Goal: Information Seeking & Learning: Compare options

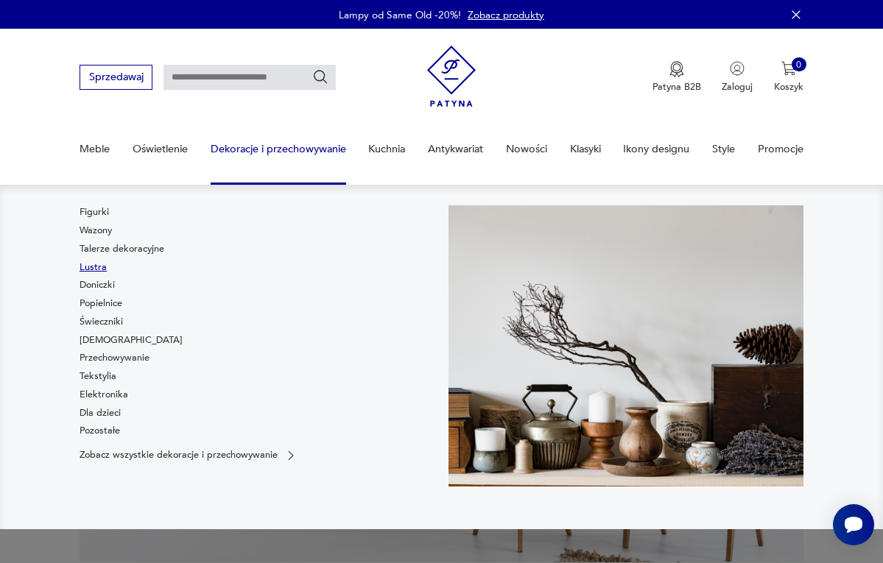
click at [102, 265] on link "Lustra" at bounding box center [93, 267] width 27 height 13
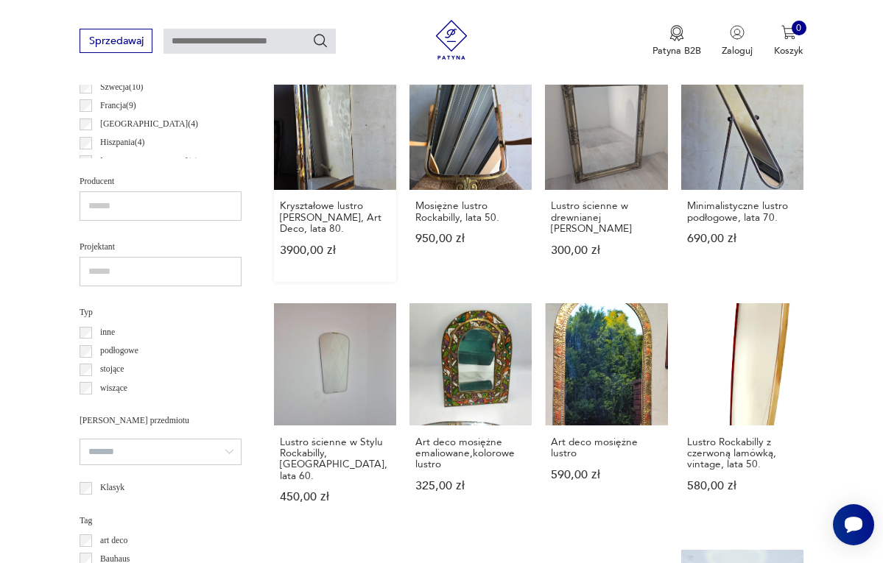
scroll to position [803, 0]
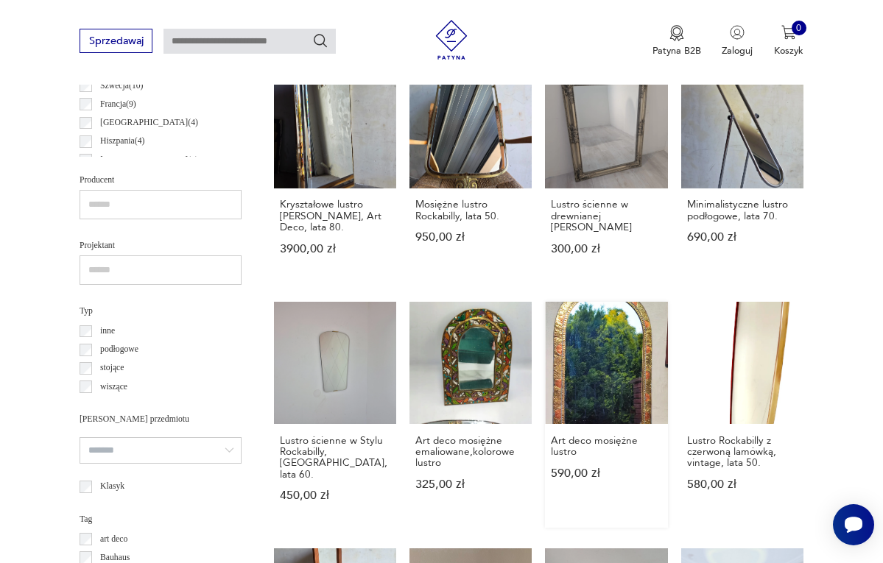
click at [618, 396] on link "Art deco mosiężne lustro 590,00 zł" at bounding box center [606, 415] width 122 height 226
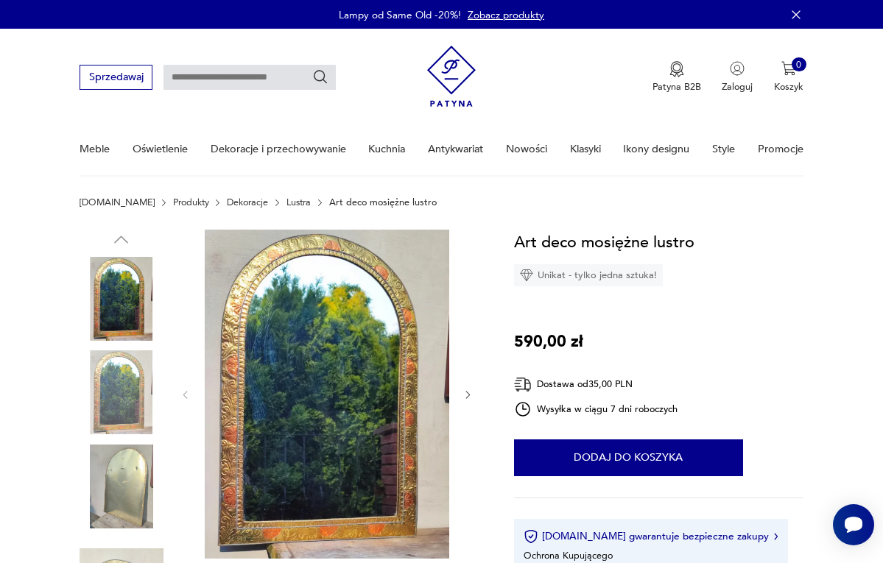
click at [464, 393] on icon "button" at bounding box center [467, 395] width 11 height 11
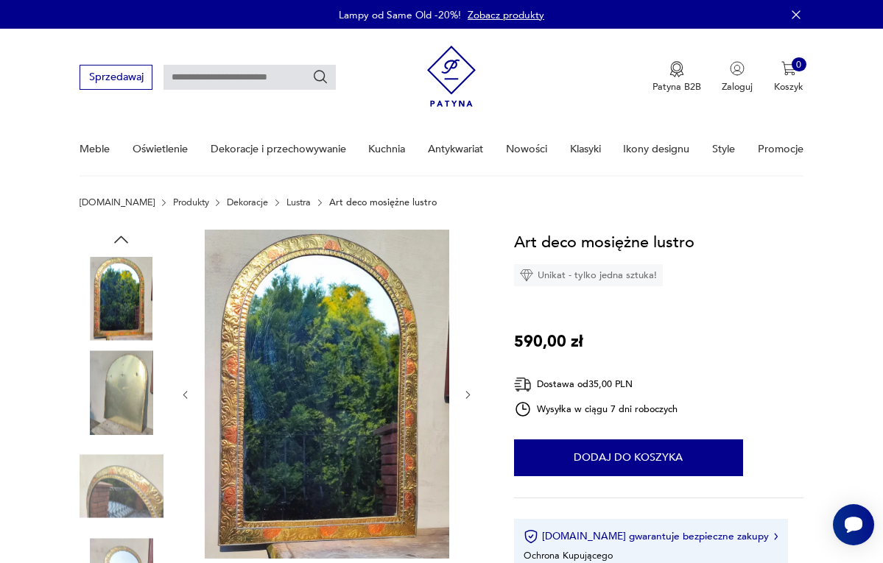
click at [464, 393] on icon "button" at bounding box center [467, 395] width 11 height 11
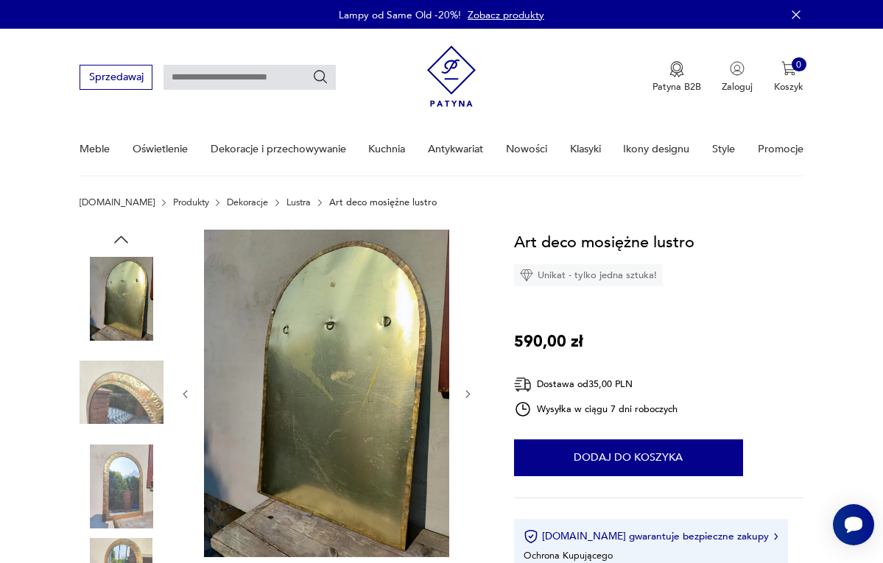
click at [464, 393] on icon "button" at bounding box center [467, 394] width 11 height 11
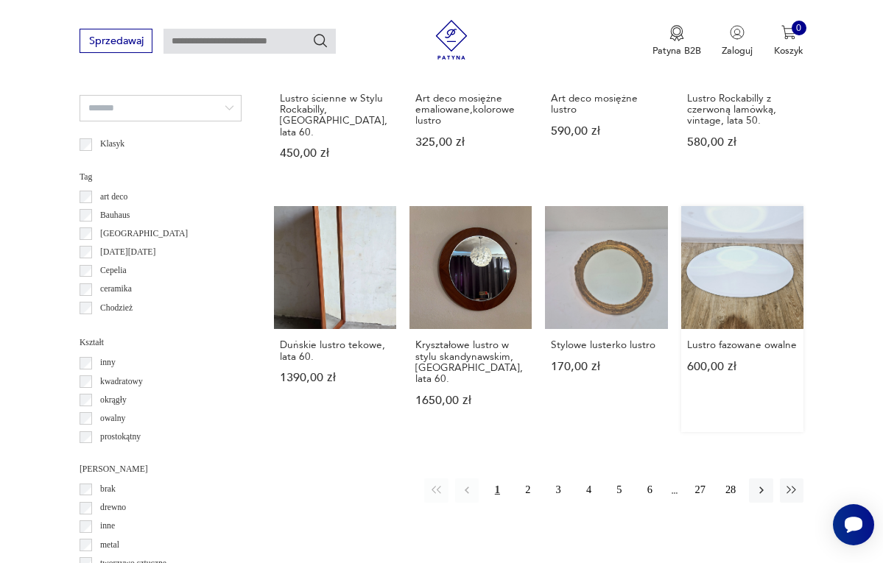
scroll to position [1150, 0]
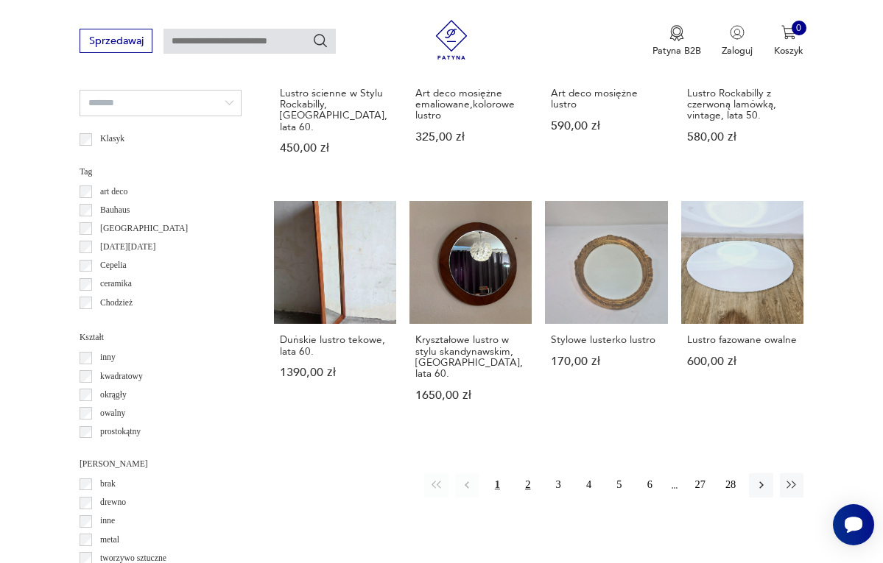
click at [530, 491] on button "2" at bounding box center [528, 486] width 24 height 24
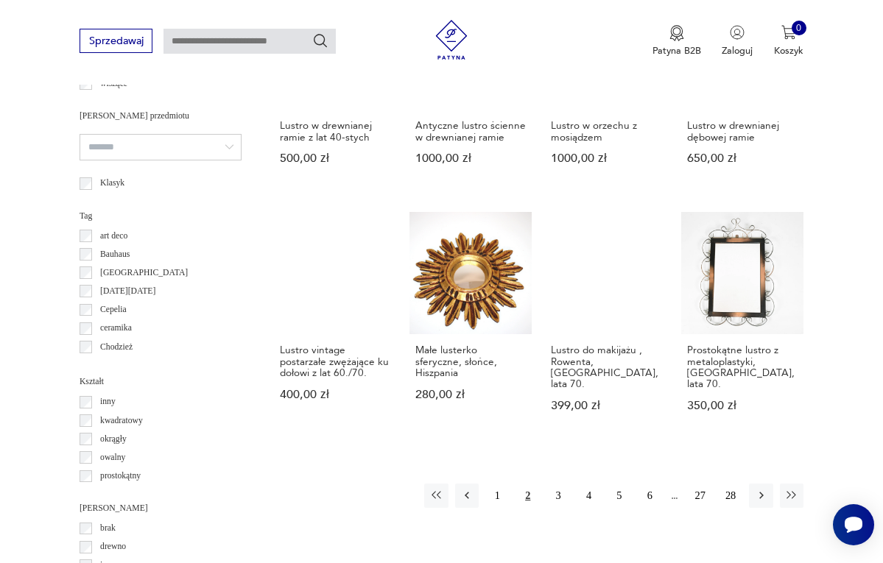
scroll to position [1120, 0]
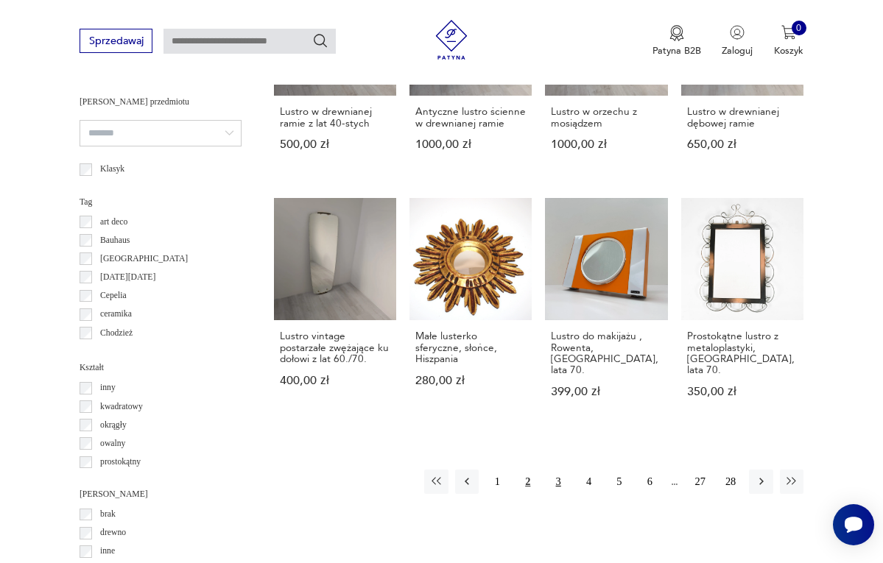
click at [560, 488] on button "3" at bounding box center [558, 482] width 24 height 24
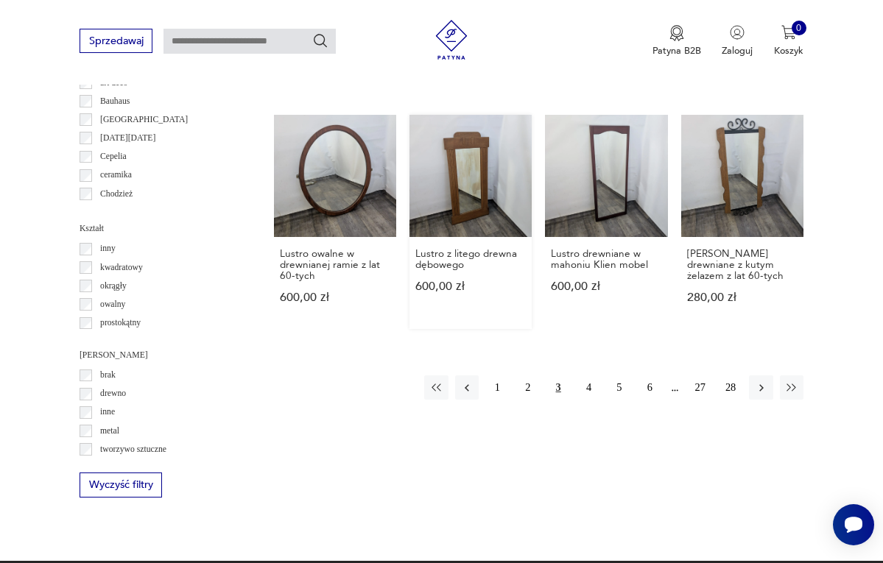
scroll to position [1236, 0]
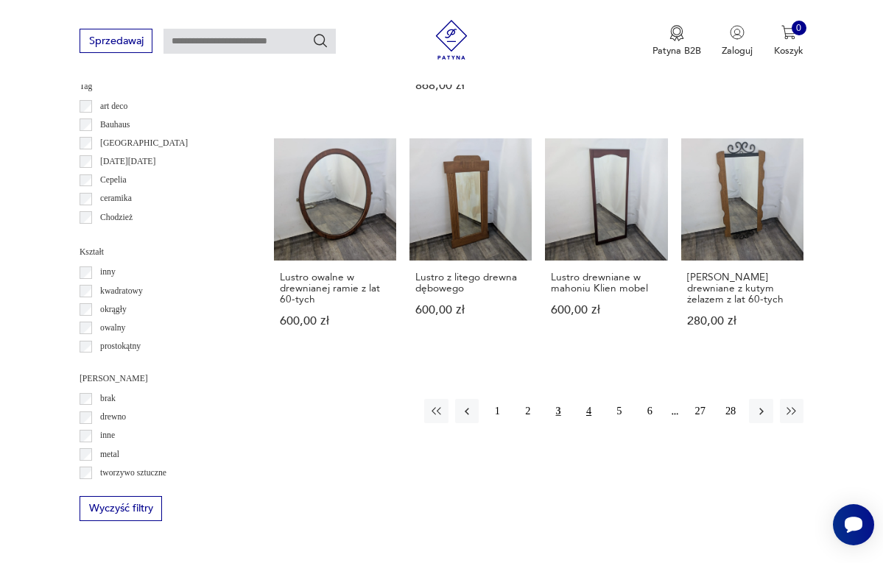
click at [587, 407] on button "4" at bounding box center [589, 411] width 24 height 24
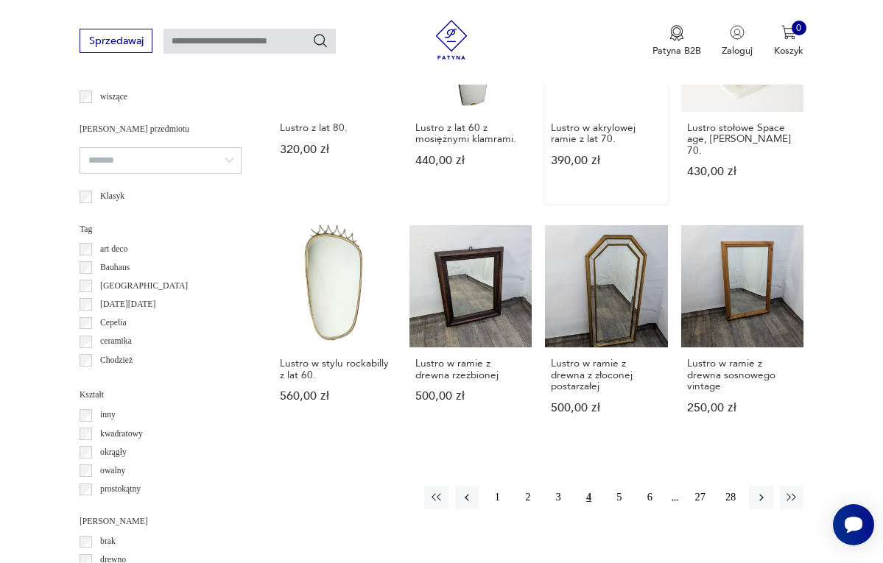
scroll to position [1094, 0]
click at [618, 494] on button "5" at bounding box center [620, 497] width 24 height 24
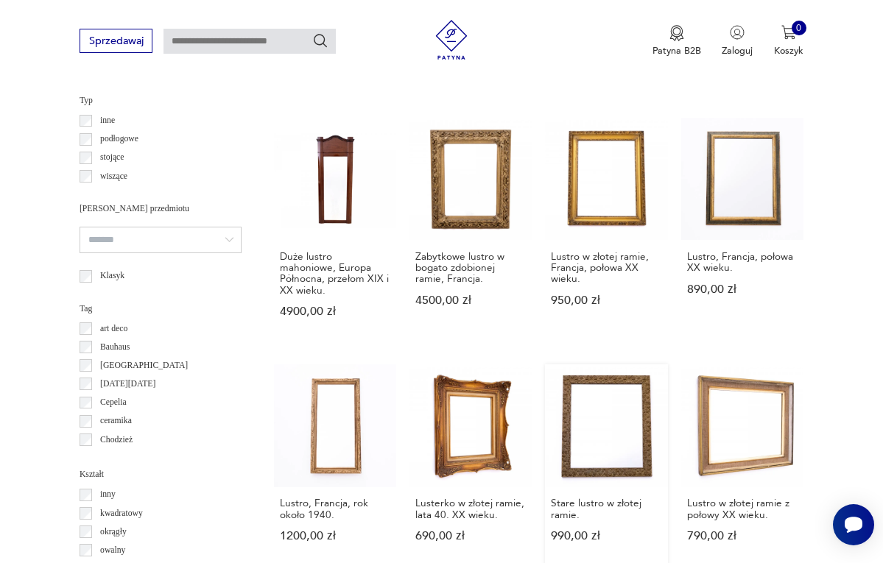
scroll to position [1013, 0]
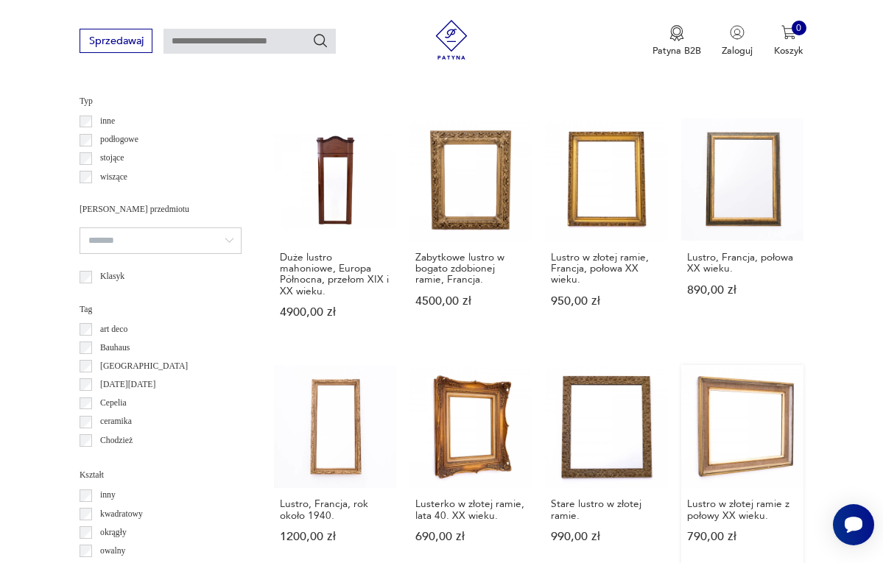
click at [715, 431] on link "Lustro w złotej ramie z połowy XX wieku. 790,00 zł" at bounding box center [742, 466] width 122 height 203
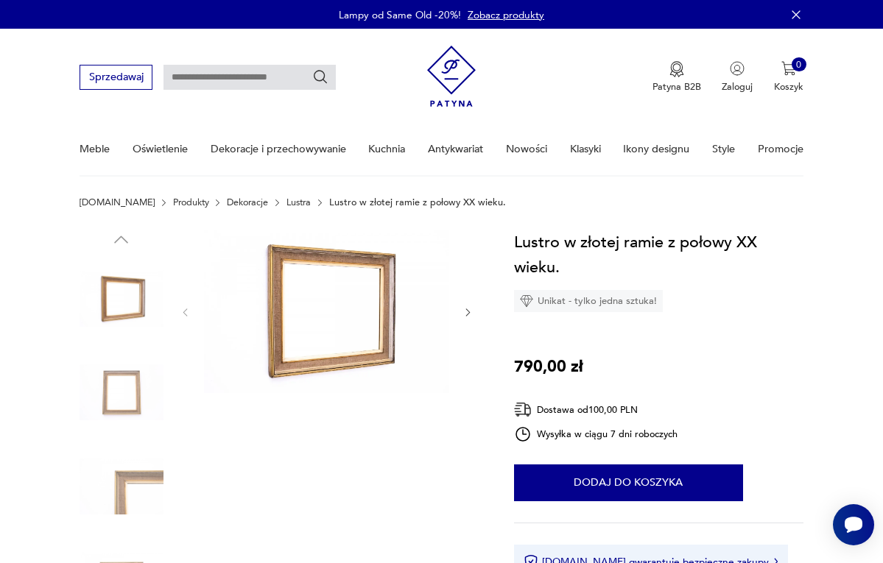
click at [466, 312] on icon "button" at bounding box center [467, 312] width 11 height 11
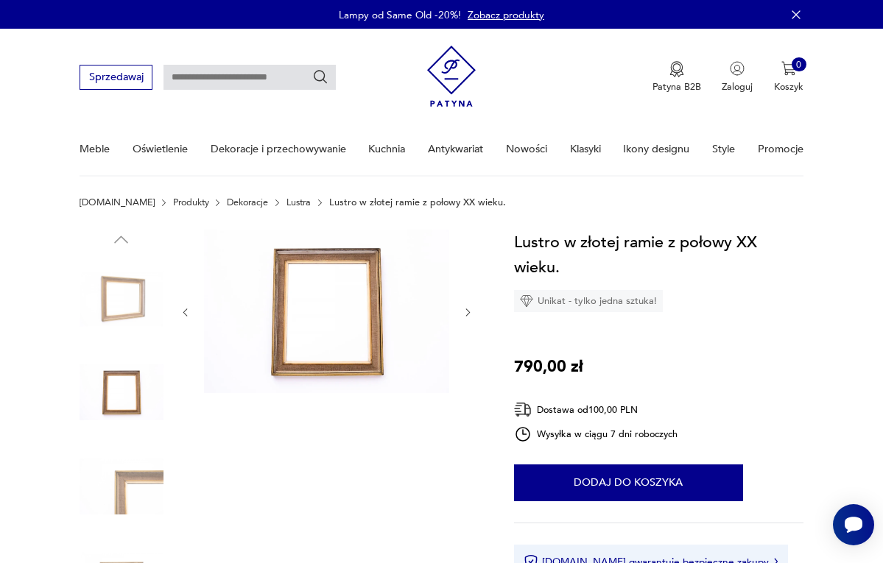
click at [466, 312] on icon "button" at bounding box center [467, 312] width 11 height 11
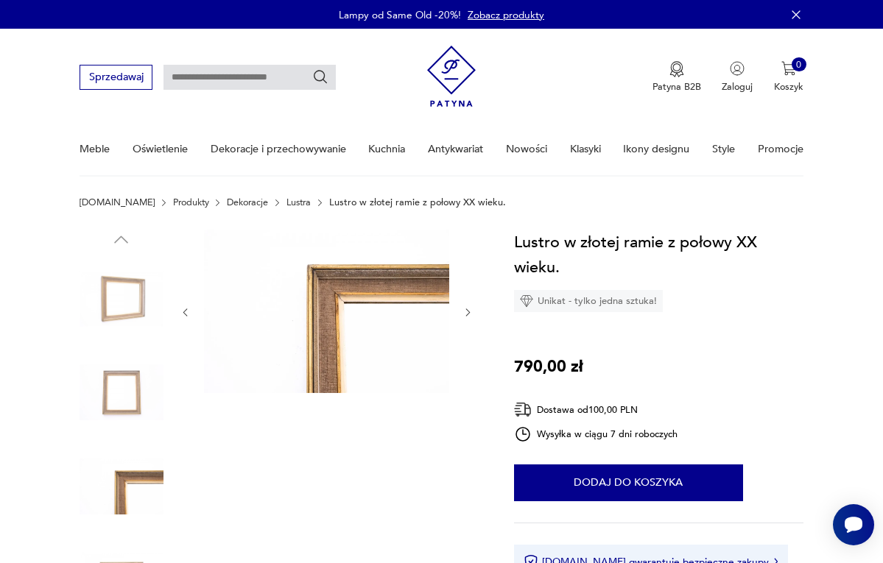
click at [466, 312] on icon "button" at bounding box center [467, 312] width 11 height 11
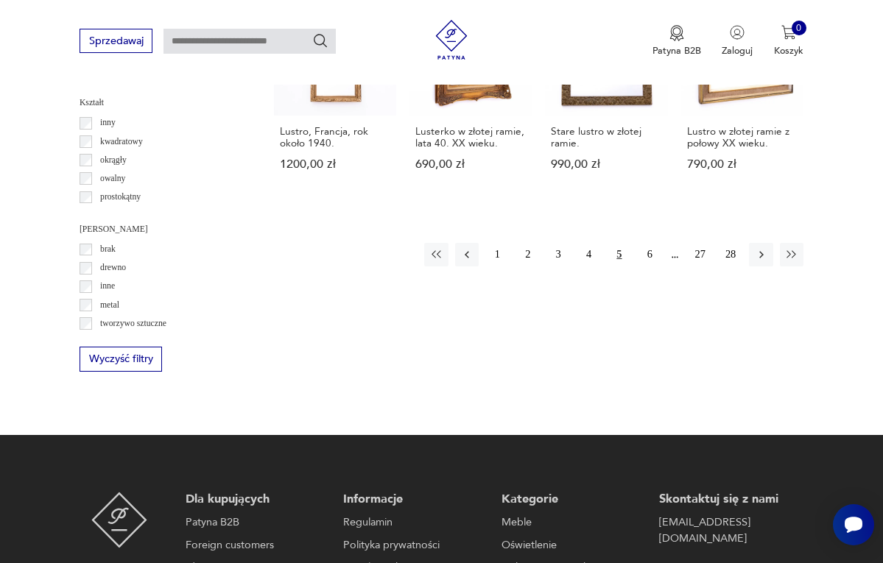
scroll to position [1393, 0]
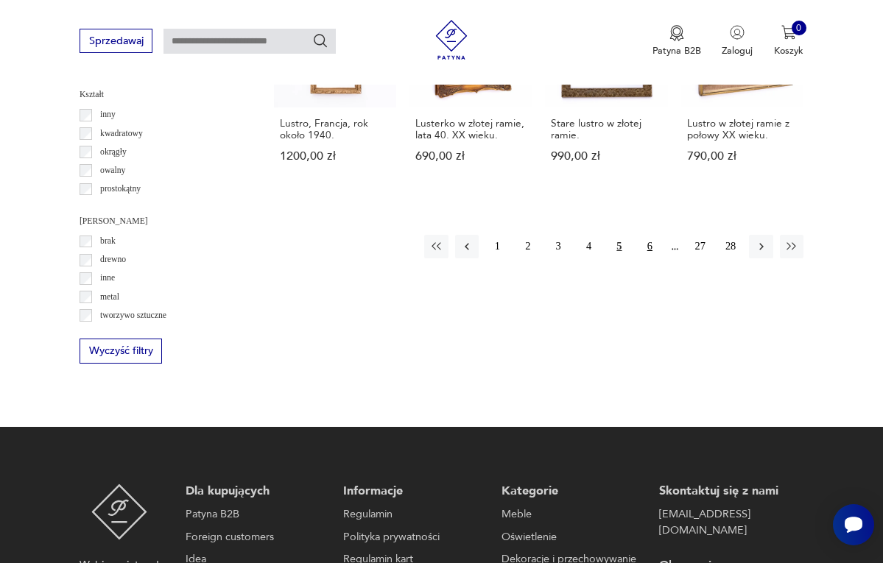
click at [652, 235] on button "6" at bounding box center [650, 247] width 24 height 24
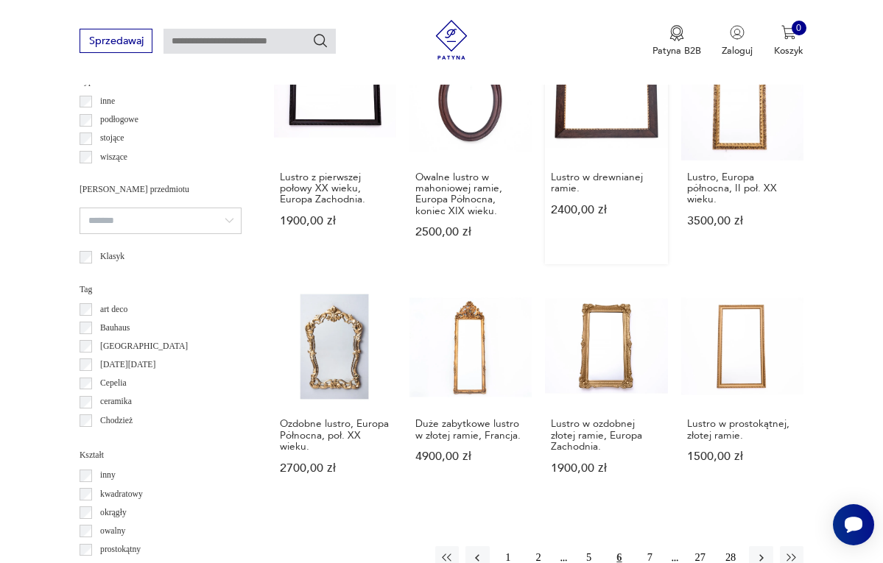
scroll to position [1037, 0]
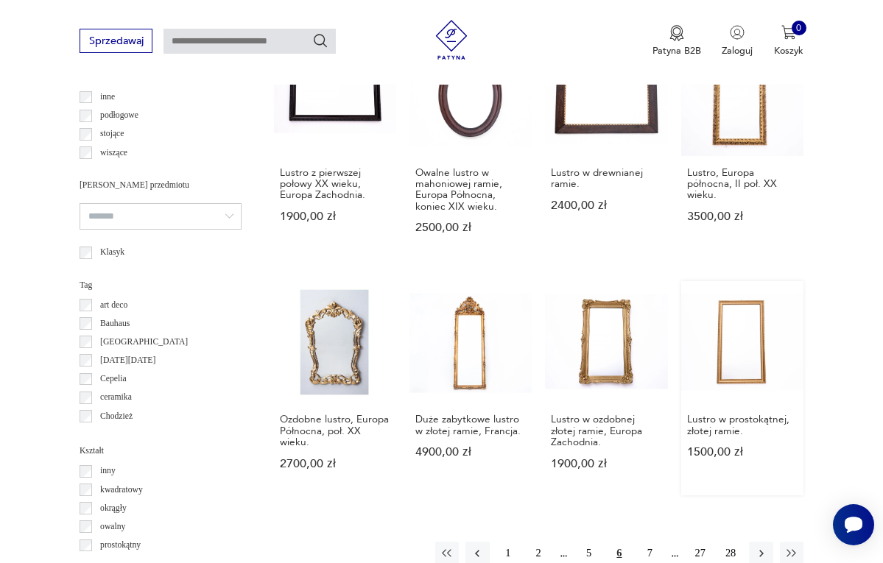
click at [722, 346] on link "Lustro w prostokątnej, złotej ramie. 1500,00 zł" at bounding box center [742, 388] width 122 height 214
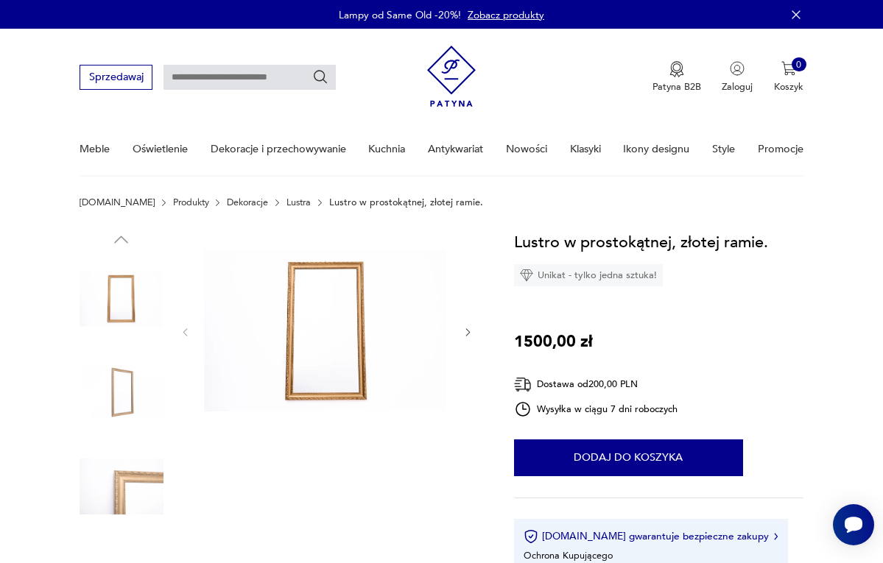
click at [465, 332] on icon "button" at bounding box center [467, 332] width 11 height 11
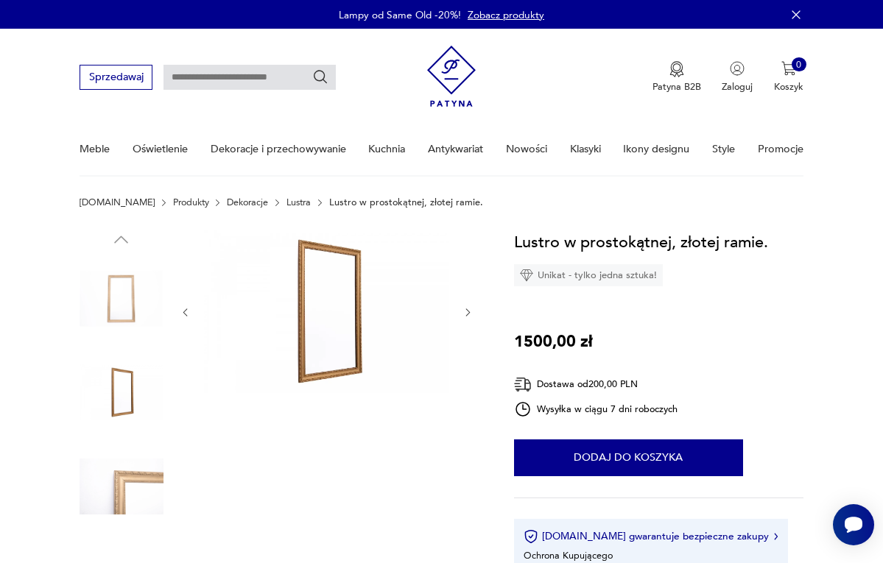
click at [465, 332] on div at bounding box center [327, 313] width 295 height 166
click at [464, 314] on icon "button" at bounding box center [467, 312] width 11 height 11
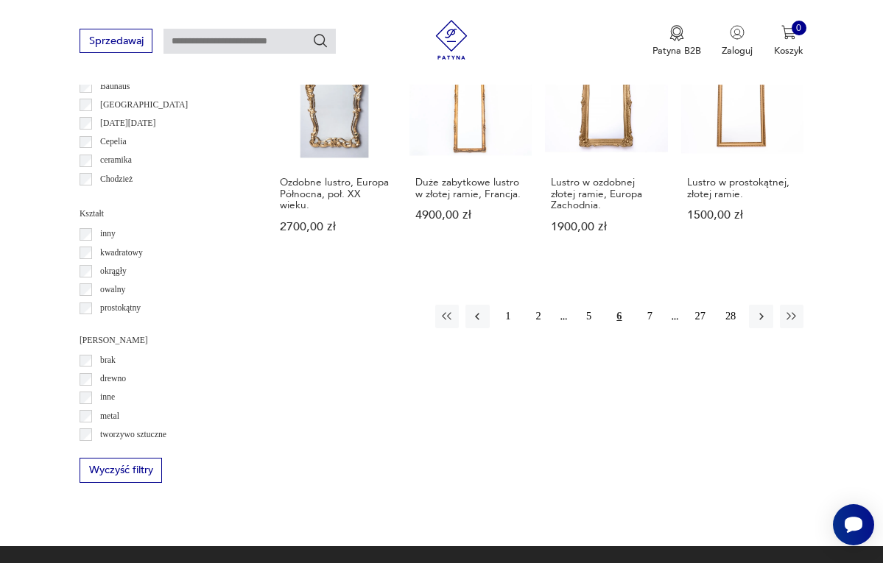
scroll to position [1275, 0]
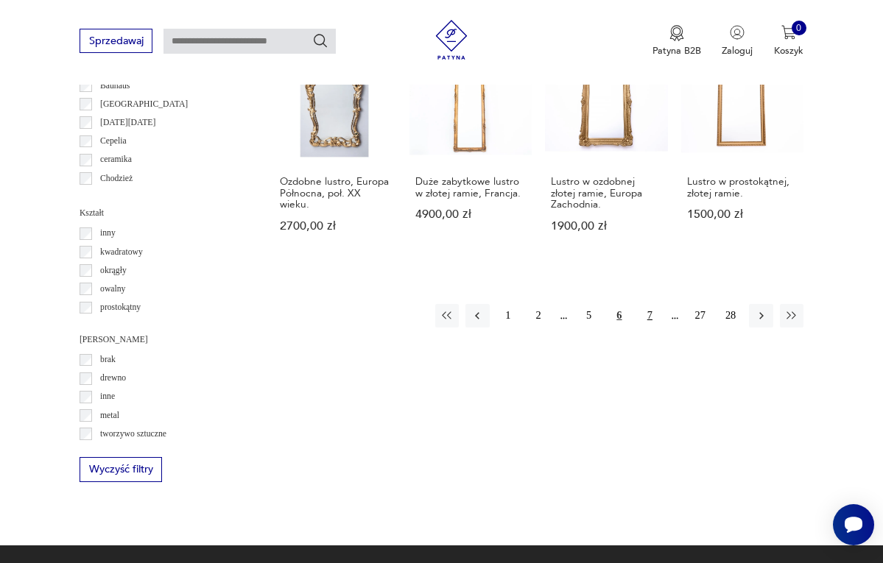
click at [652, 326] on button "7" at bounding box center [650, 316] width 24 height 24
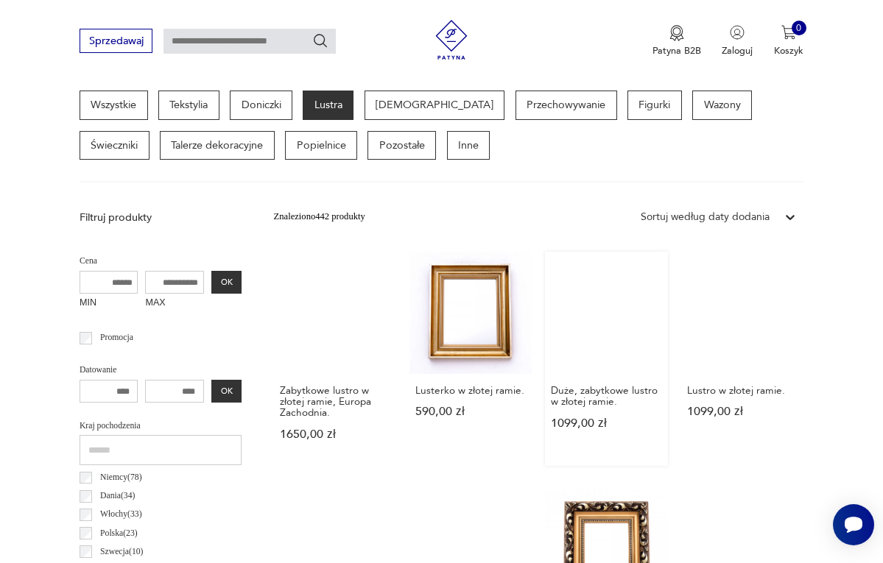
scroll to position [340, 0]
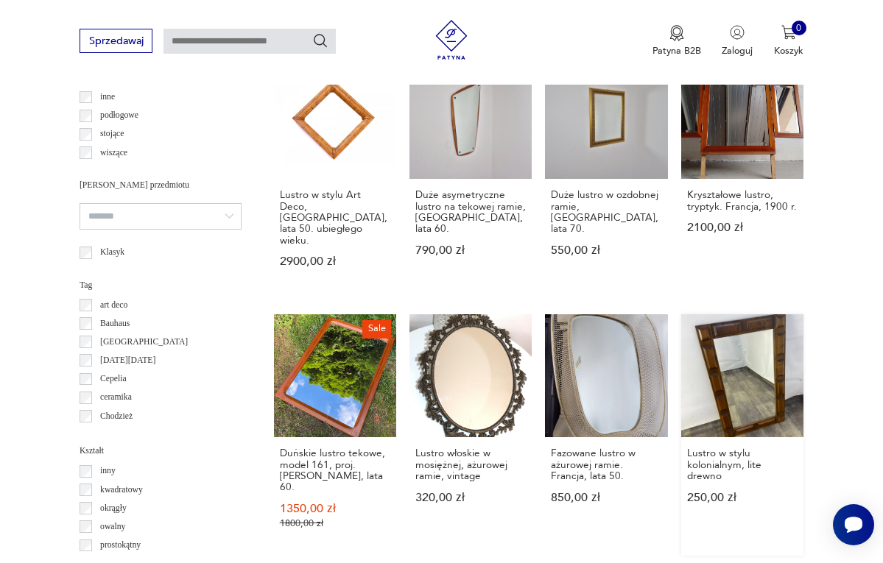
click at [707, 346] on link "Lustro w stylu kolonialnym, lite drewno 250,00 zł" at bounding box center [742, 434] width 122 height 241
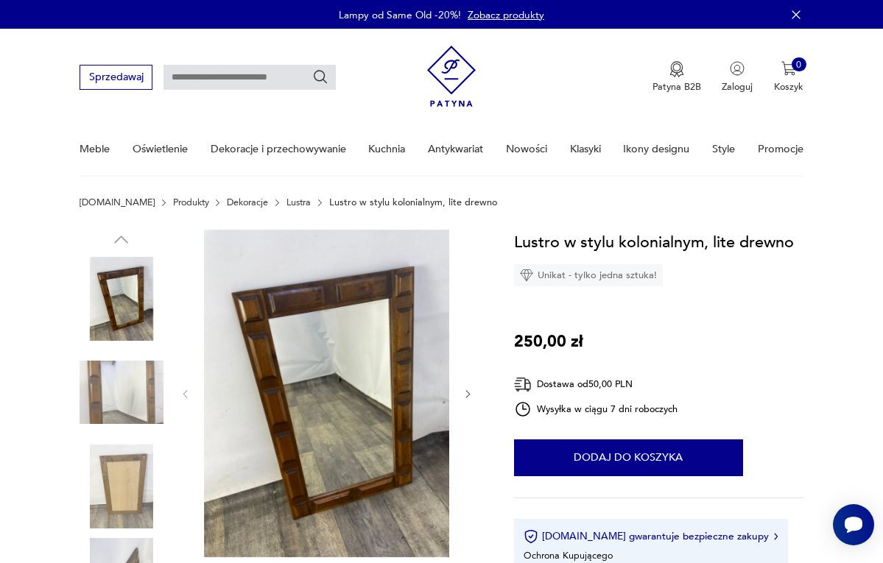
click at [464, 390] on icon "button" at bounding box center [467, 394] width 11 height 11
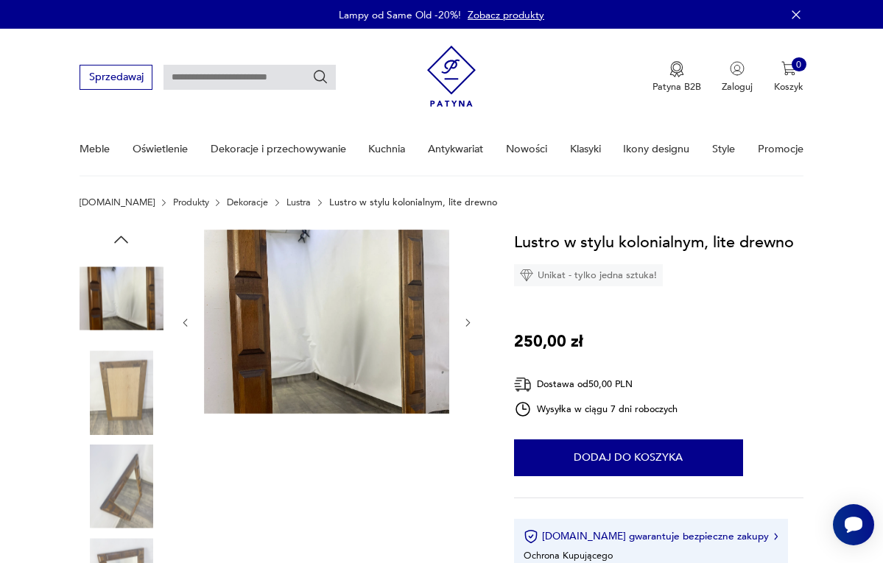
click at [465, 322] on icon "button" at bounding box center [467, 322] width 11 height 11
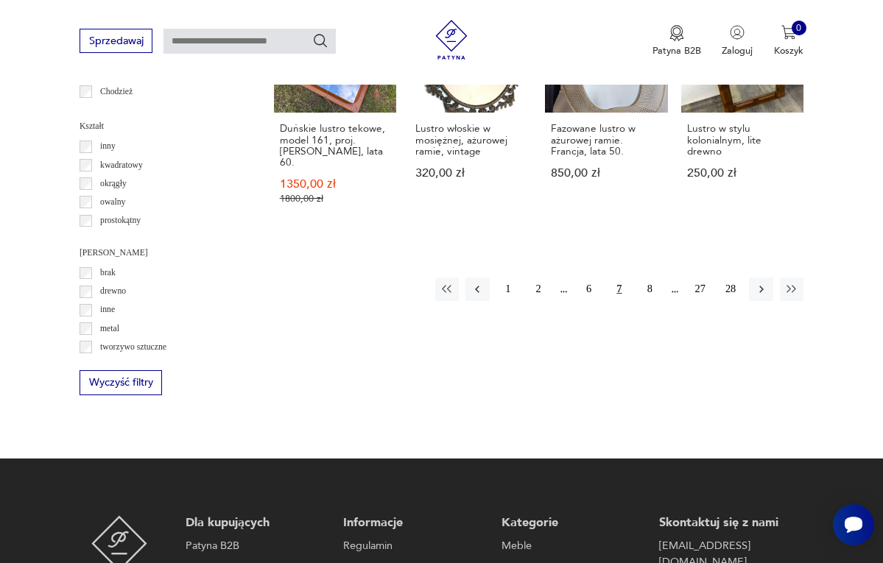
scroll to position [1370, 0]
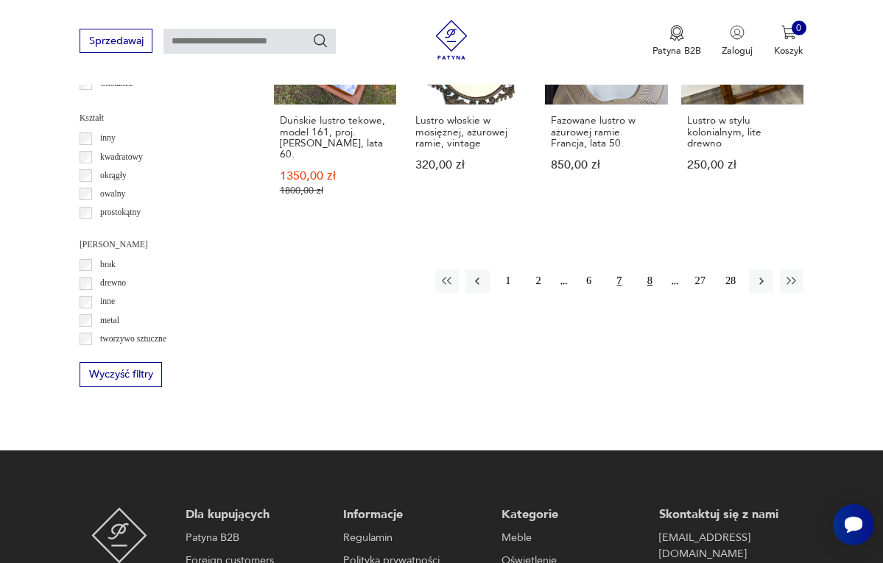
click at [651, 270] on button "8" at bounding box center [650, 282] width 24 height 24
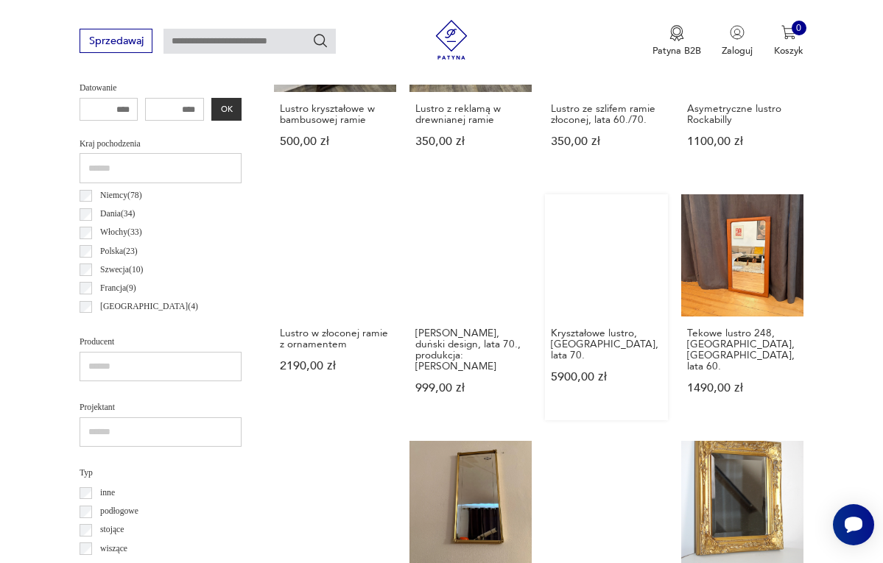
scroll to position [647, 0]
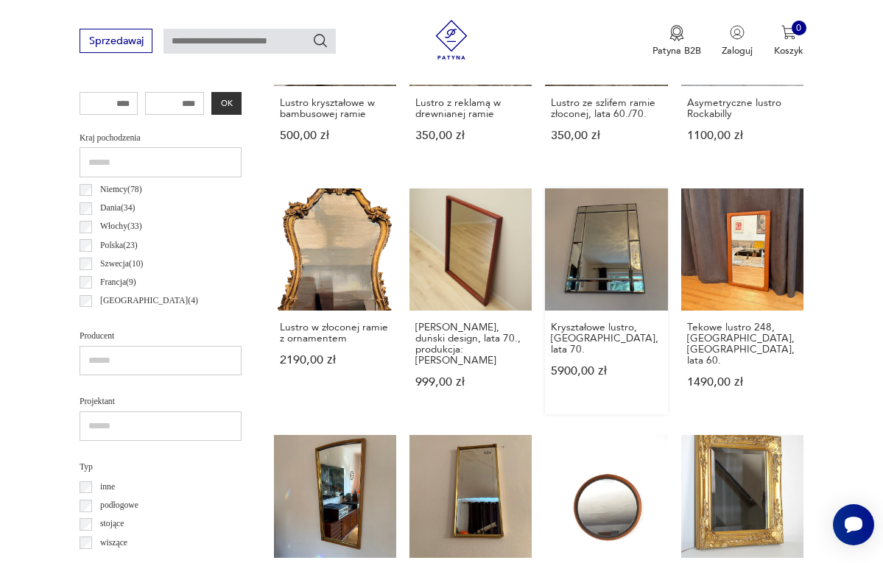
click at [621, 277] on link "Kryształowe lustro, [GEOGRAPHIC_DATA], lata 70. 5900,00 zł" at bounding box center [606, 302] width 122 height 226
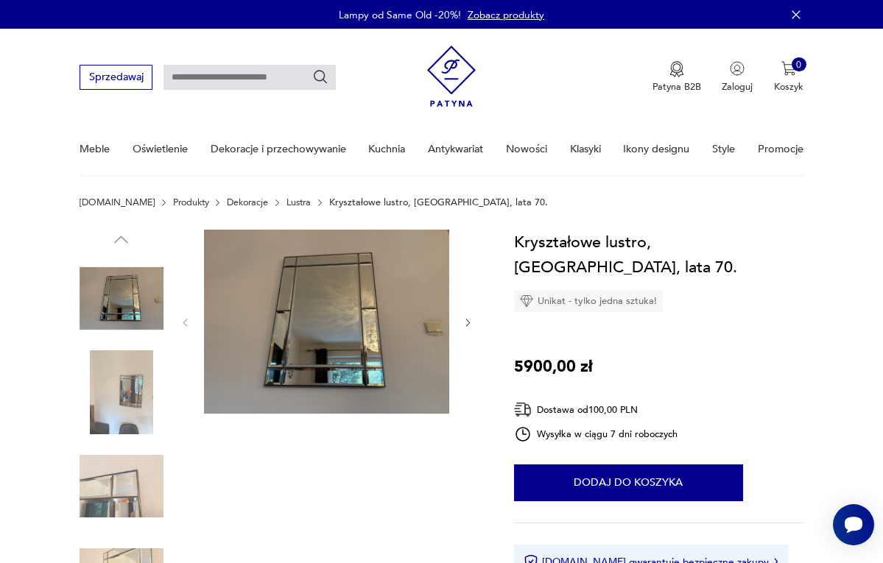
click at [464, 317] on icon "button" at bounding box center [467, 322] width 11 height 11
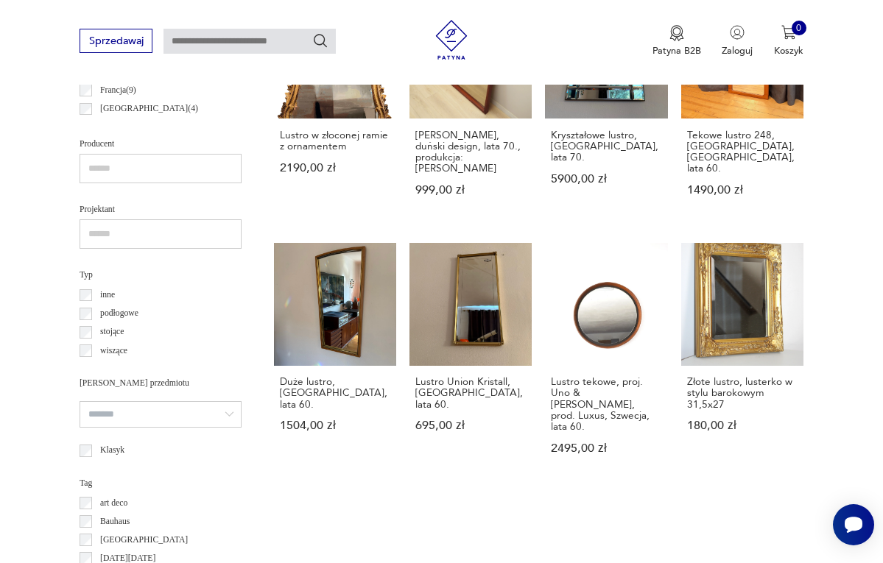
scroll to position [840, 0]
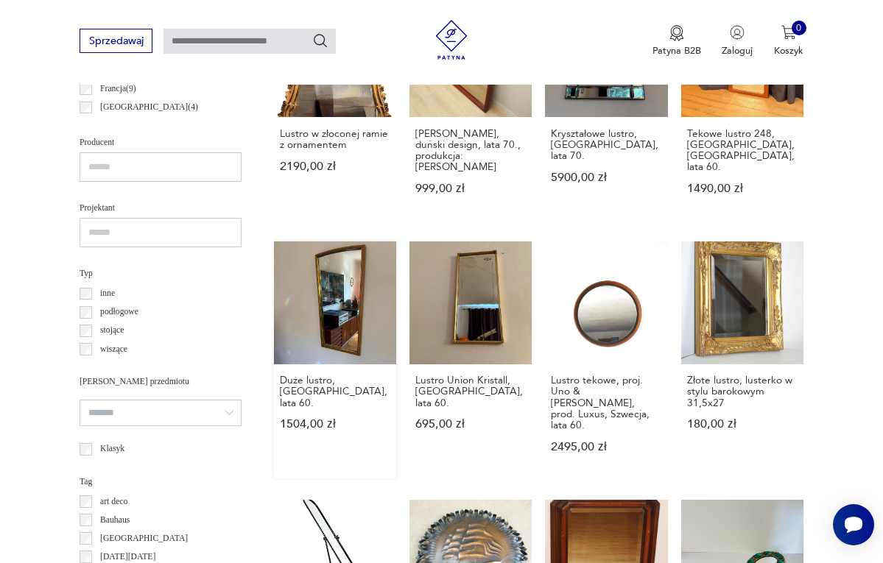
click at [333, 317] on link "Duże lustro, [GEOGRAPHIC_DATA], lata 60. 1504,00 zł" at bounding box center [335, 360] width 122 height 237
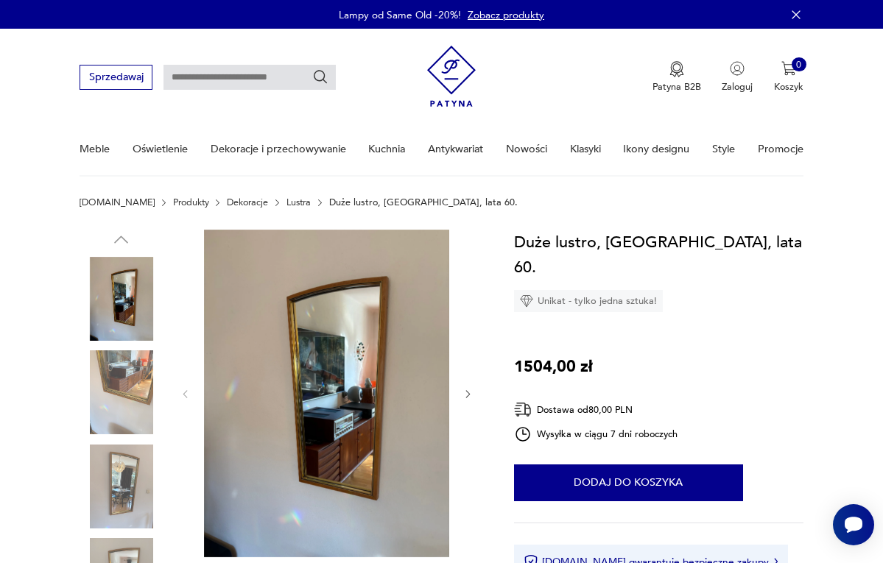
click at [467, 393] on icon "button" at bounding box center [467, 394] width 11 height 11
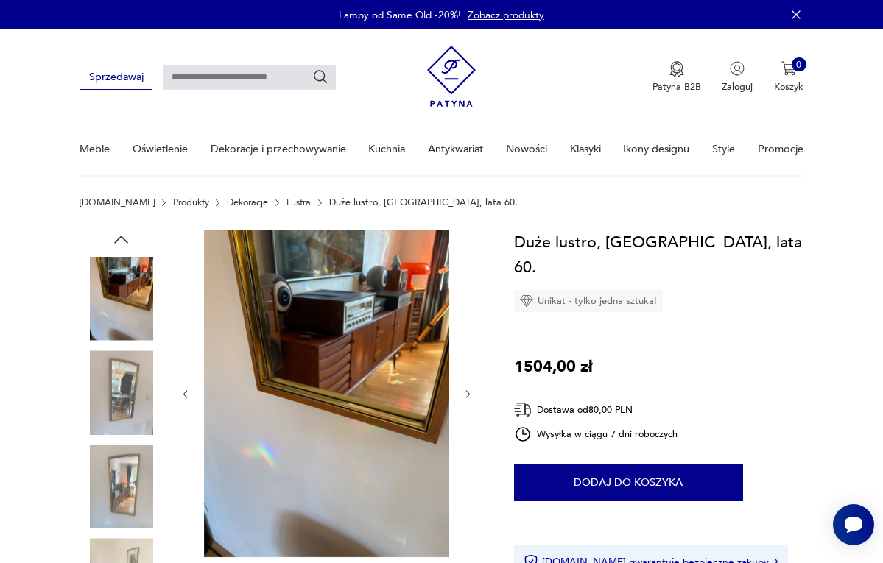
click at [467, 393] on icon "button" at bounding box center [467, 394] width 11 height 11
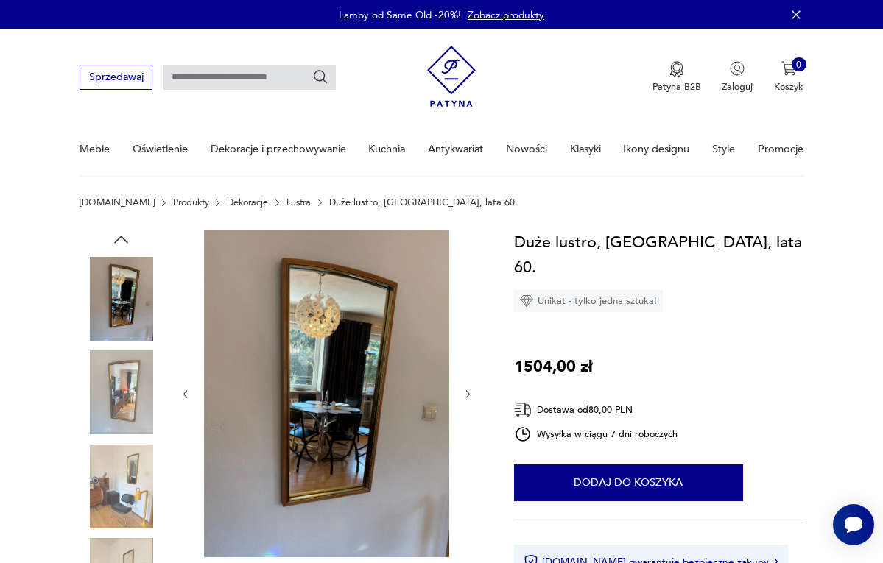
click at [467, 393] on icon "button" at bounding box center [467, 394] width 11 height 11
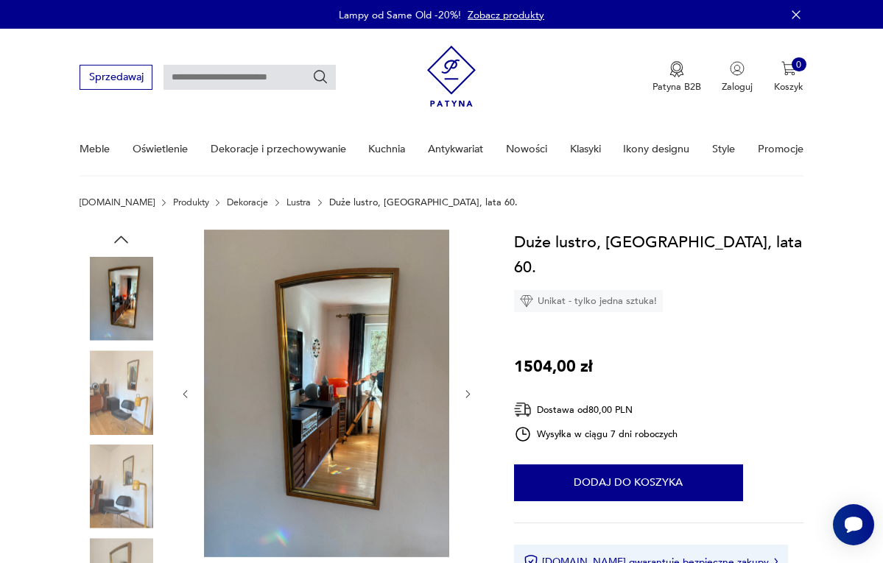
click at [467, 393] on icon "button" at bounding box center [467, 394] width 11 height 11
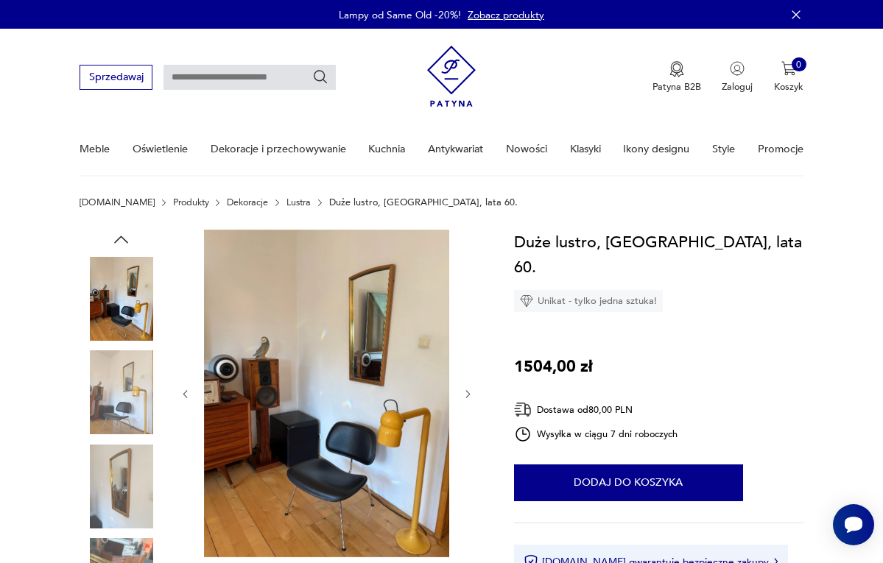
click at [467, 393] on icon "button" at bounding box center [467, 394] width 11 height 11
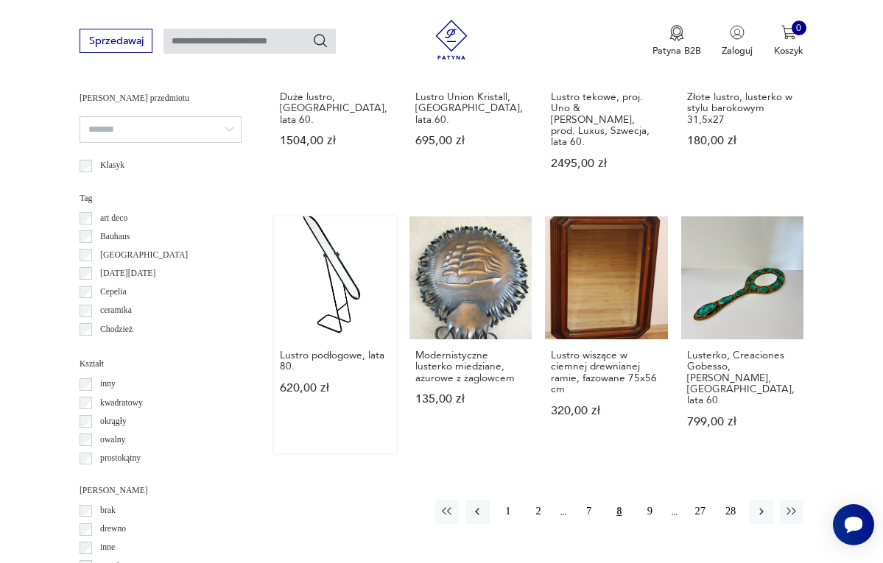
scroll to position [1153, 0]
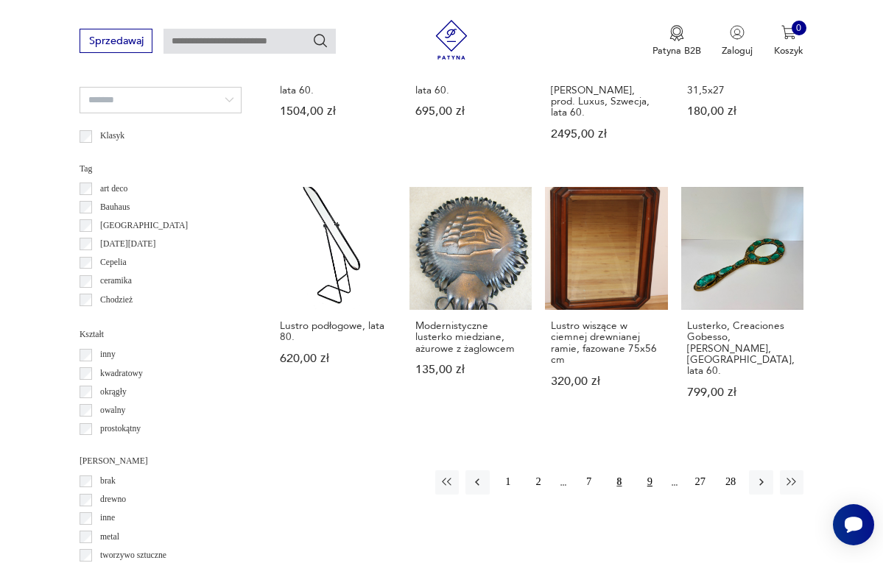
click at [650, 471] on button "9" at bounding box center [650, 483] width 24 height 24
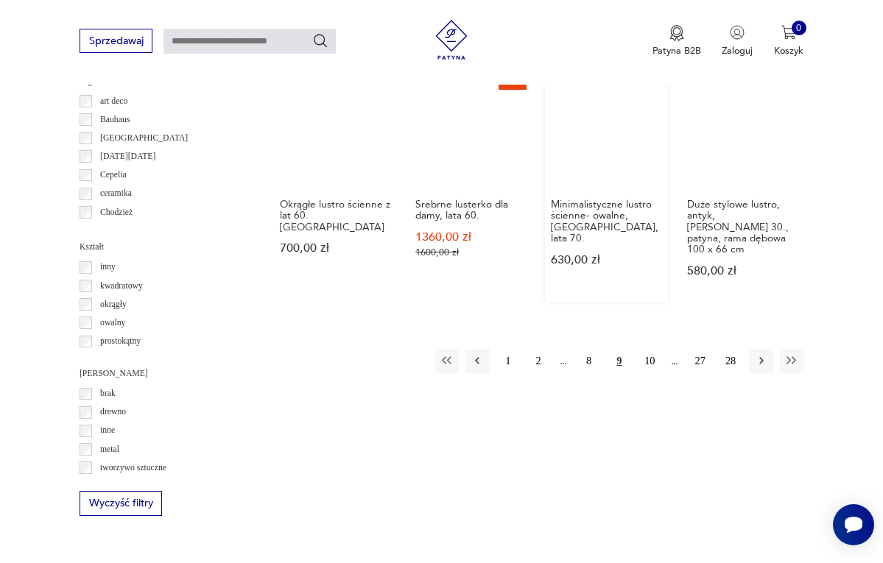
scroll to position [1270, 0]
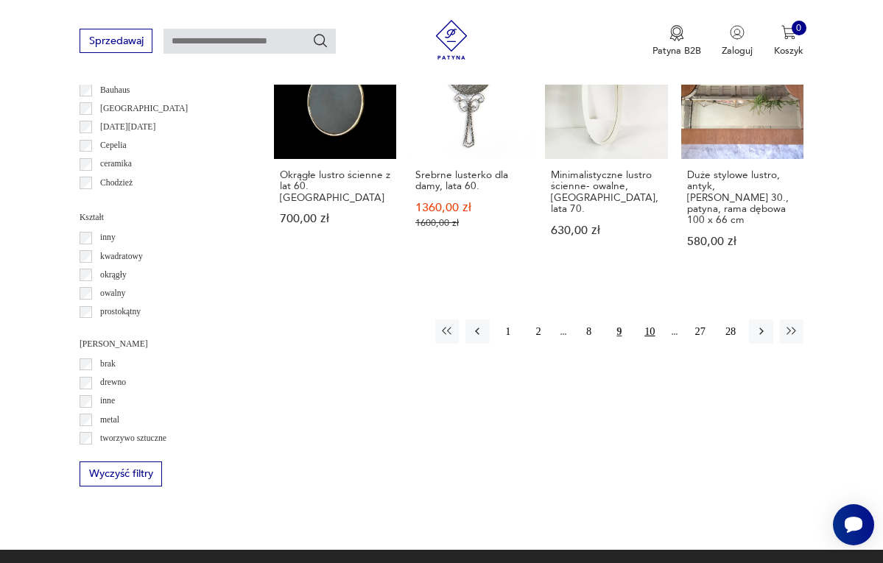
click at [648, 320] on button "10" at bounding box center [650, 332] width 24 height 24
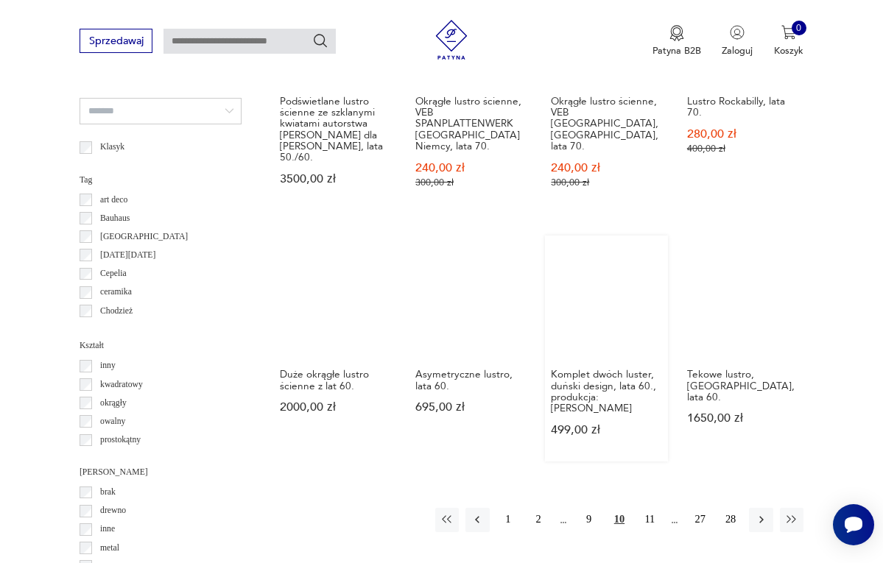
scroll to position [1152, 0]
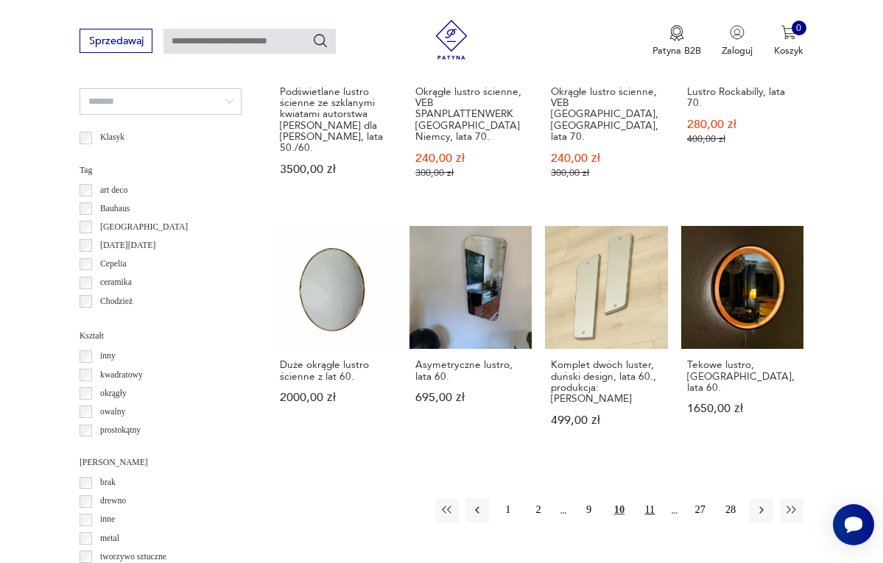
click at [652, 499] on button "11" at bounding box center [650, 511] width 24 height 24
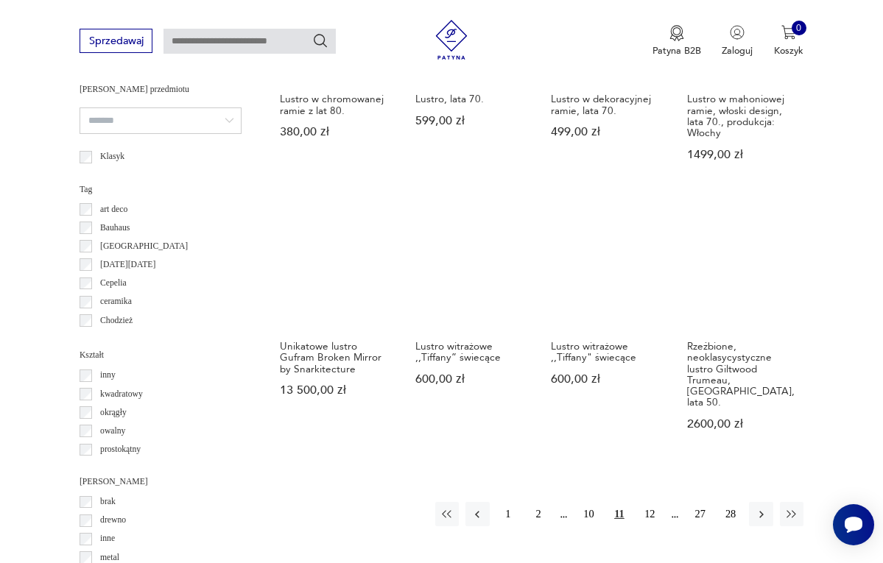
scroll to position [1133, 0]
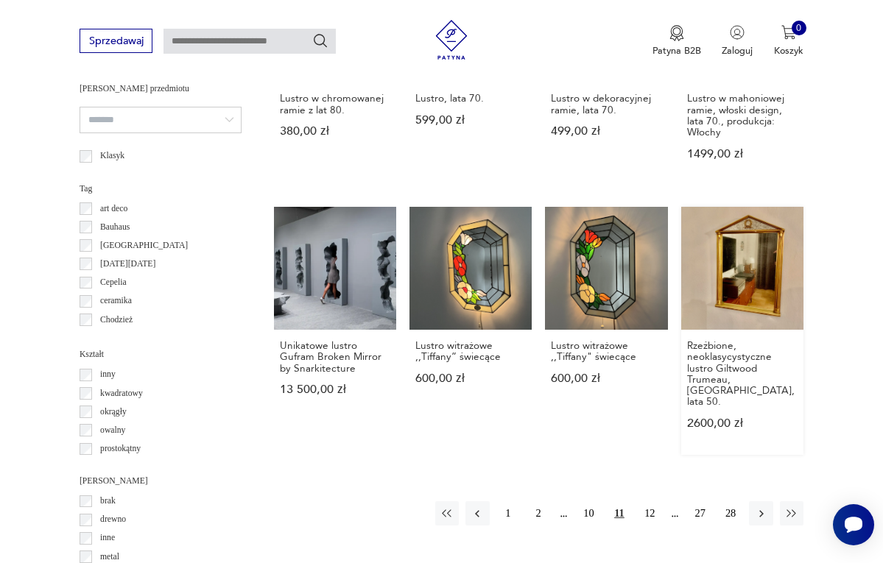
click at [724, 289] on link "Rzeźbione, neoklasycystyczne lustro Giltwood Trumeau, [GEOGRAPHIC_DATA], lata 5…" at bounding box center [742, 331] width 122 height 248
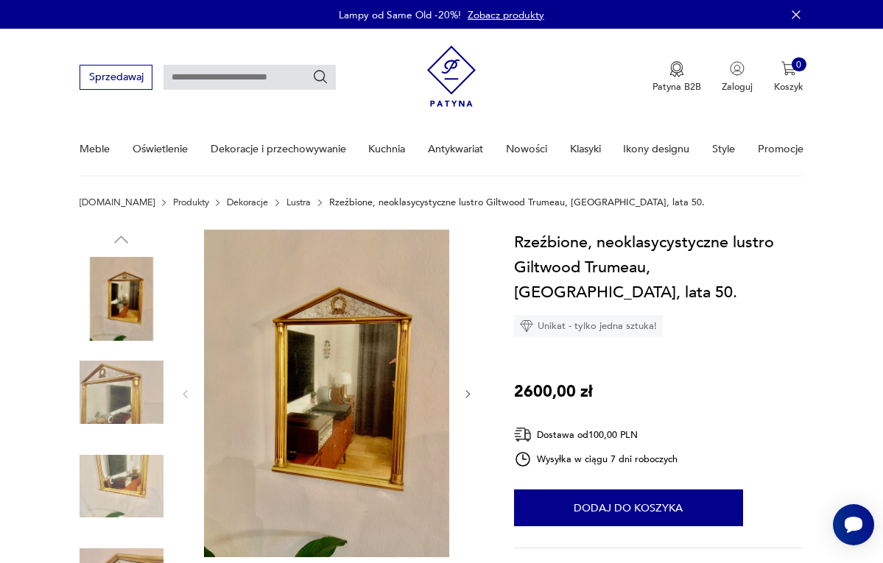
click at [465, 393] on icon "button" at bounding box center [467, 394] width 11 height 11
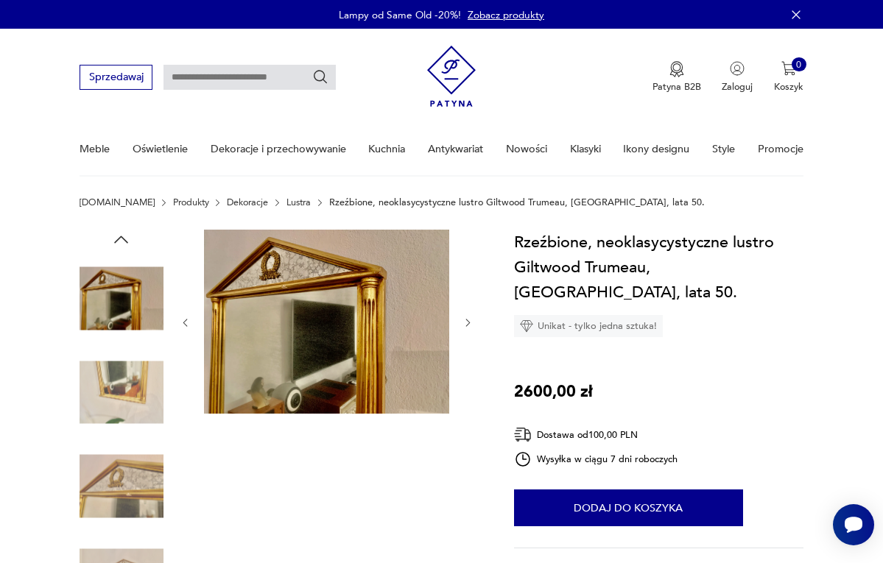
click at [462, 321] on icon "button" at bounding box center [467, 322] width 11 height 11
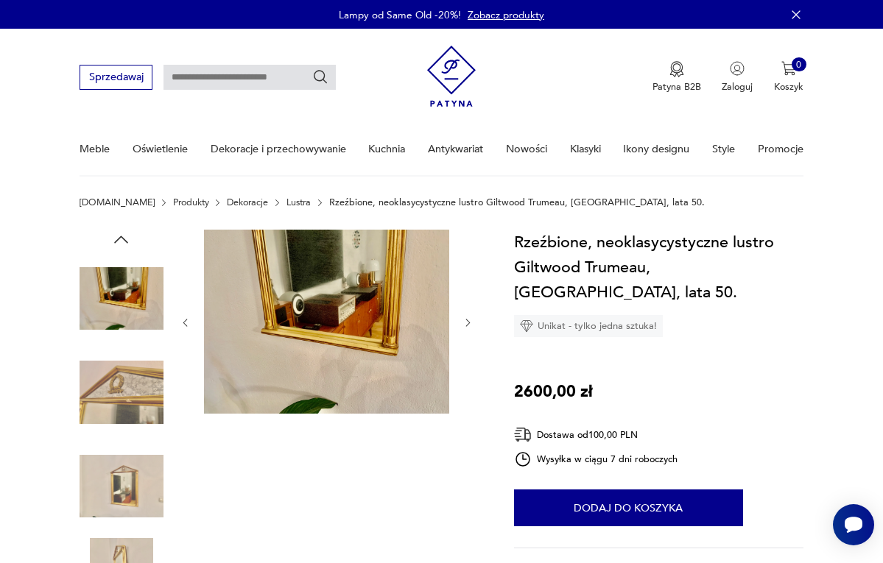
click at [463, 325] on icon "button" at bounding box center [467, 322] width 11 height 11
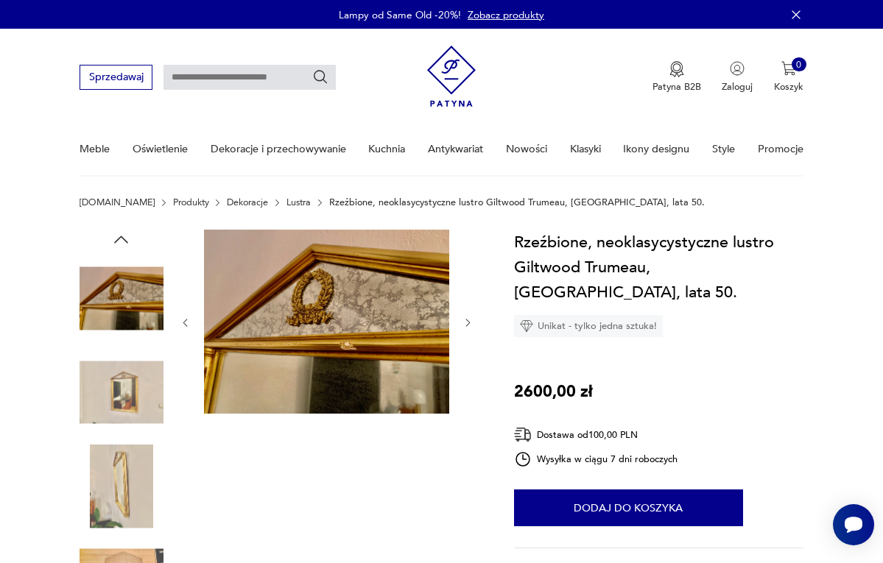
click at [465, 324] on icon "button" at bounding box center [467, 322] width 11 height 11
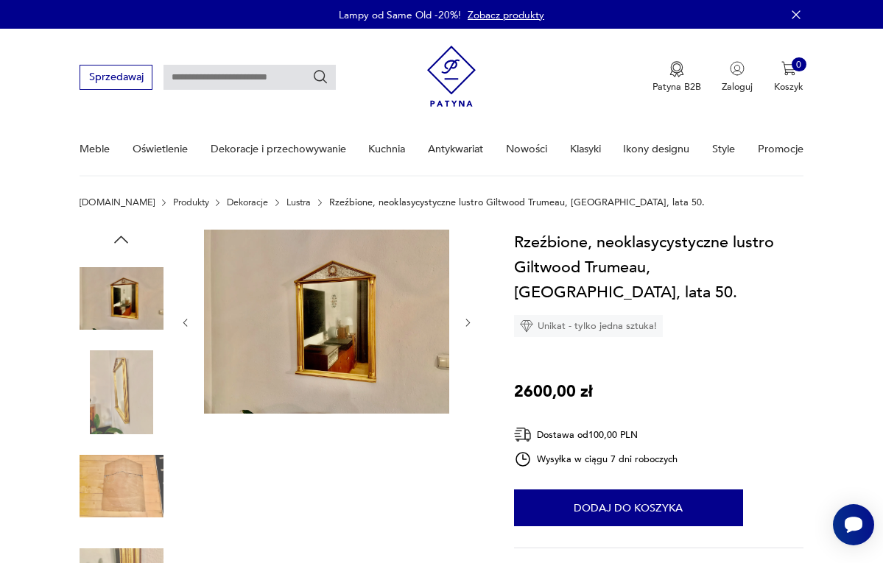
click at [465, 324] on icon "button" at bounding box center [467, 322] width 11 height 11
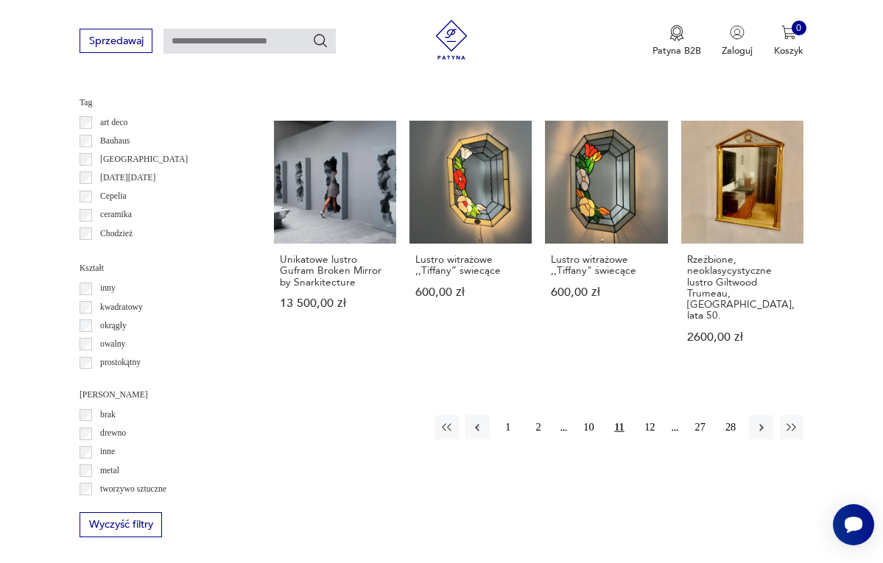
scroll to position [1272, 0]
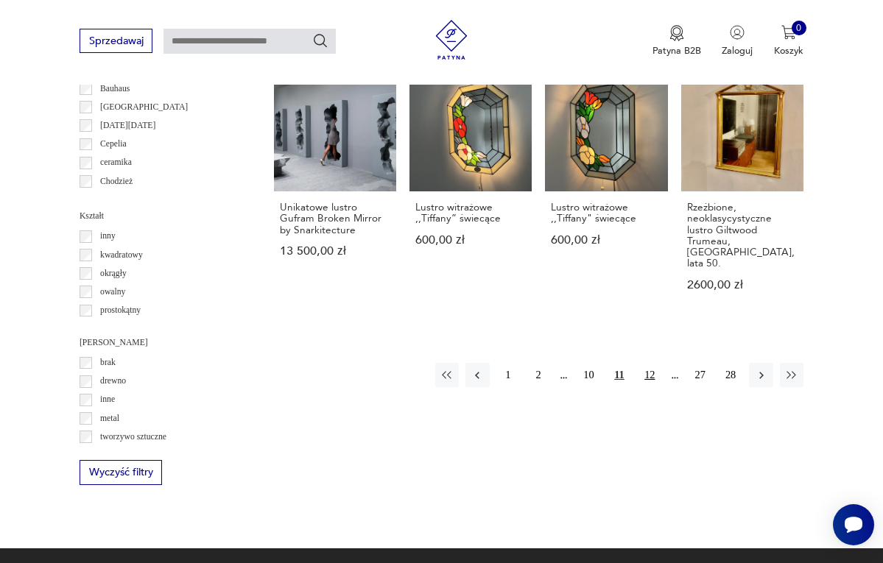
click at [652, 363] on button "12" at bounding box center [650, 375] width 24 height 24
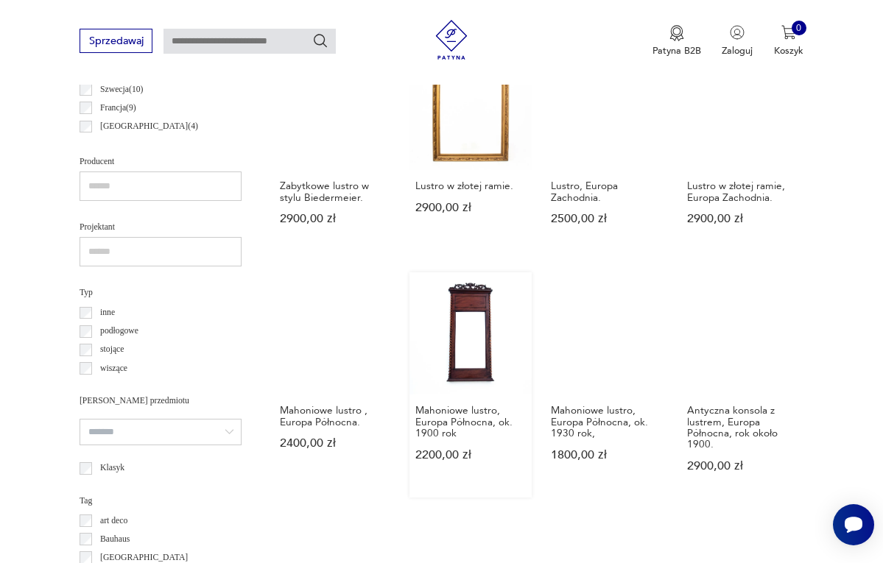
scroll to position [831, 0]
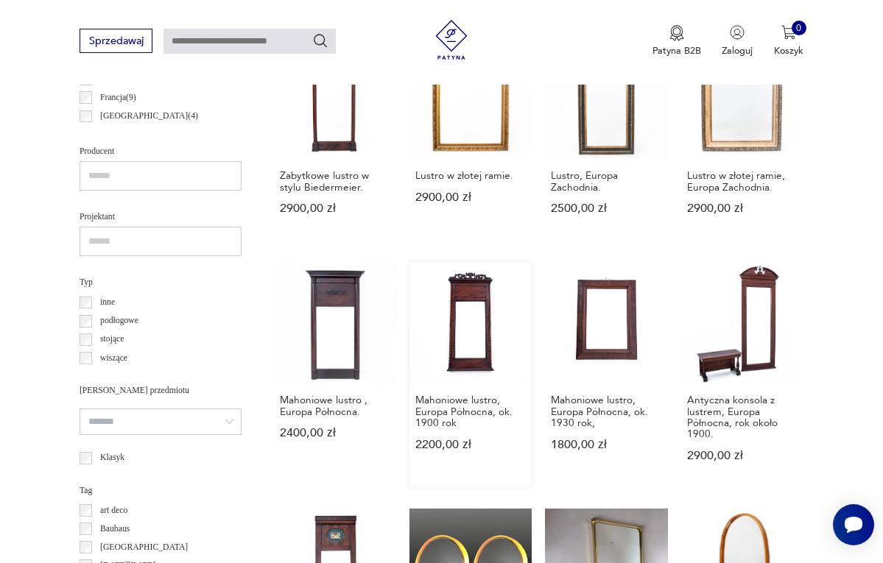
click at [453, 351] on link "Mahoniowe lustro, Europa Północna, ok. 1900 rok 2200,00 zł" at bounding box center [470, 375] width 122 height 226
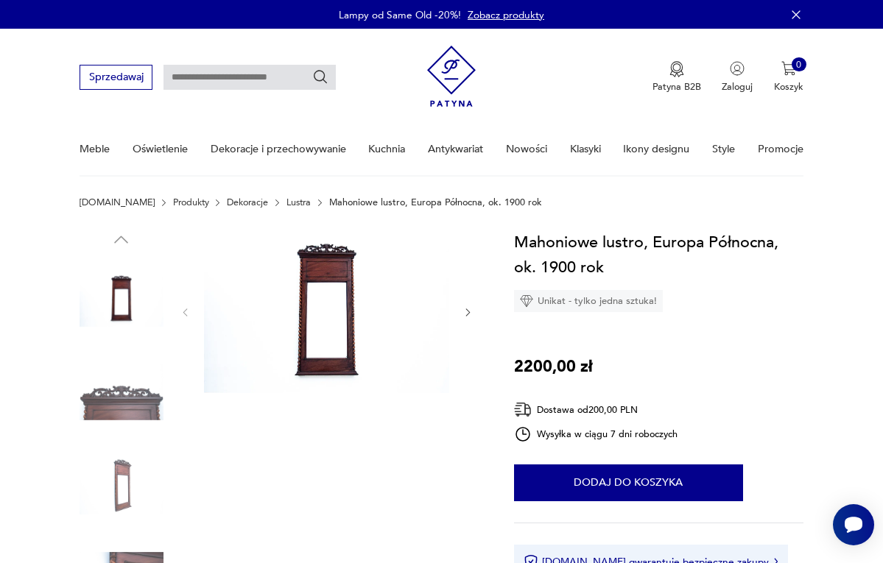
click at [467, 312] on icon "button" at bounding box center [467, 312] width 11 height 11
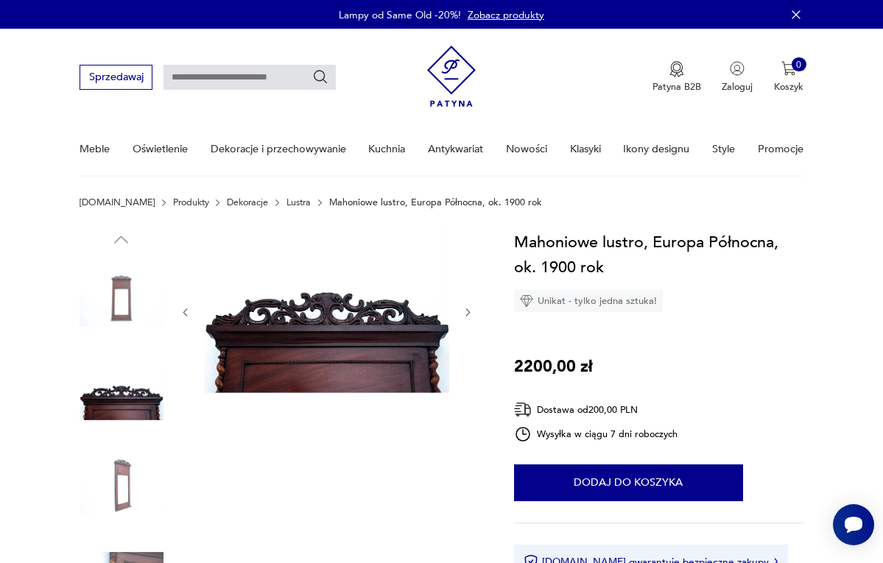
click at [467, 316] on icon "button" at bounding box center [467, 312] width 11 height 11
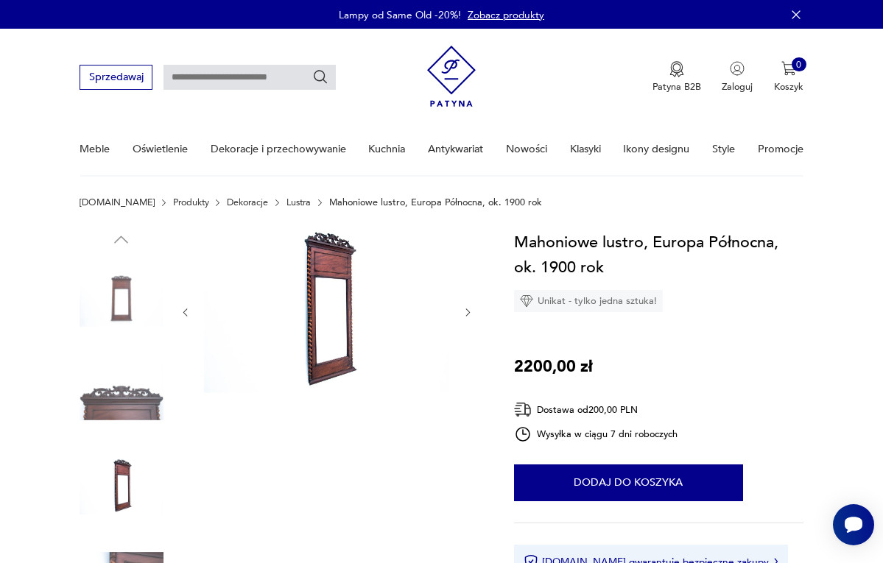
click at [467, 313] on icon "button" at bounding box center [467, 312] width 11 height 11
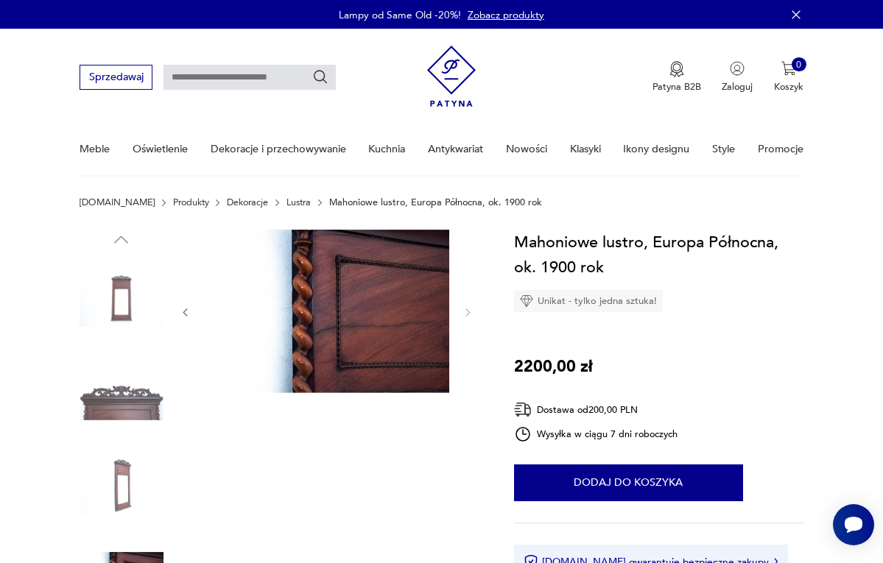
click at [345, 318] on img at bounding box center [327, 312] width 246 height 164
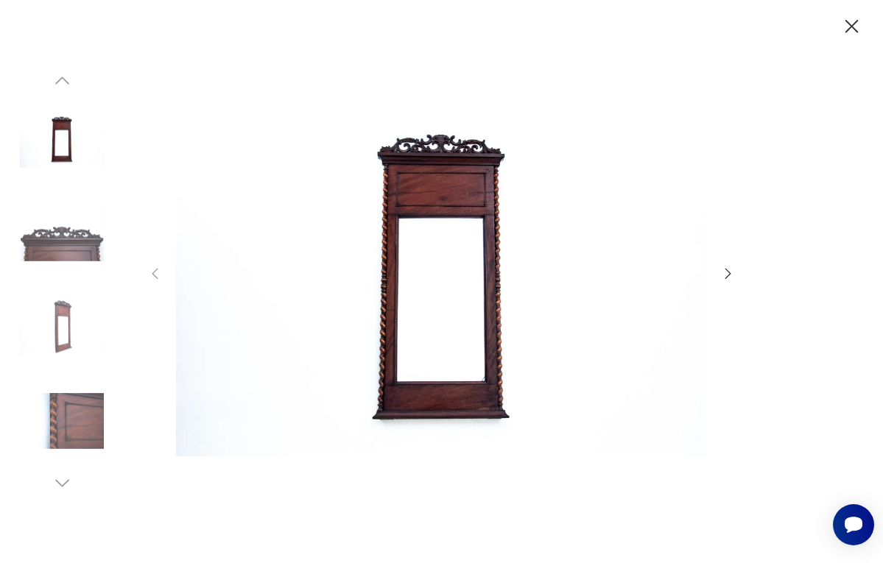
click at [731, 269] on icon "button" at bounding box center [728, 274] width 16 height 16
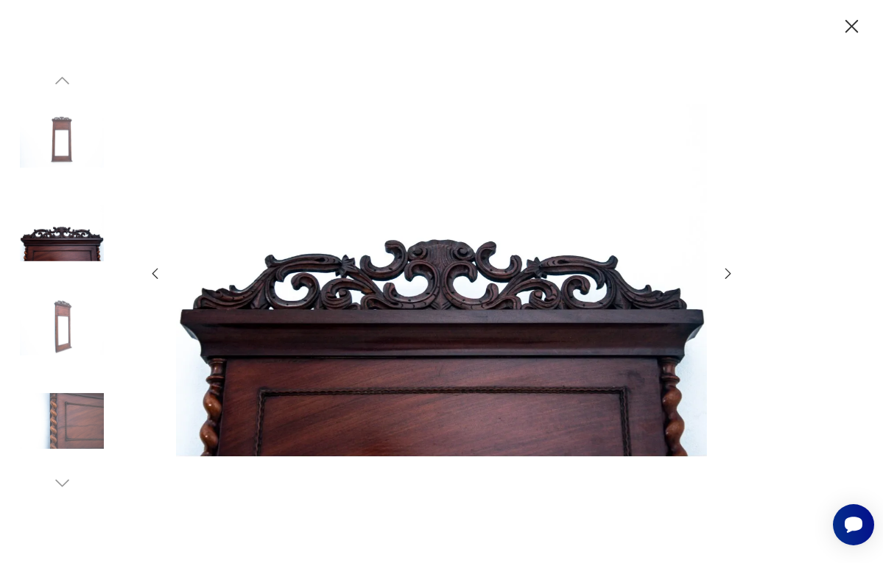
scroll to position [823, 0]
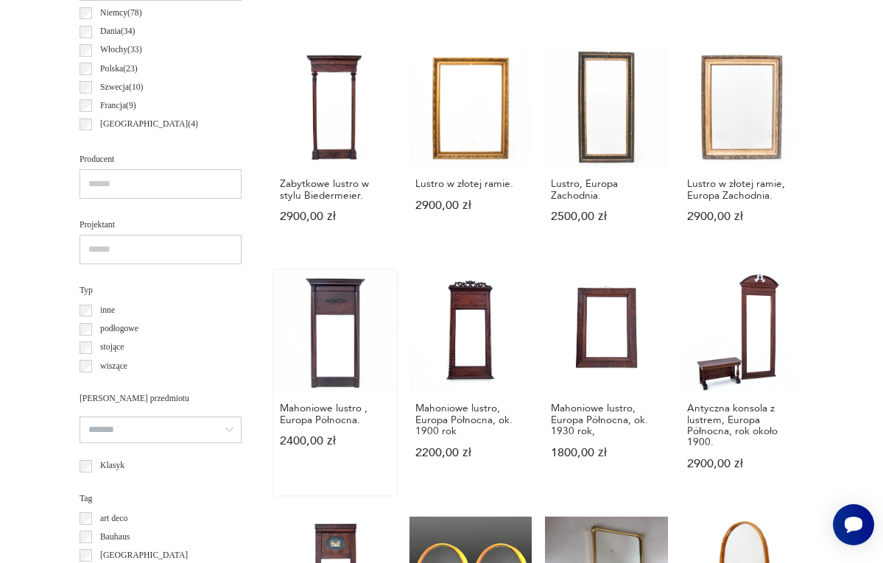
click at [325, 315] on link "Mahoniowe lustro , Europa Północna. 2400,00 zł" at bounding box center [335, 383] width 122 height 226
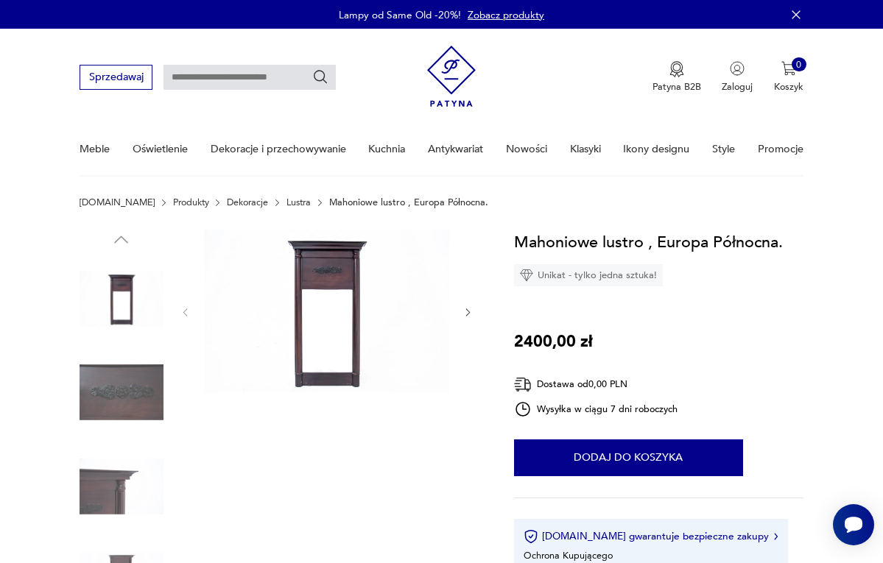
click at [465, 313] on icon "button" at bounding box center [467, 312] width 11 height 11
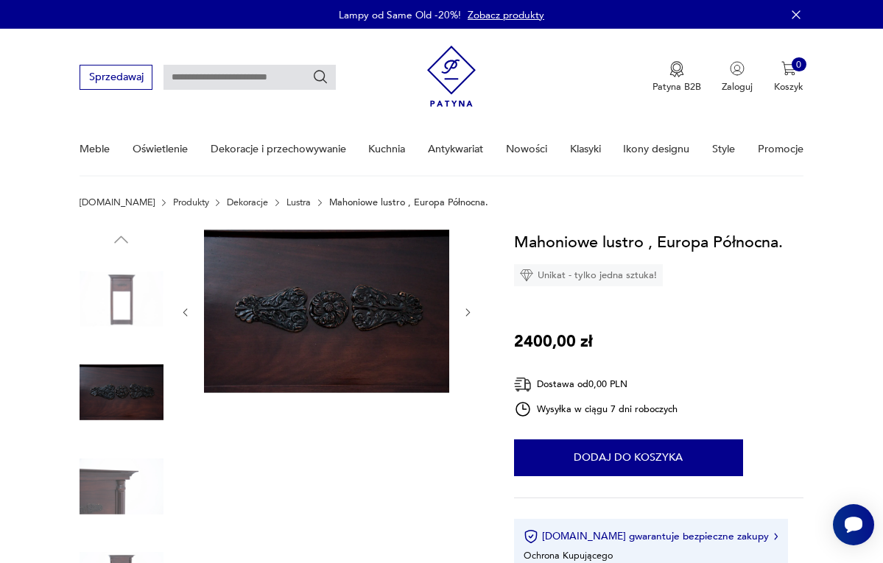
click at [465, 313] on icon "button" at bounding box center [467, 312] width 11 height 11
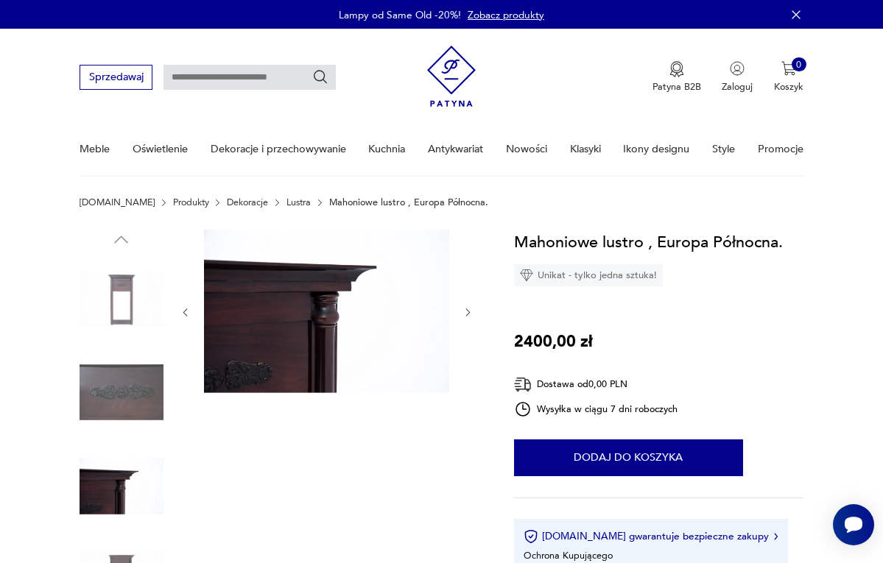
click at [465, 313] on icon "button" at bounding box center [467, 312] width 11 height 11
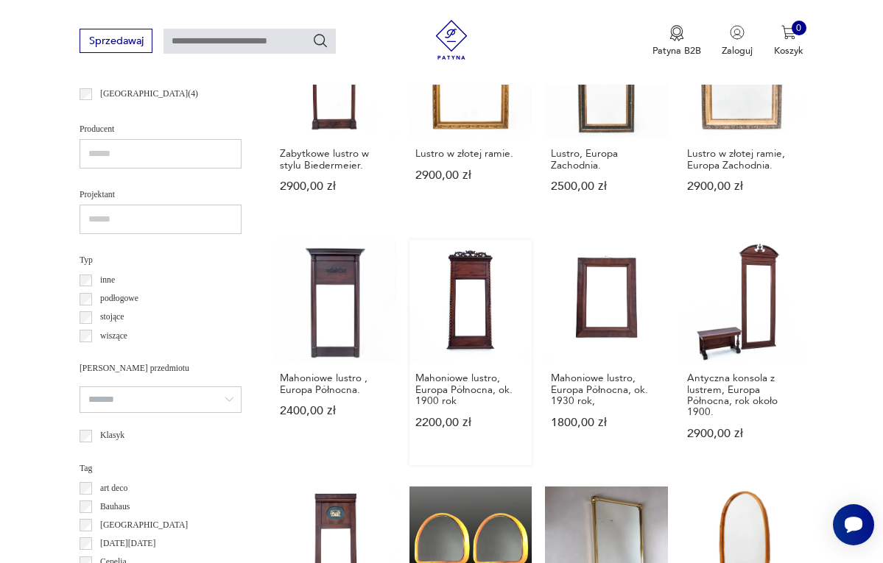
scroll to position [863, 0]
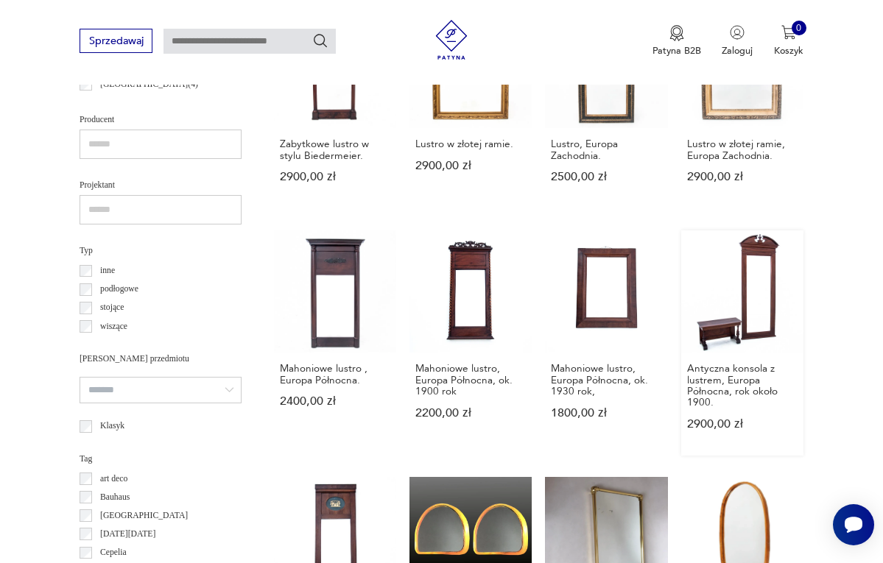
click at [744, 328] on link "Antyczna konsola z lustrem, Europa Północna, rok około 1900. 2900,00 zł" at bounding box center [742, 344] width 122 height 226
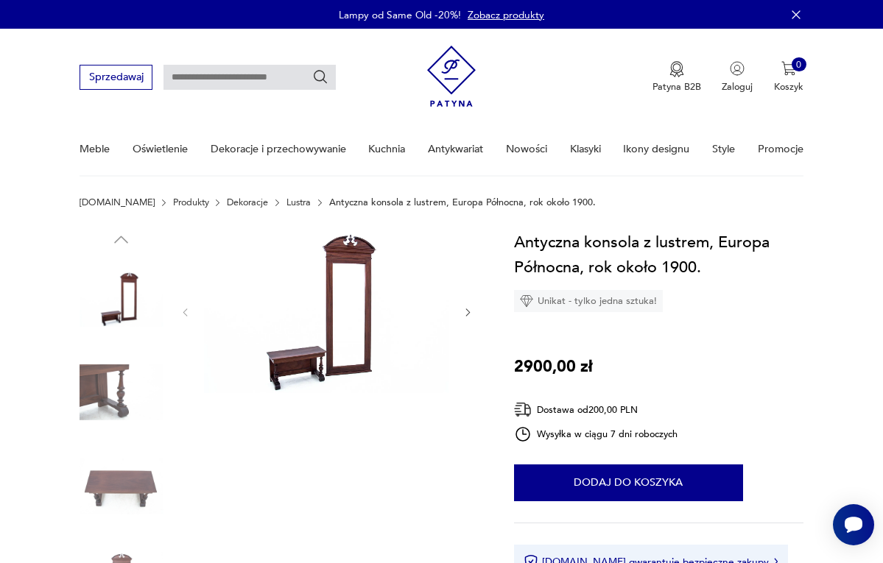
click at [342, 321] on img at bounding box center [327, 312] width 246 height 164
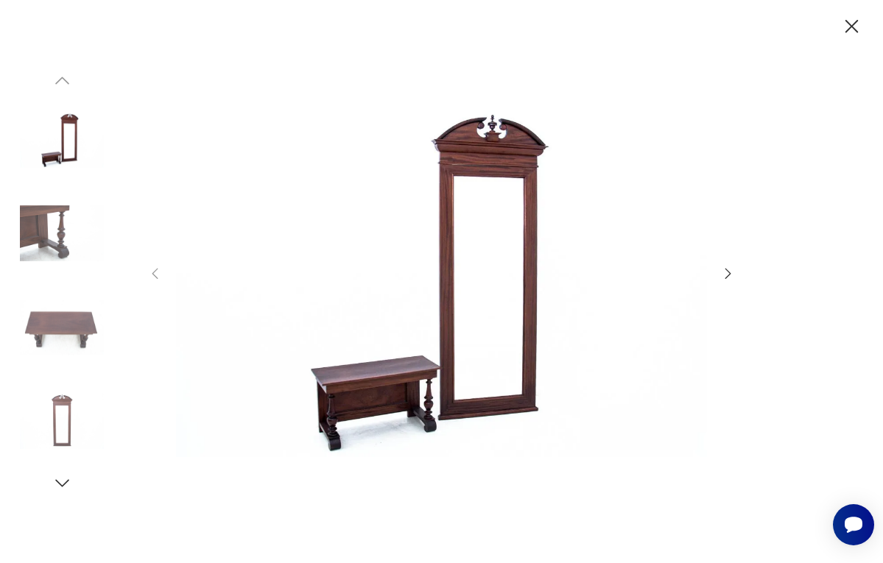
click at [728, 280] on icon "button" at bounding box center [728, 274] width 16 height 16
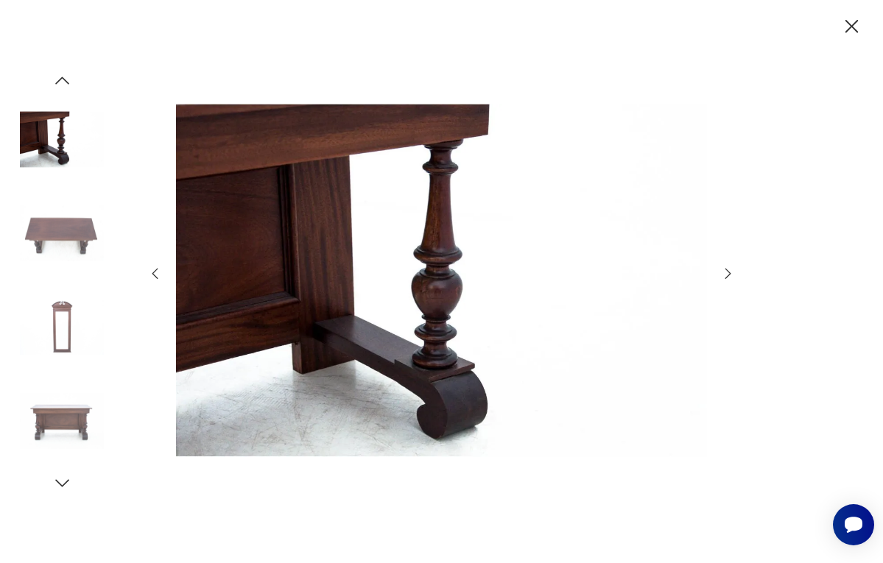
click at [728, 275] on icon "button" at bounding box center [728, 274] width 16 height 16
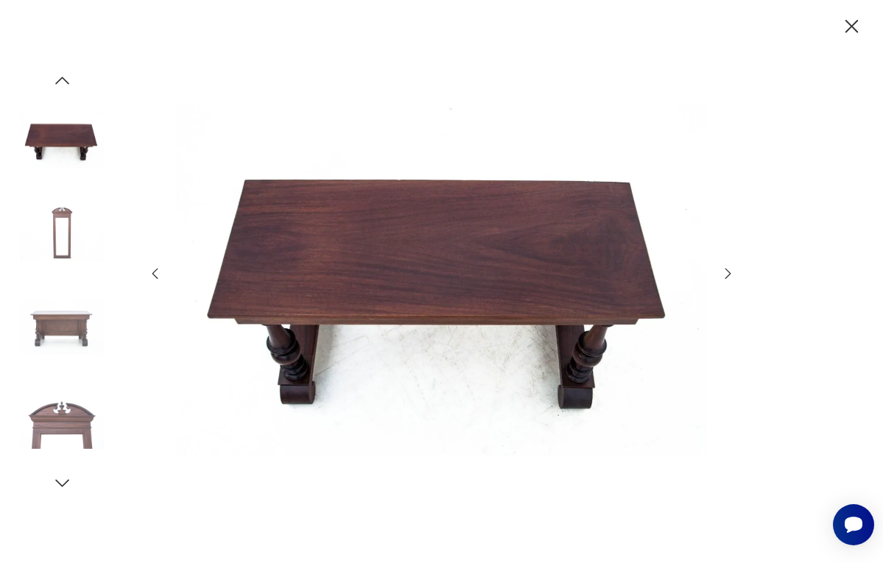
click at [728, 275] on icon "button" at bounding box center [728, 274] width 16 height 16
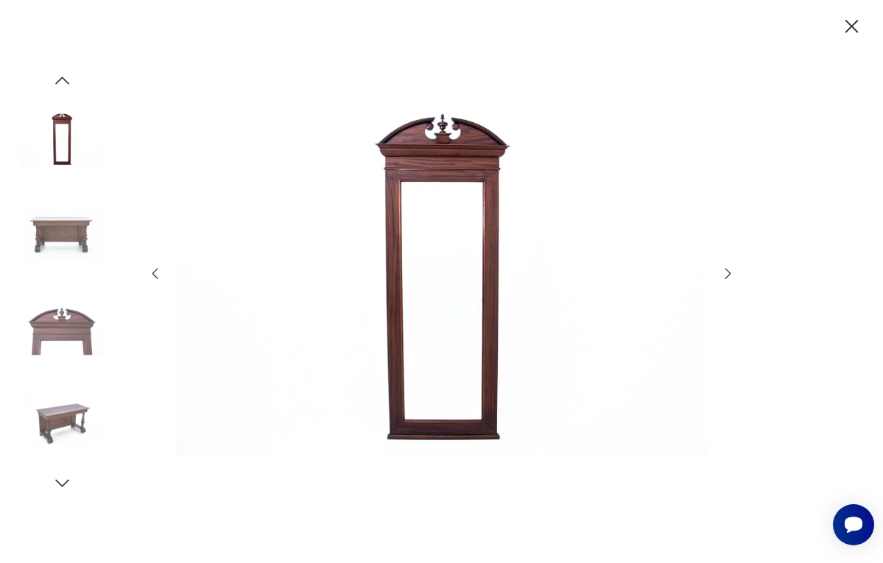
click at [728, 275] on icon "button" at bounding box center [728, 274] width 16 height 16
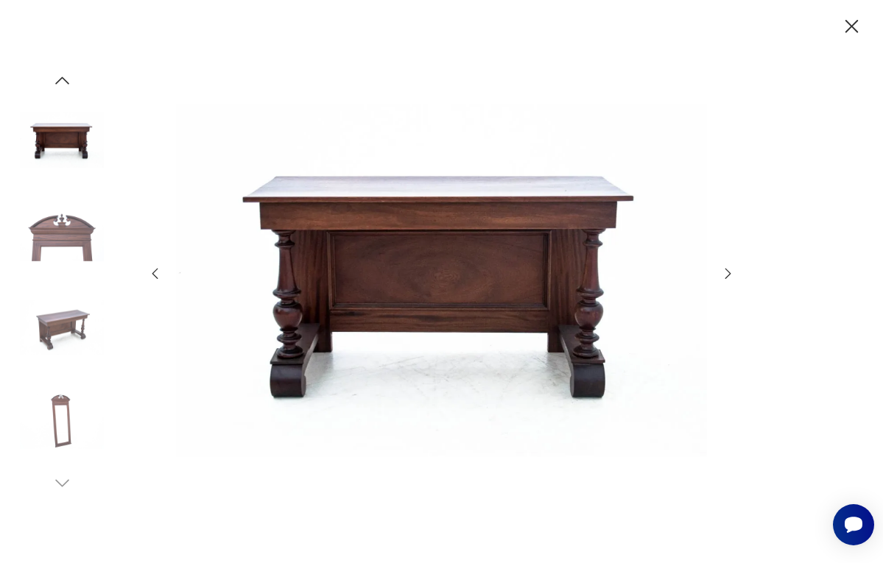
click at [728, 275] on icon "button" at bounding box center [728, 273] width 6 height 11
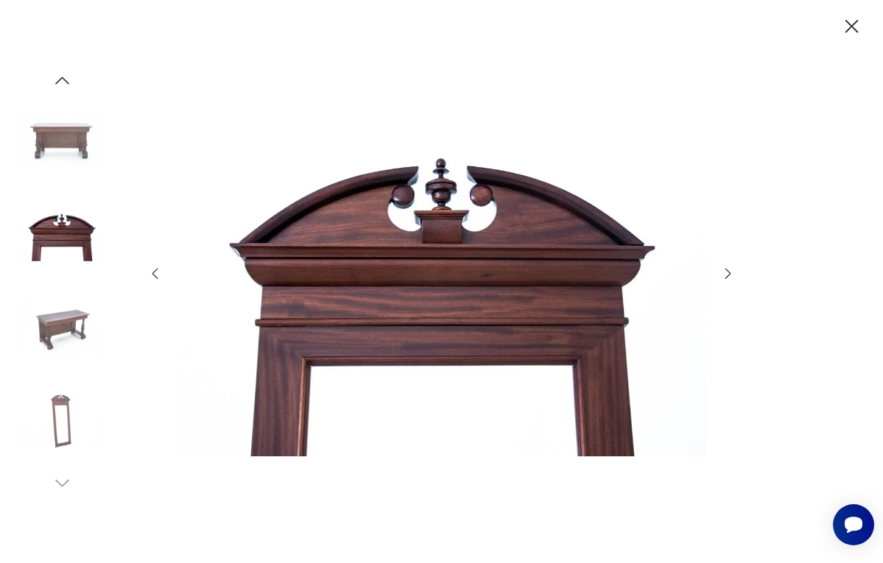
click at [728, 275] on icon "button" at bounding box center [728, 273] width 6 height 11
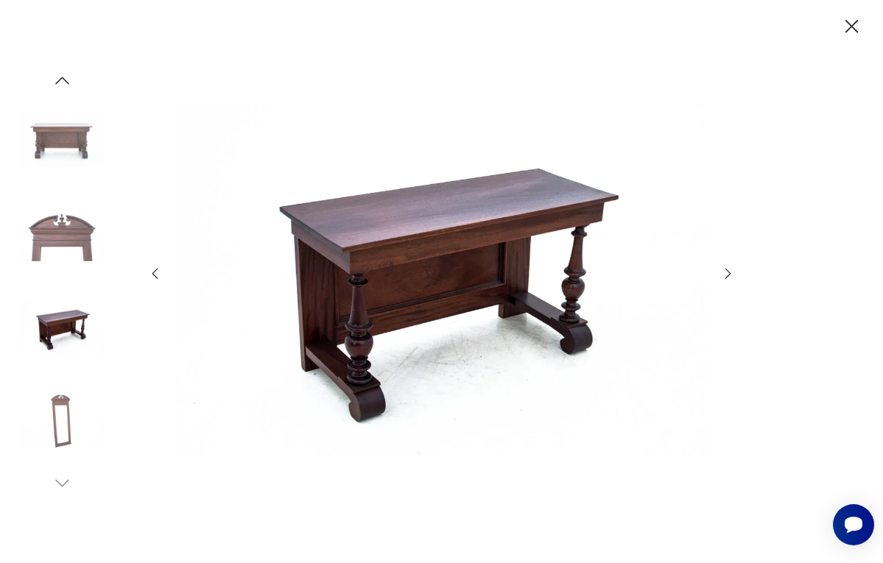
click at [728, 275] on icon "button" at bounding box center [728, 273] width 6 height 11
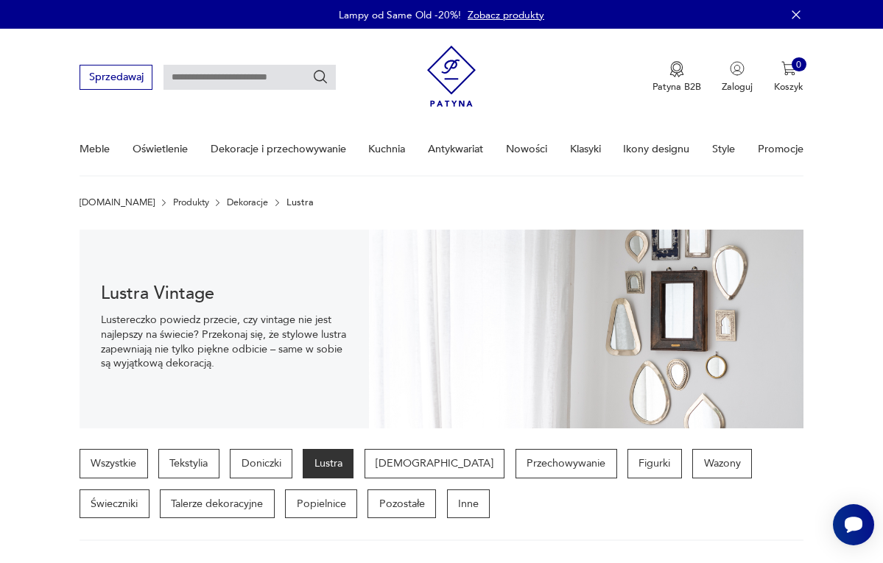
scroll to position [863, 0]
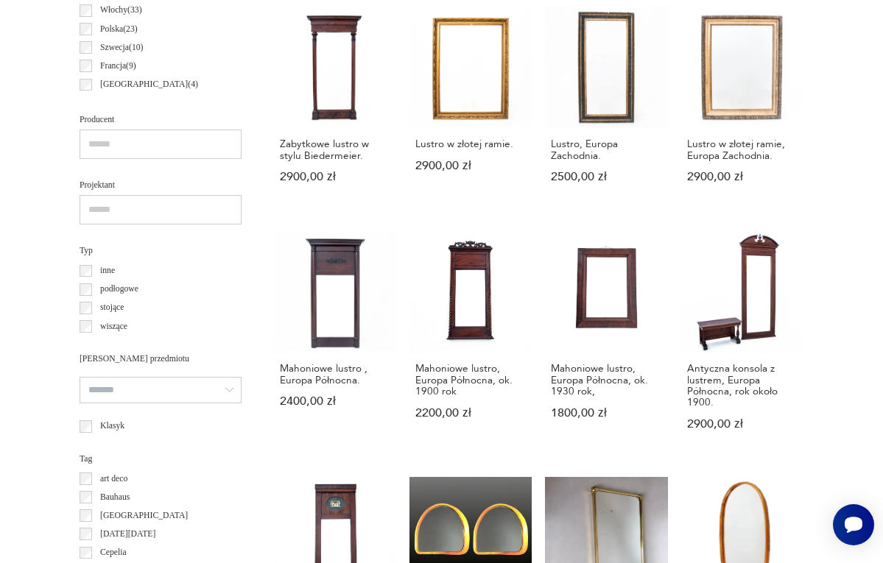
scroll to position [1272, 0]
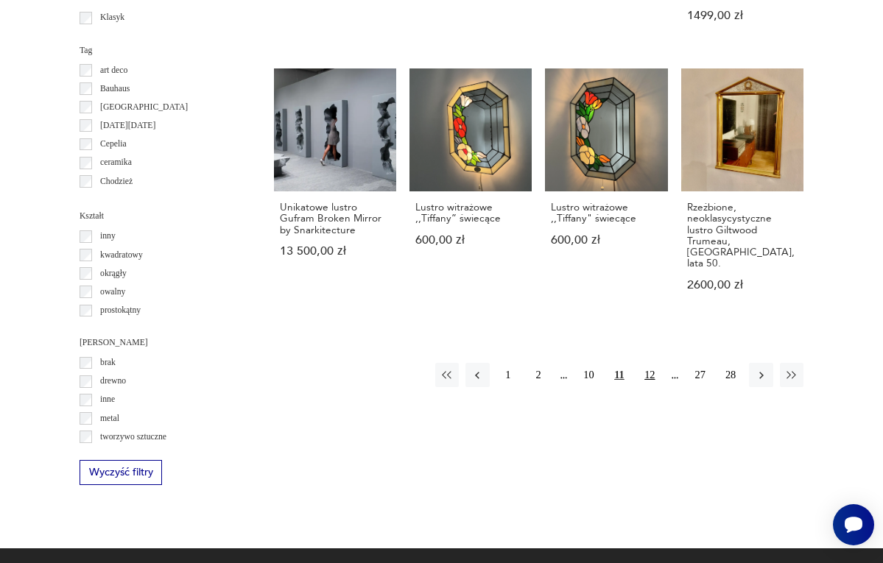
click at [649, 363] on button "12" at bounding box center [650, 375] width 24 height 24
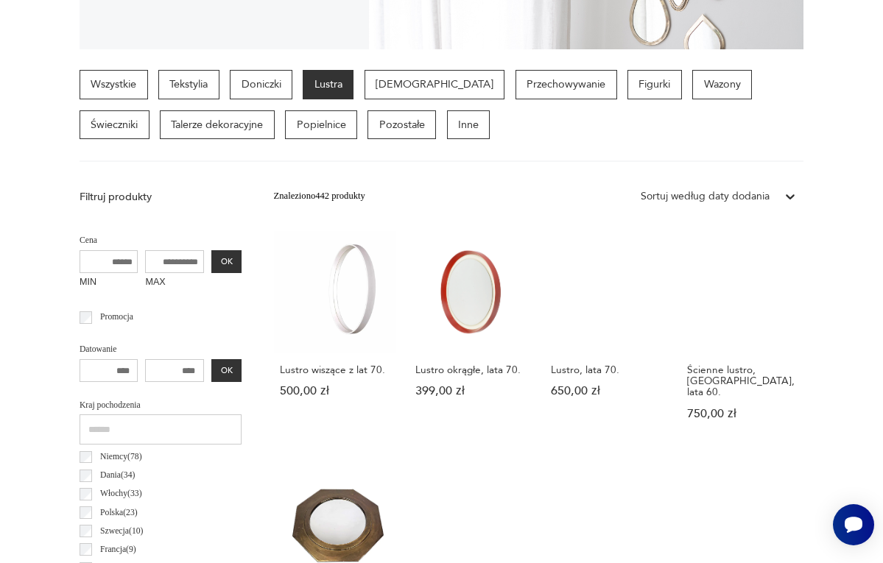
scroll to position [340, 0]
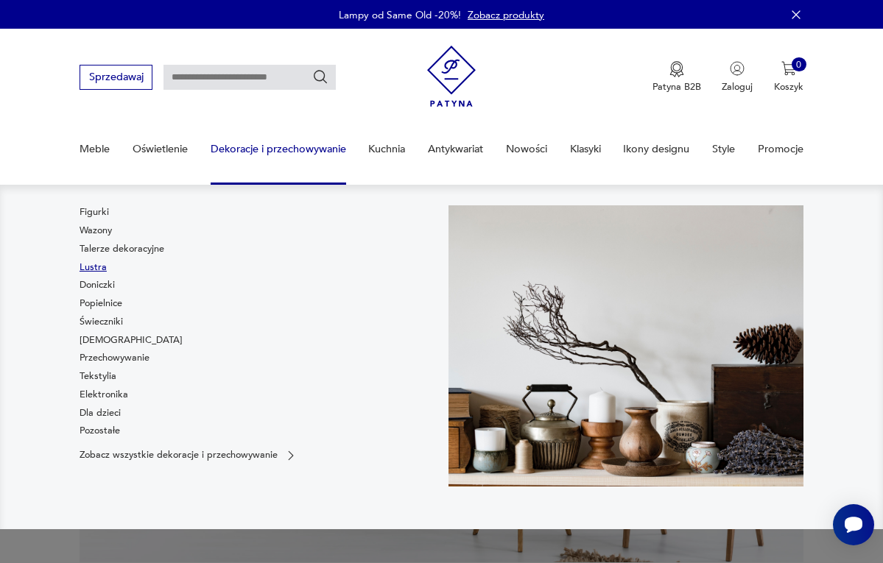
click at [98, 264] on link "Lustra" at bounding box center [93, 267] width 27 height 13
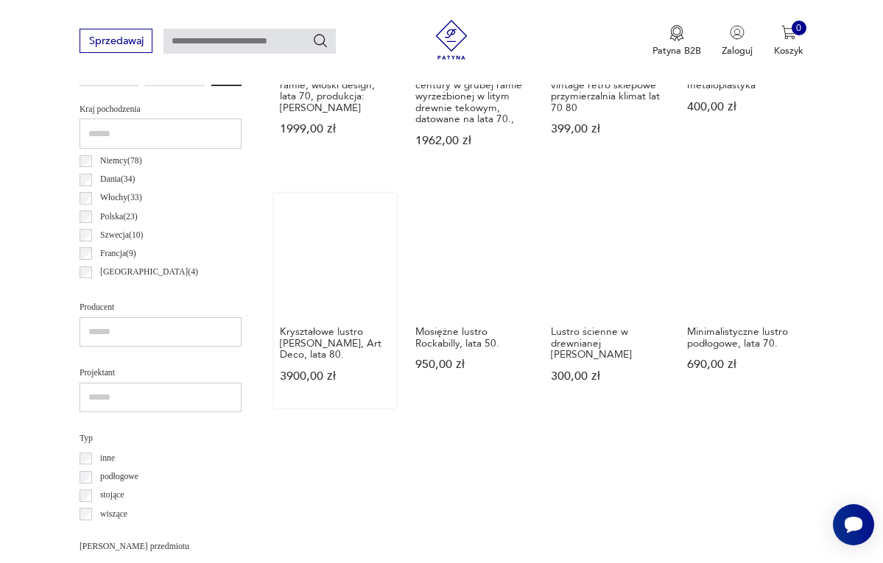
scroll to position [674, 0]
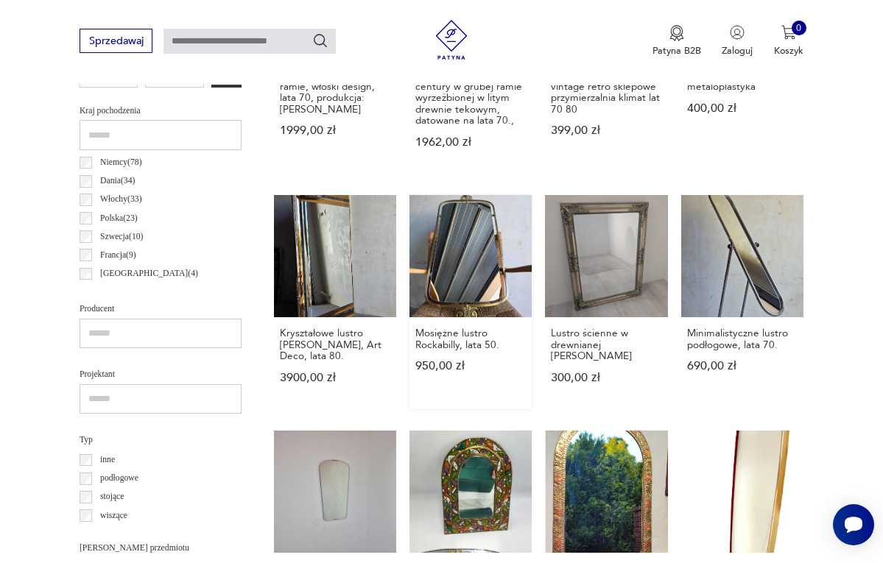
click at [455, 270] on link "Mosiężne lustro Rockabilly, lata 50. 950,00 zł" at bounding box center [470, 302] width 122 height 214
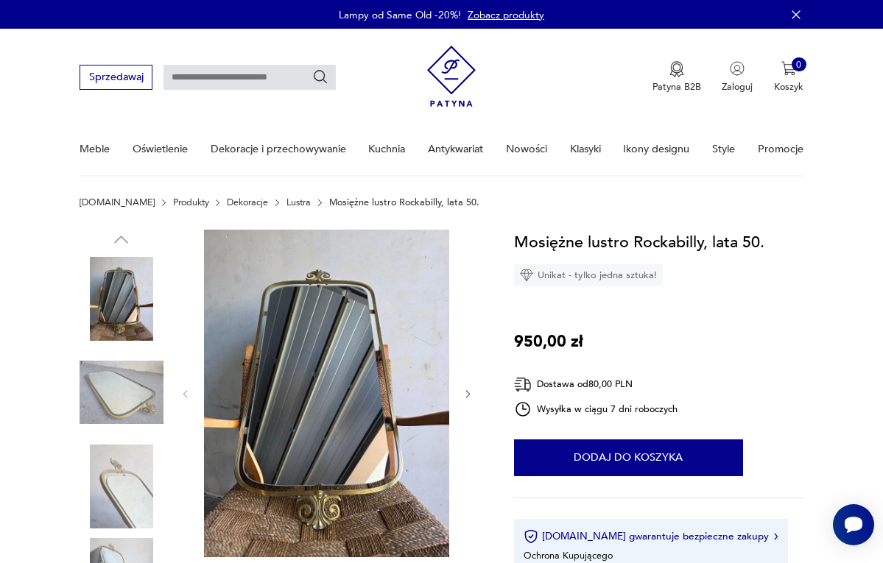
click at [462, 392] on div at bounding box center [327, 395] width 295 height 330
click at [465, 390] on icon "button" at bounding box center [467, 394] width 11 height 11
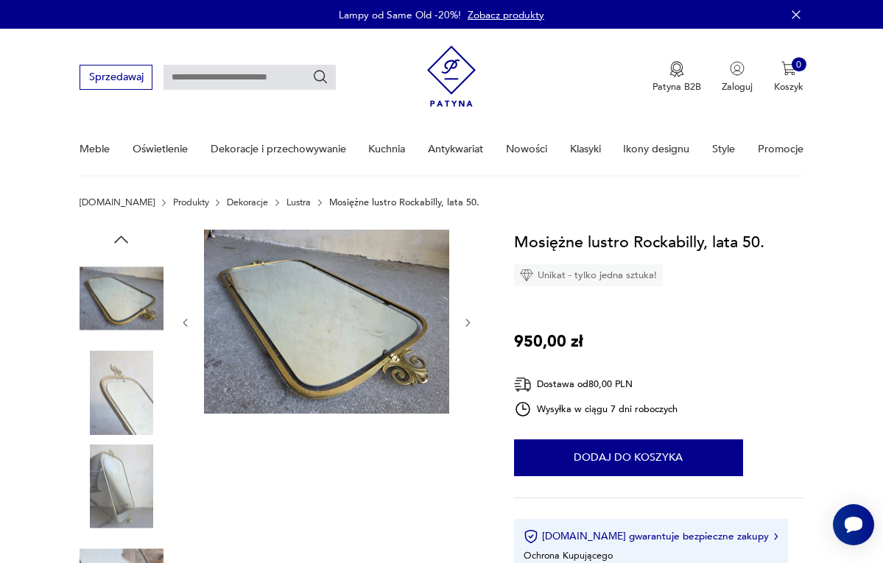
click at [465, 390] on div at bounding box center [327, 323] width 295 height 187
click at [463, 328] on icon "button" at bounding box center [467, 322] width 11 height 11
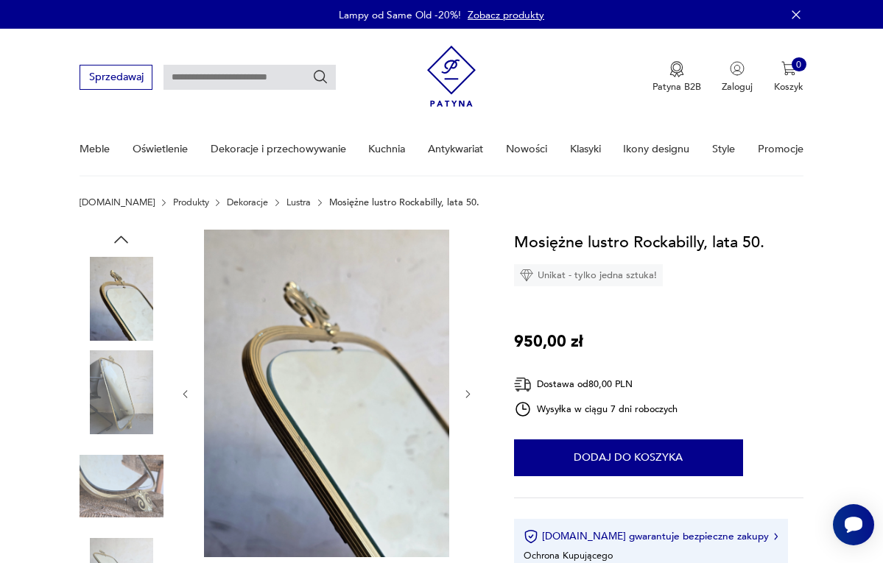
click at [462, 384] on div at bounding box center [327, 395] width 295 height 330
click at [463, 389] on icon "button" at bounding box center [467, 394] width 11 height 11
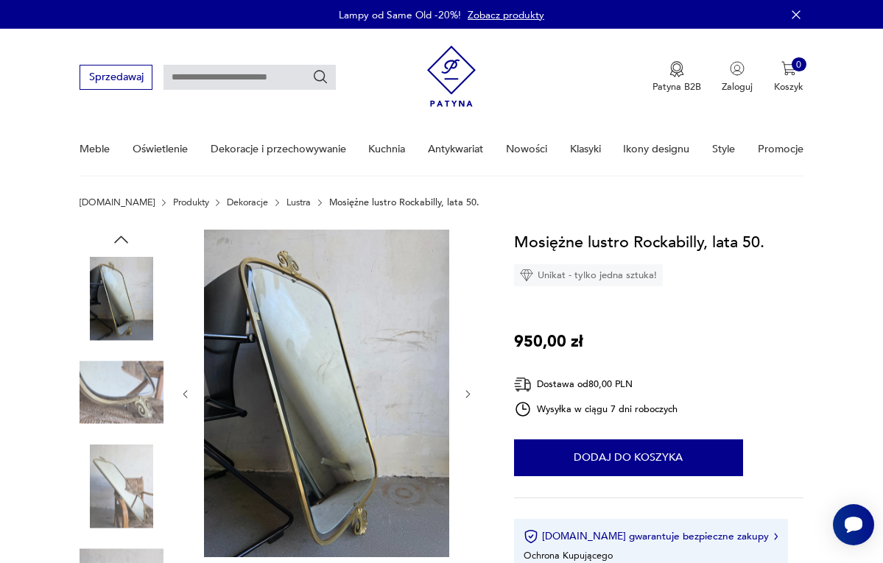
click at [463, 389] on icon "button" at bounding box center [467, 394] width 11 height 11
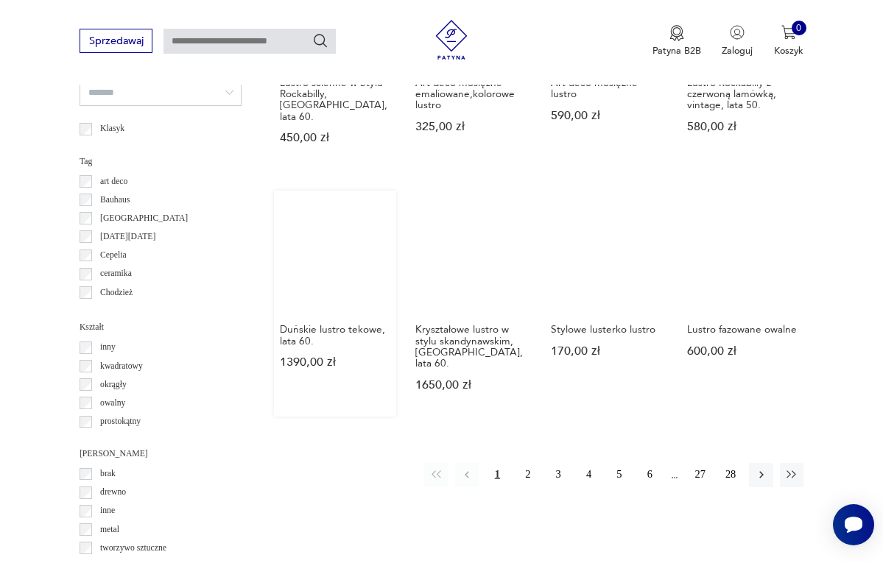
scroll to position [1168, 0]
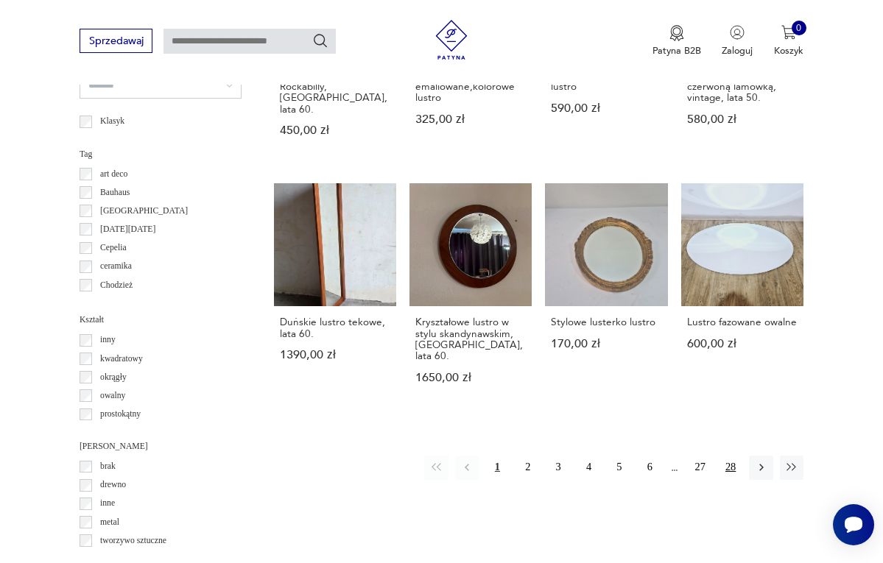
click at [729, 475] on button "28" at bounding box center [731, 468] width 24 height 24
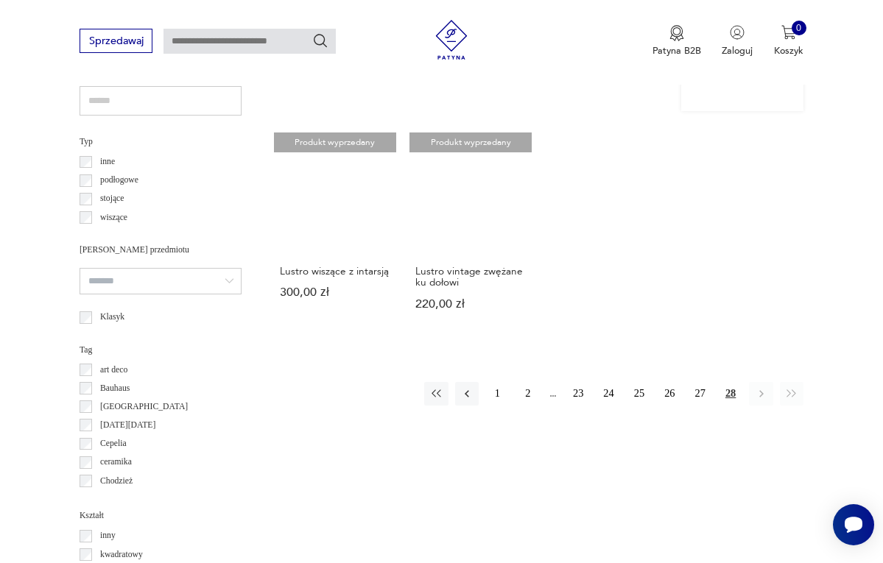
scroll to position [978, 0]
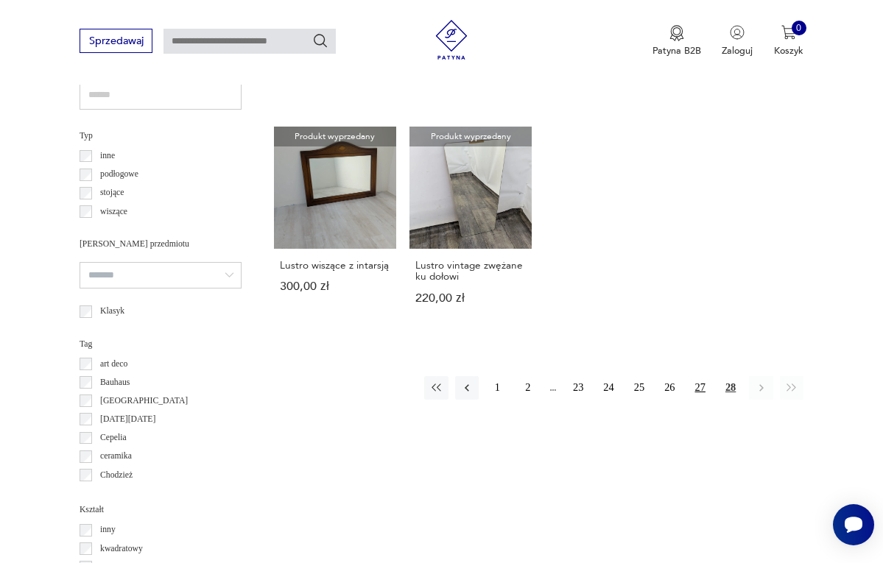
click at [701, 398] on button "27" at bounding box center [701, 388] width 24 height 24
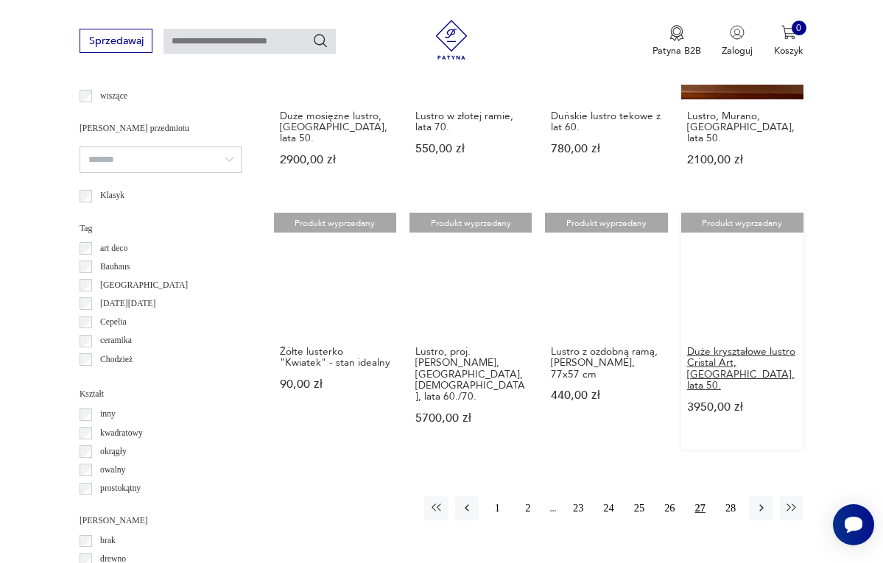
scroll to position [1095, 0]
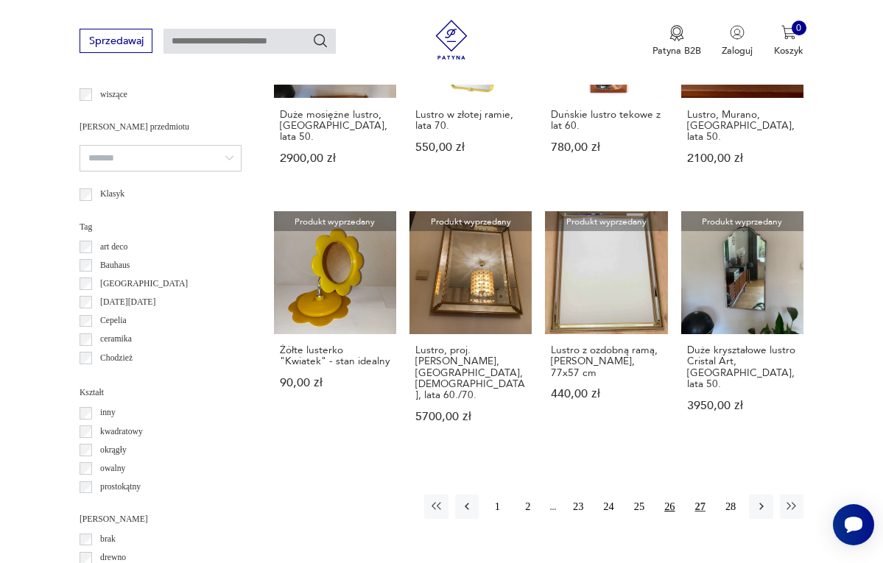
click at [670, 503] on button "26" at bounding box center [670, 507] width 24 height 24
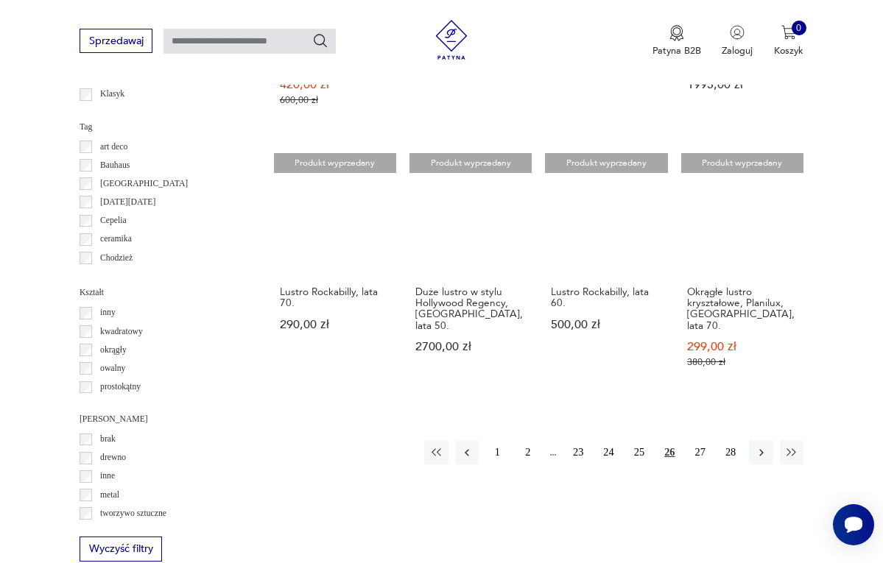
scroll to position [1200, 0]
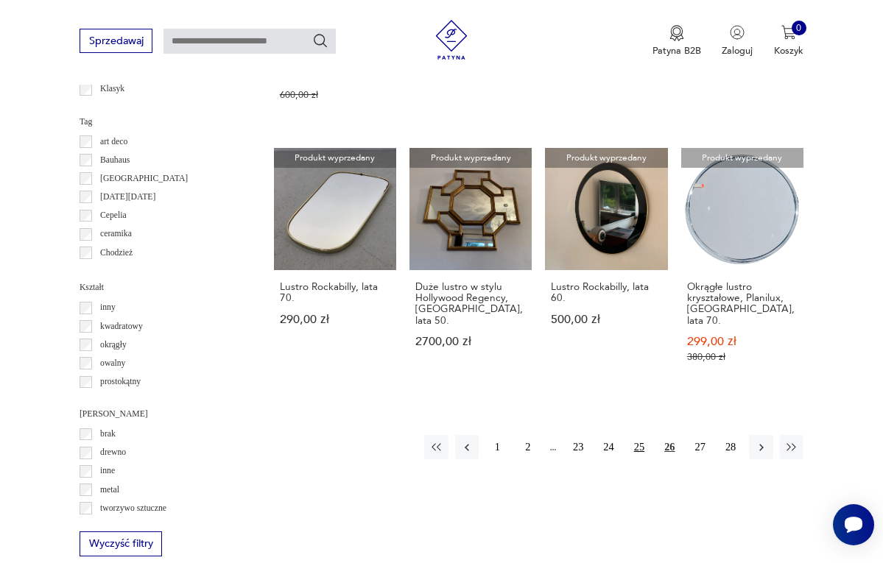
click at [641, 435] on button "25" at bounding box center [639, 447] width 24 height 24
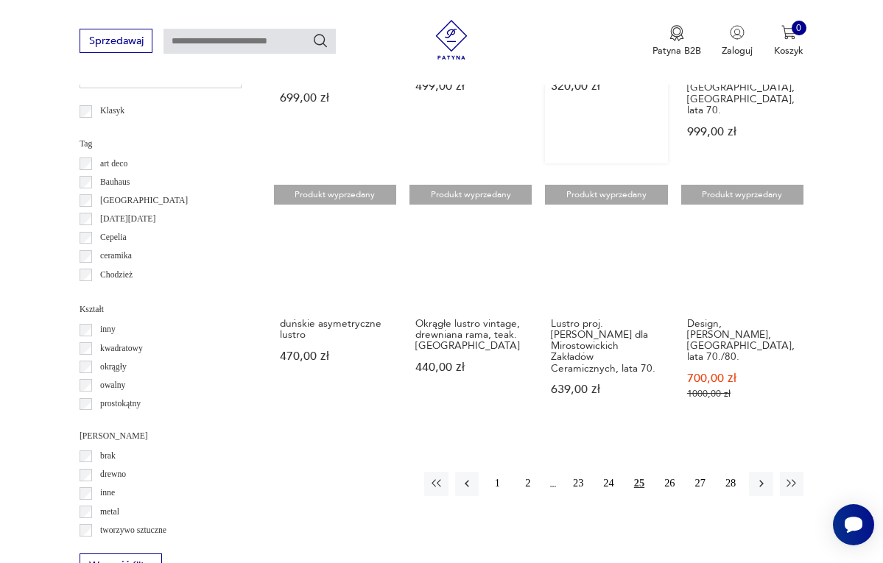
scroll to position [1181, 0]
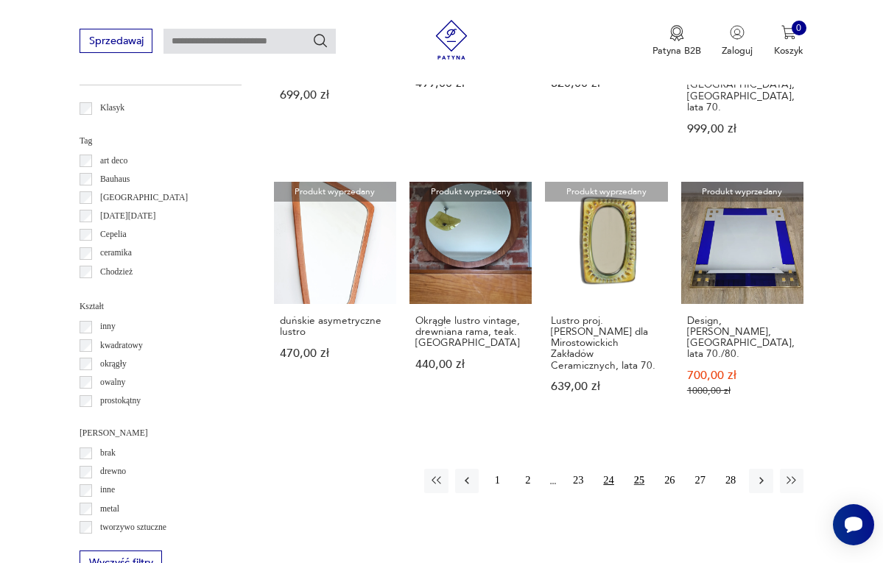
click at [612, 469] on button "24" at bounding box center [609, 481] width 24 height 24
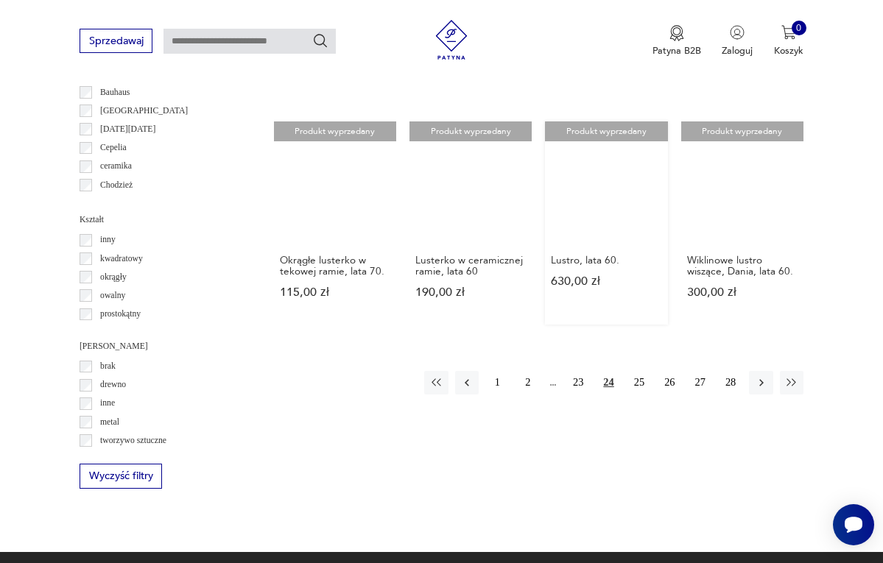
scroll to position [1295, 0]
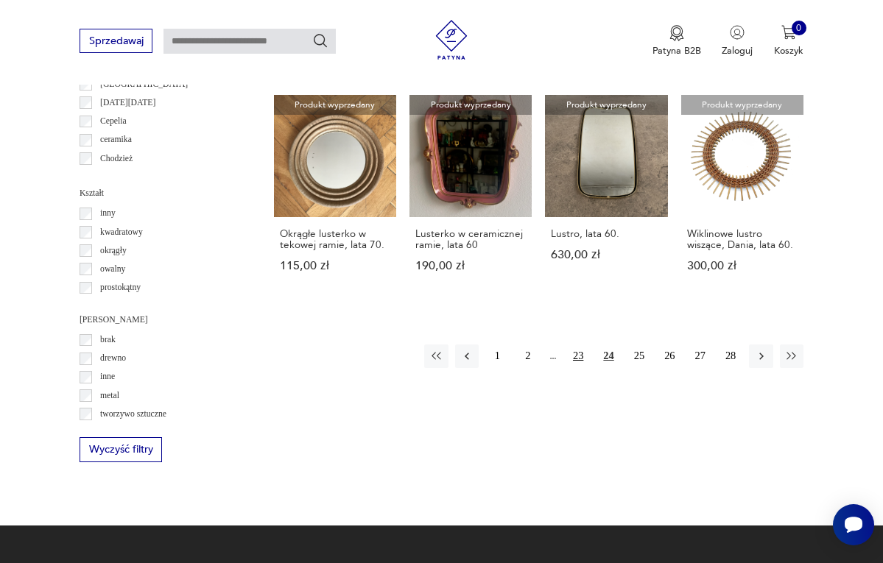
click at [580, 345] on button "23" at bounding box center [578, 357] width 24 height 24
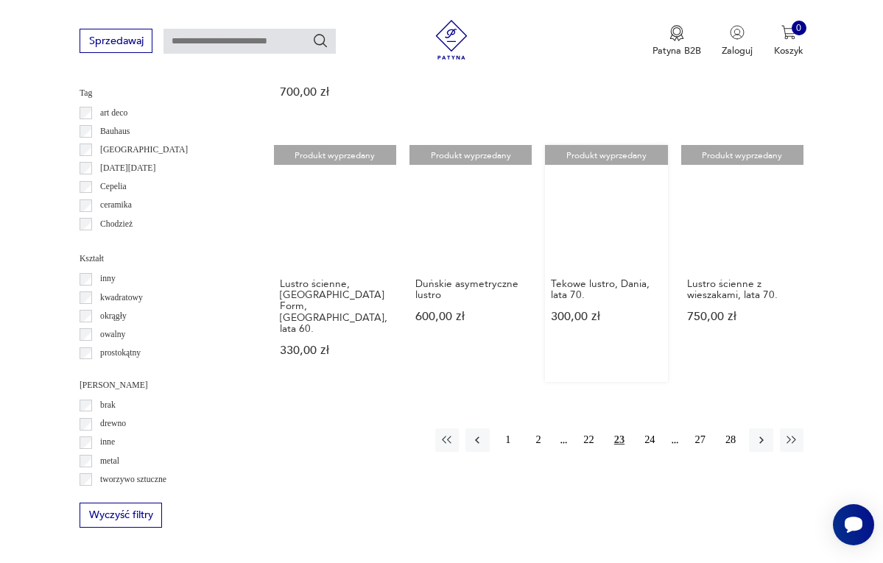
scroll to position [1269, 0]
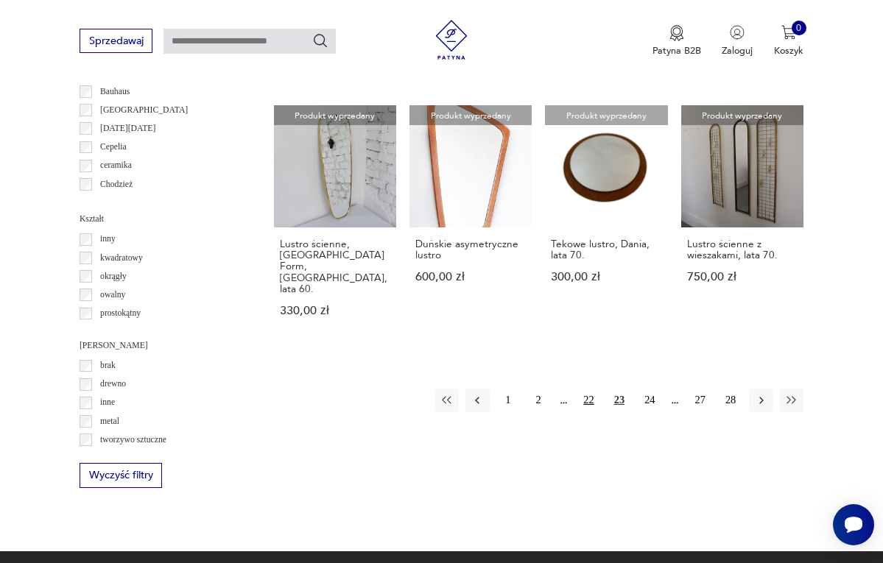
click at [585, 389] on button "22" at bounding box center [589, 401] width 24 height 24
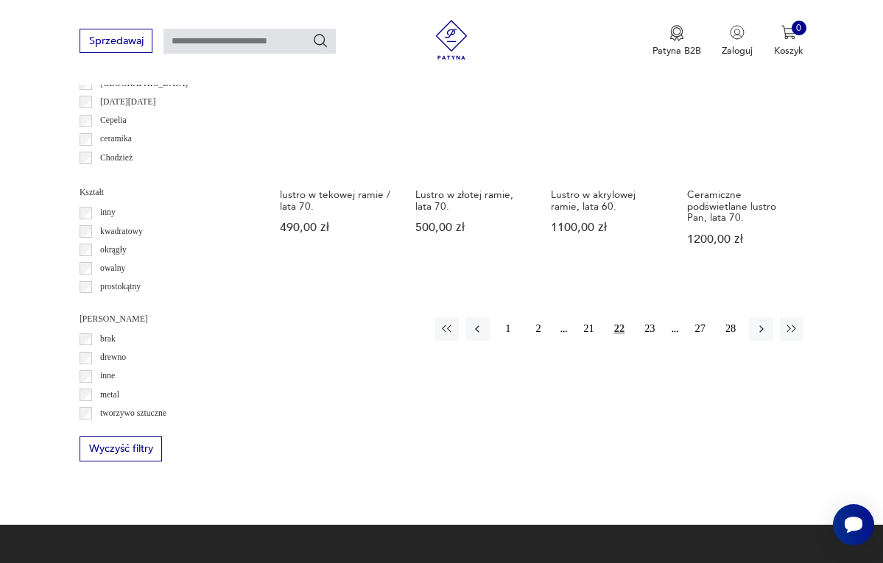
scroll to position [1304, 0]
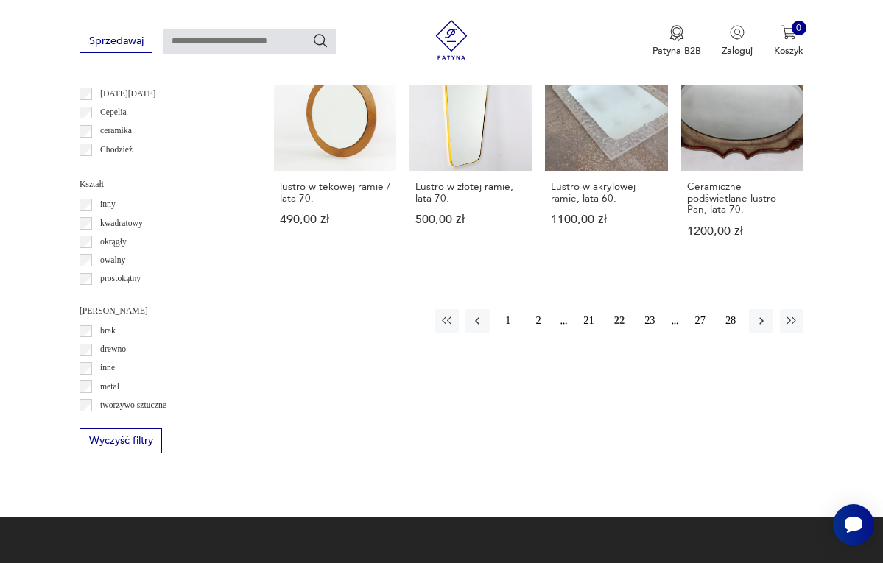
click at [585, 322] on button "21" at bounding box center [589, 321] width 24 height 24
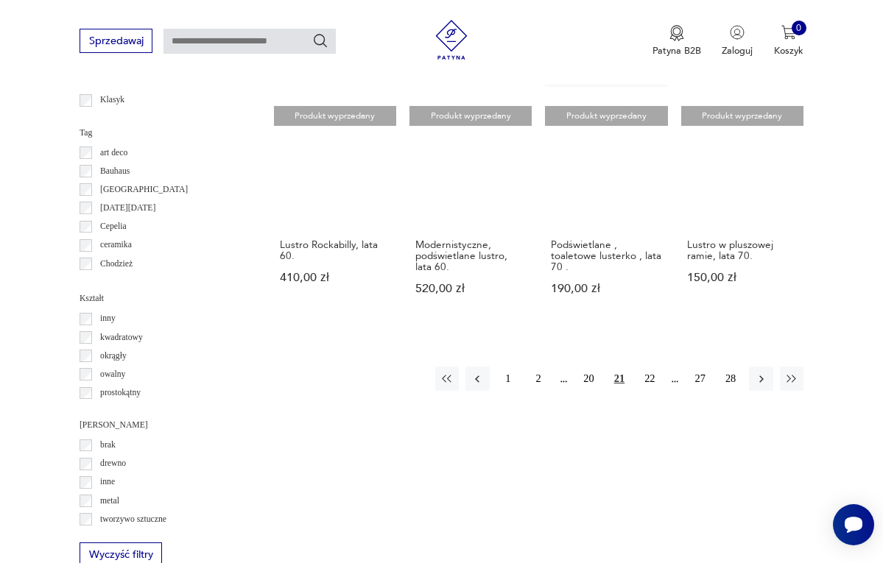
scroll to position [1191, 0]
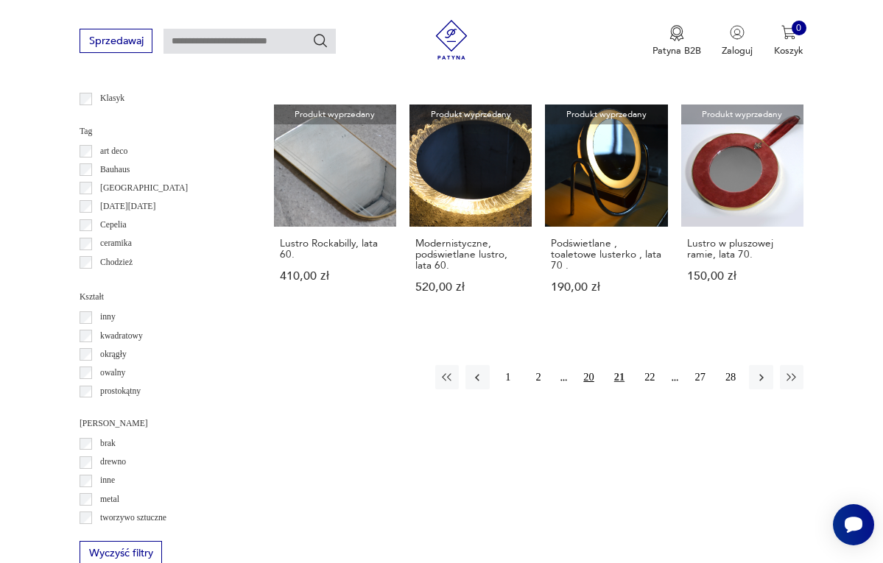
click at [587, 389] on button "20" at bounding box center [589, 377] width 24 height 24
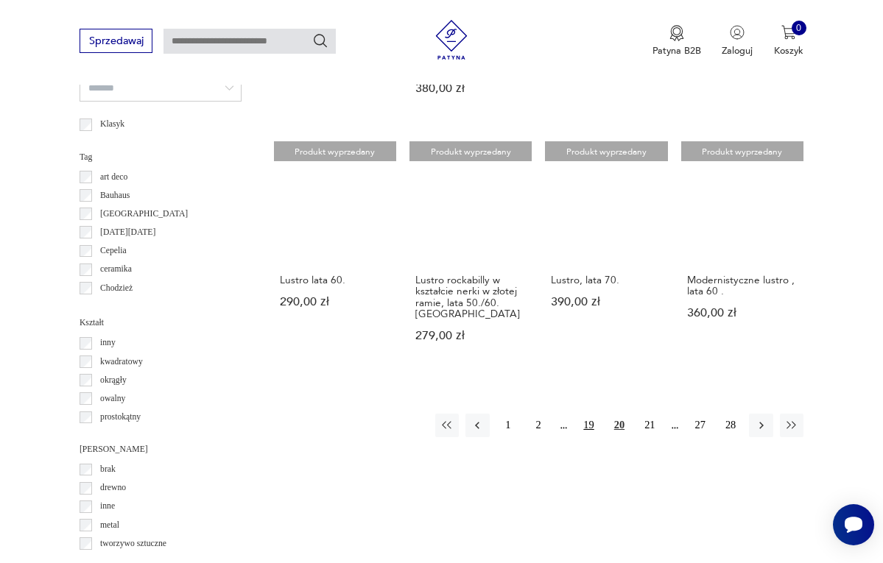
scroll to position [1166, 0]
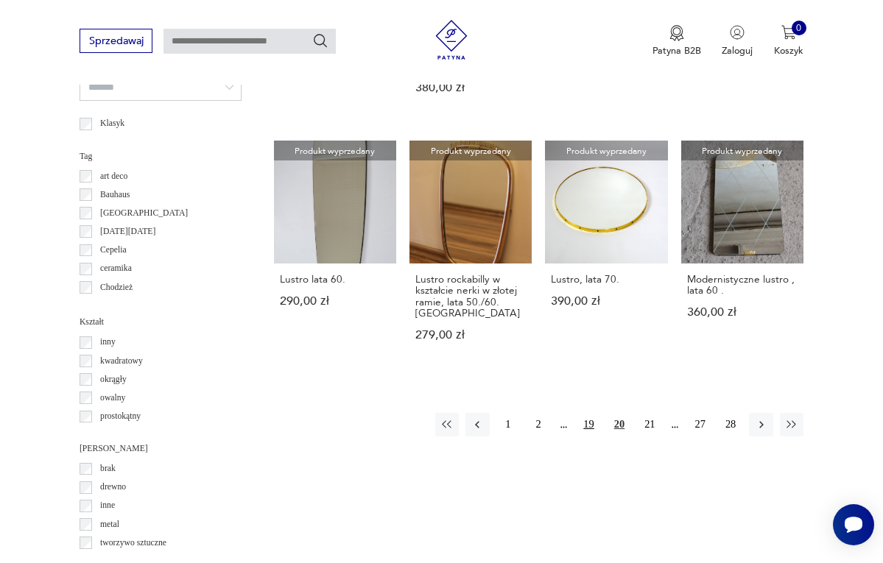
click at [588, 433] on button "19" at bounding box center [589, 425] width 24 height 24
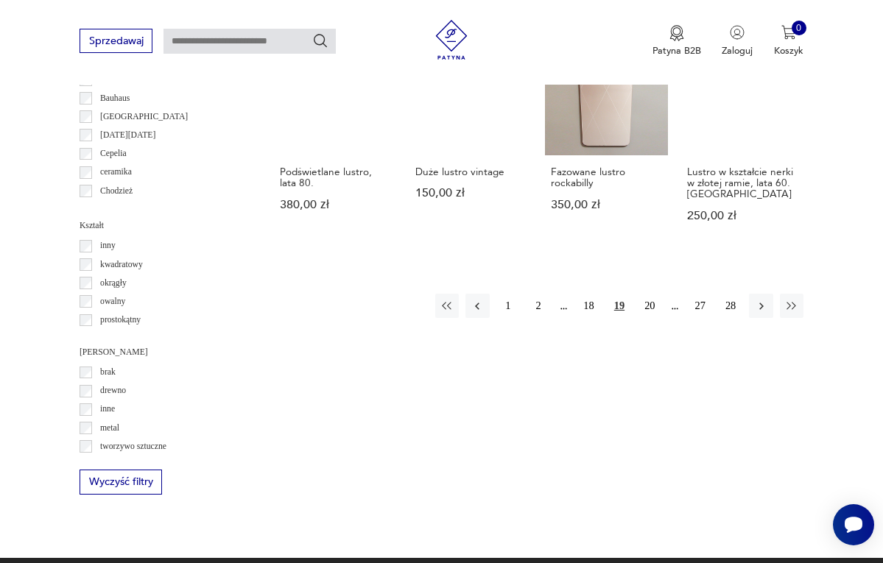
scroll to position [1265, 0]
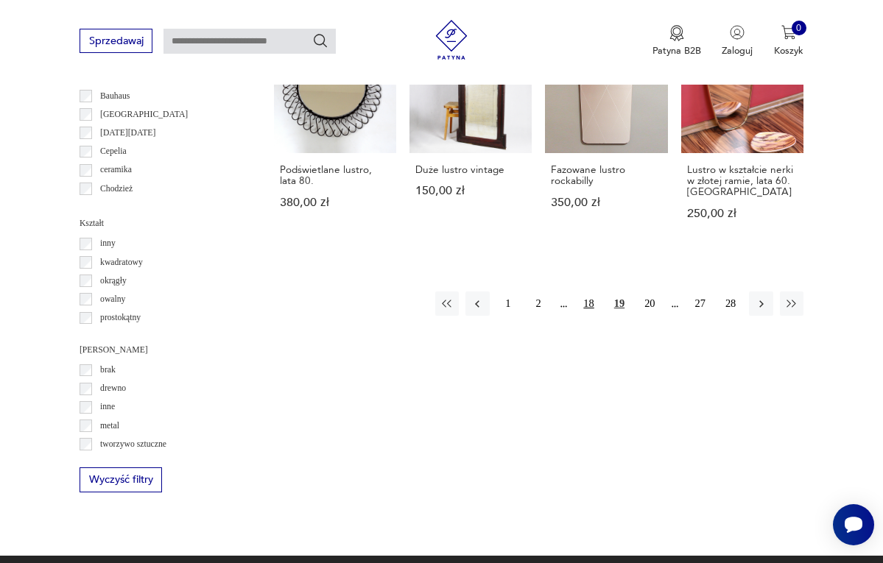
click at [592, 315] on button "18" at bounding box center [589, 304] width 24 height 24
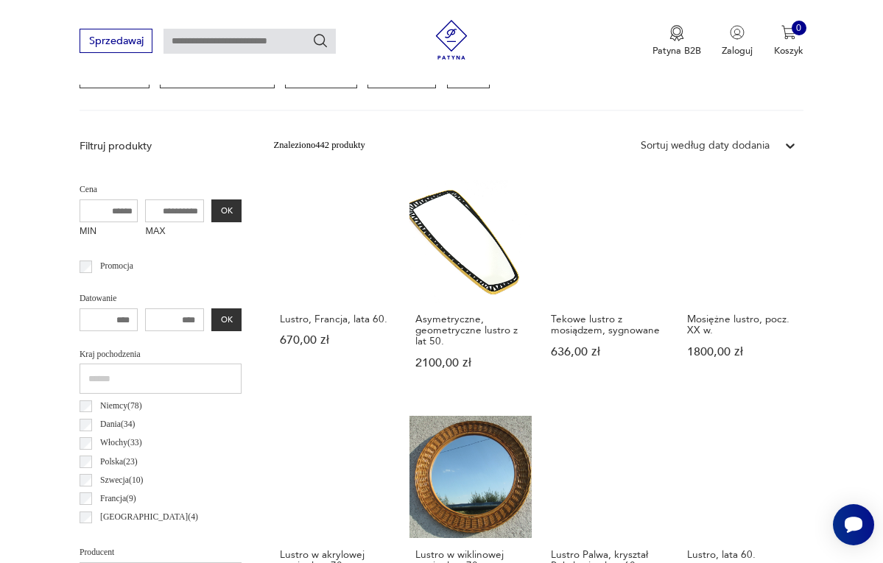
scroll to position [433, 0]
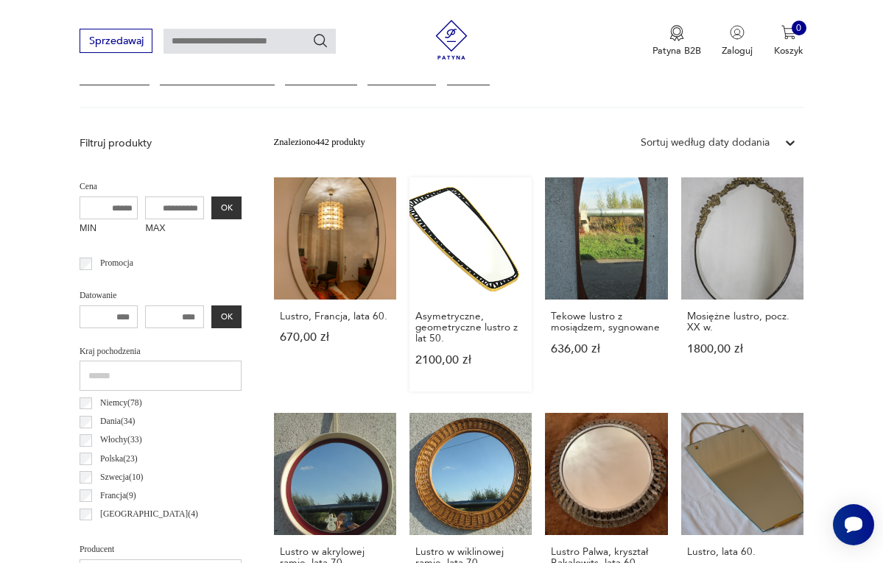
click at [468, 267] on link "Asymetryczne, geometryczne lustro z lat 50. 2100,00 zł" at bounding box center [470, 284] width 122 height 214
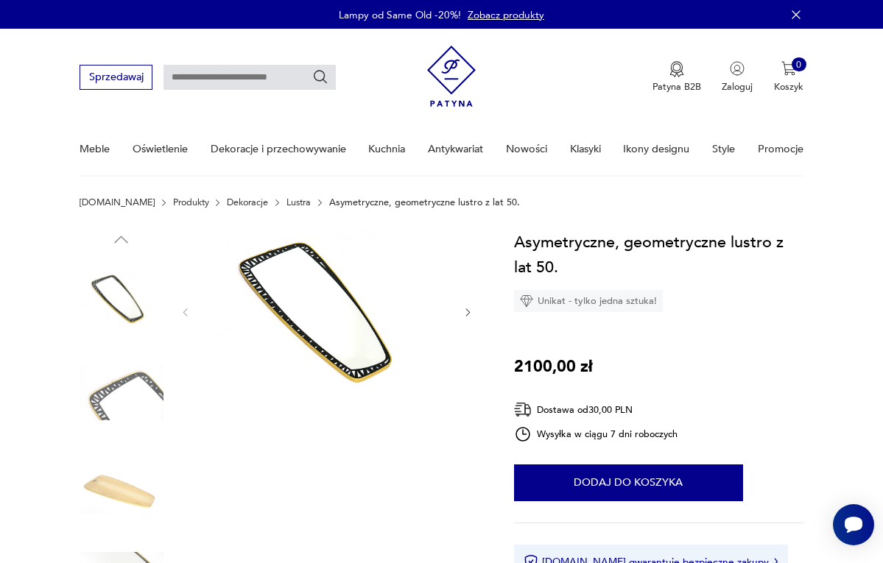
click at [468, 308] on icon "button" at bounding box center [467, 312] width 11 height 11
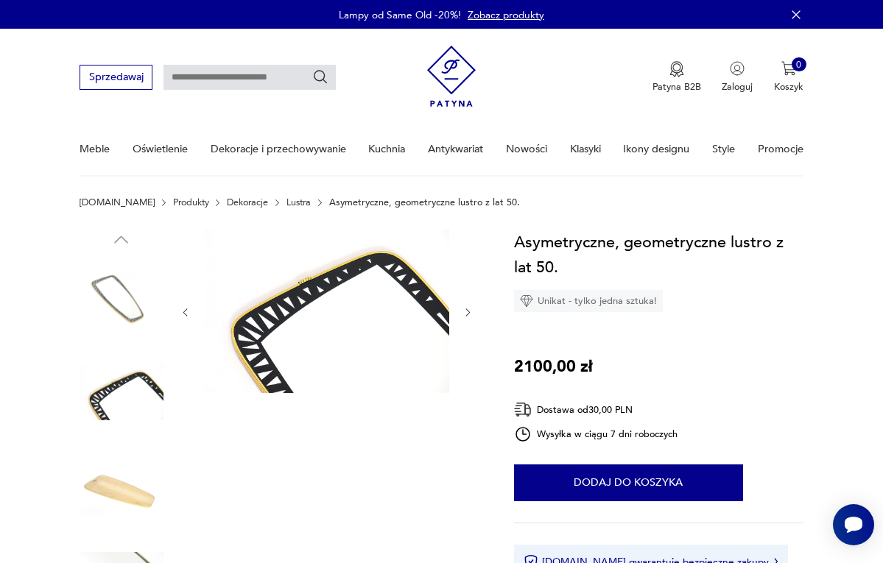
click at [469, 308] on icon "button" at bounding box center [467, 312] width 11 height 11
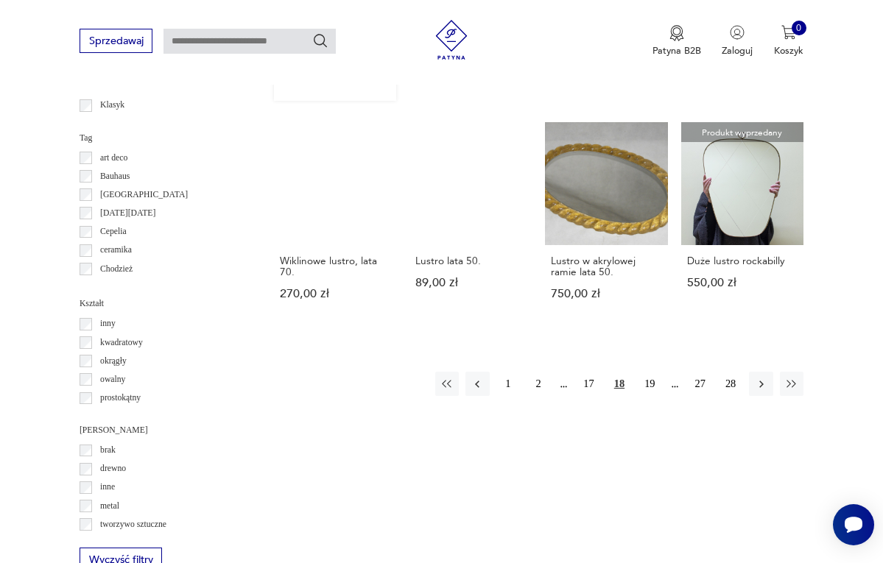
scroll to position [1189, 0]
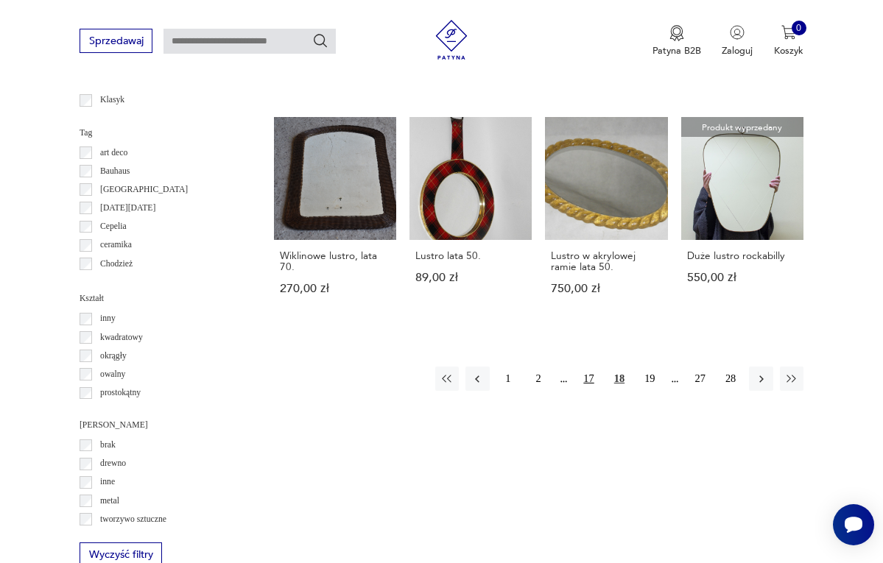
click at [590, 390] on button "17" at bounding box center [589, 379] width 24 height 24
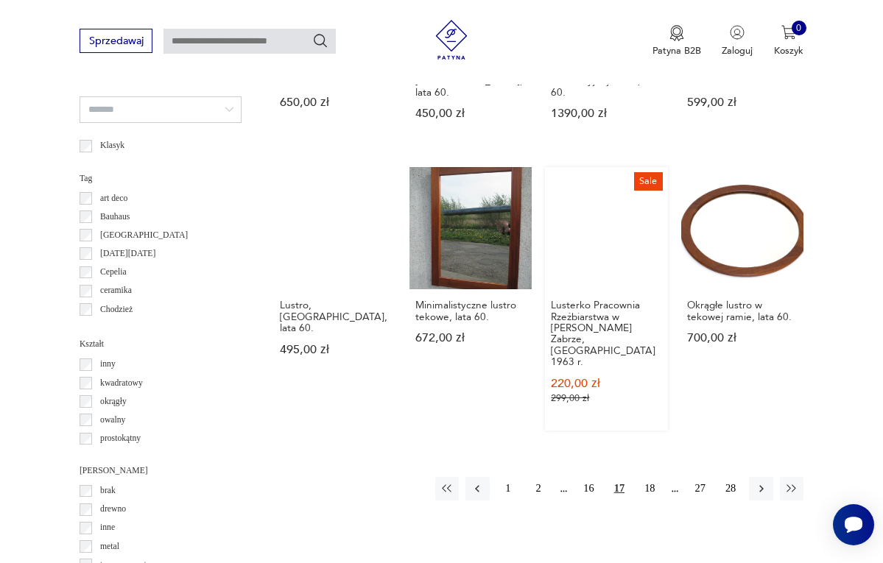
scroll to position [1153, 0]
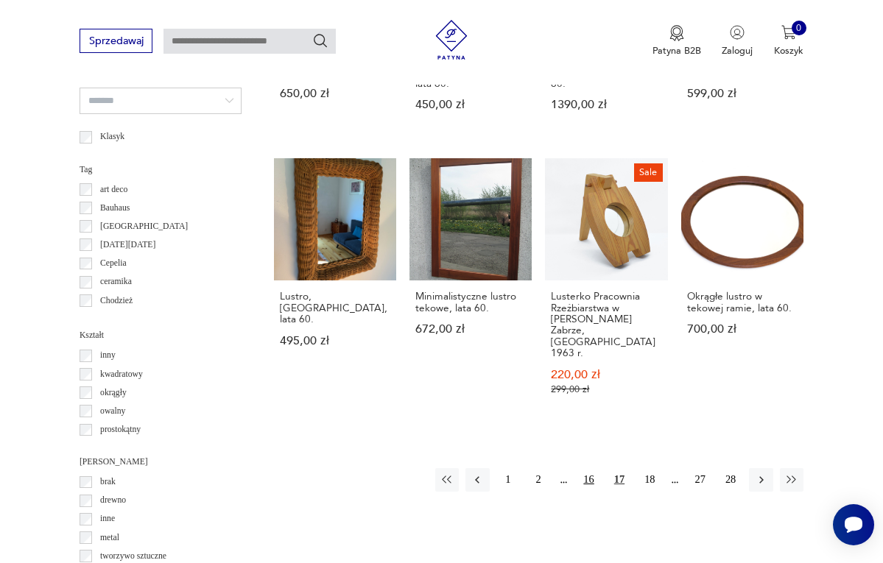
click at [586, 479] on button "16" at bounding box center [589, 480] width 24 height 24
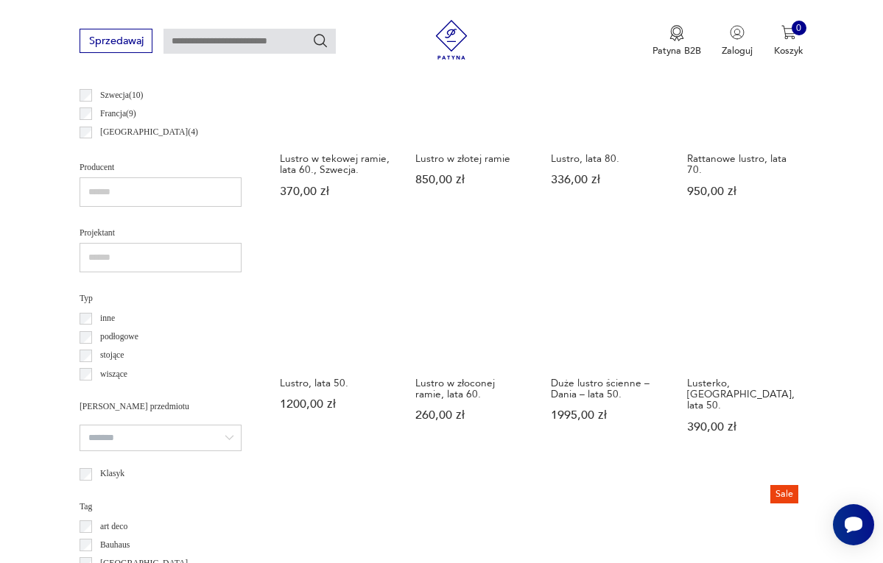
scroll to position [828, 0]
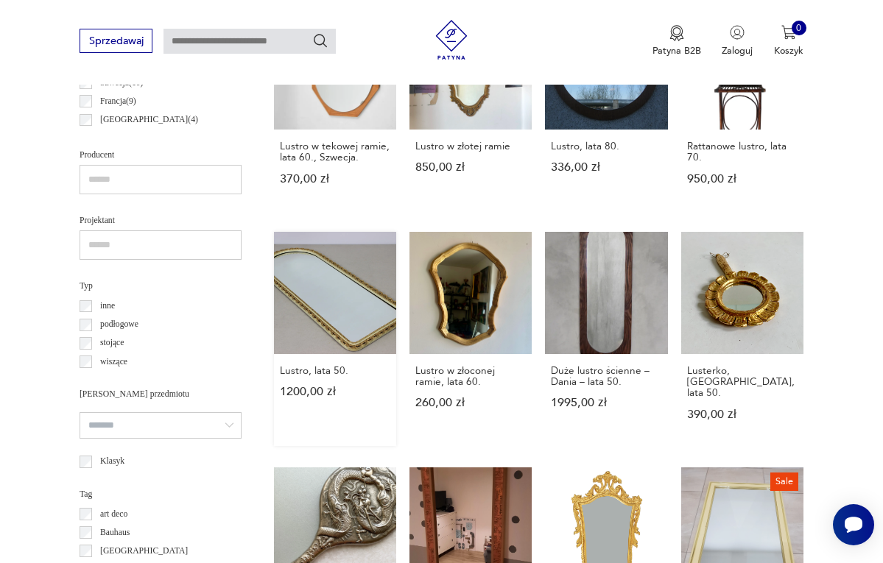
click at [320, 294] on link "Lustro, lata 50. 1200,00 zł" at bounding box center [335, 339] width 122 height 214
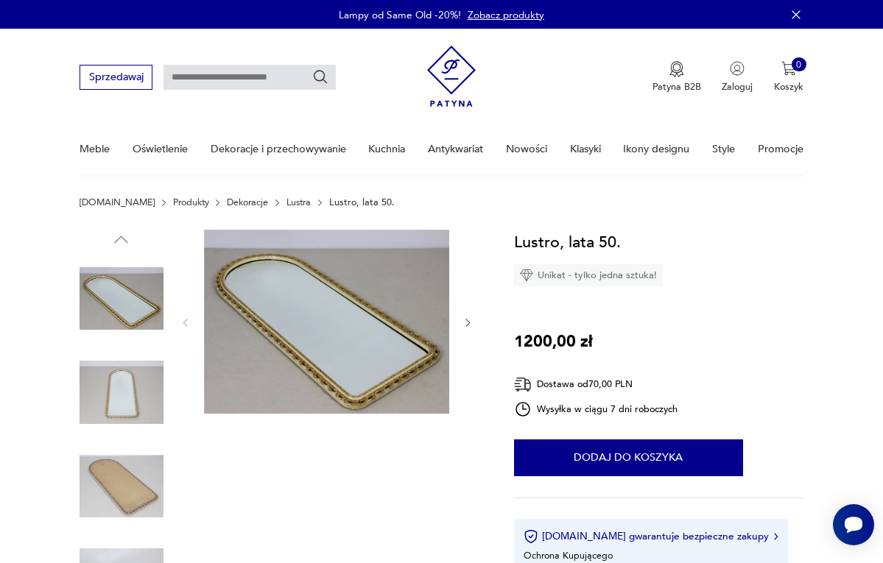
click at [463, 319] on icon "button" at bounding box center [467, 322] width 11 height 11
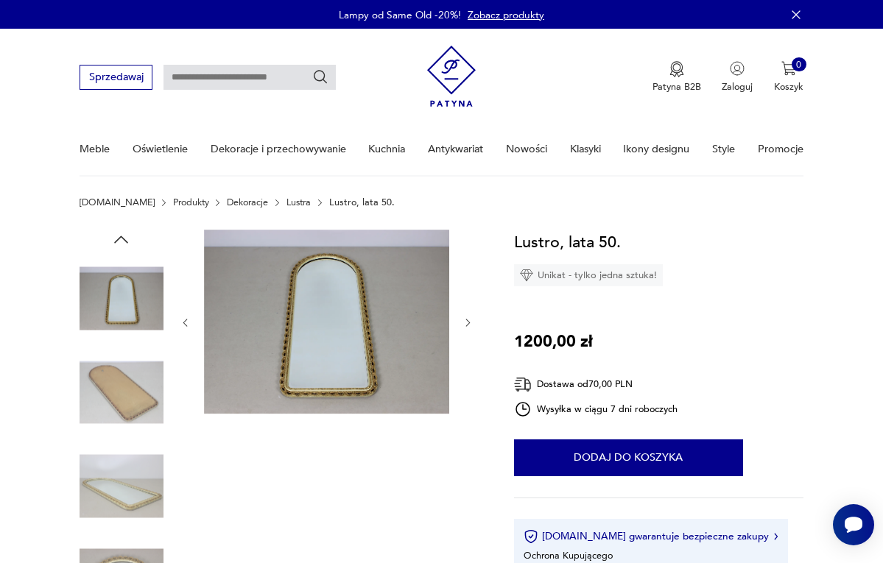
click at [463, 320] on icon "button" at bounding box center [467, 322] width 11 height 11
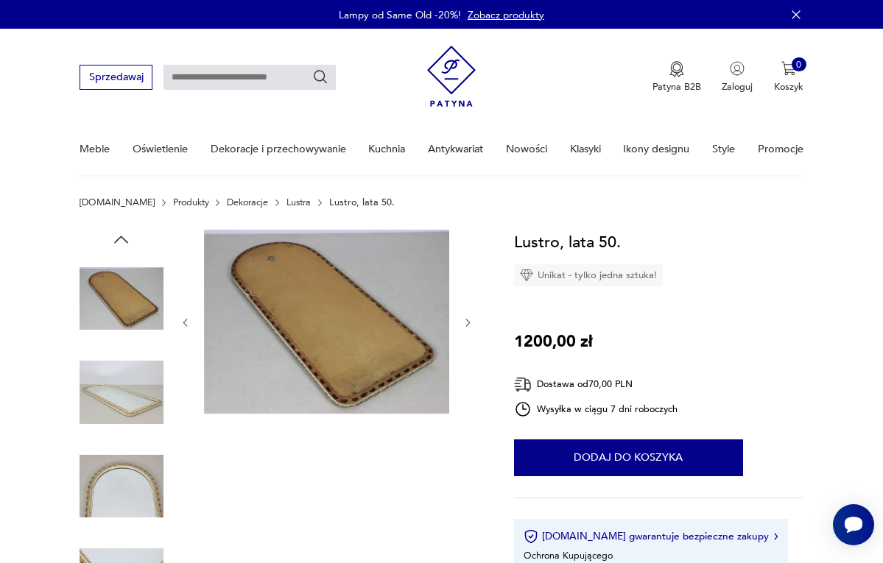
click at [463, 320] on icon "button" at bounding box center [467, 322] width 11 height 11
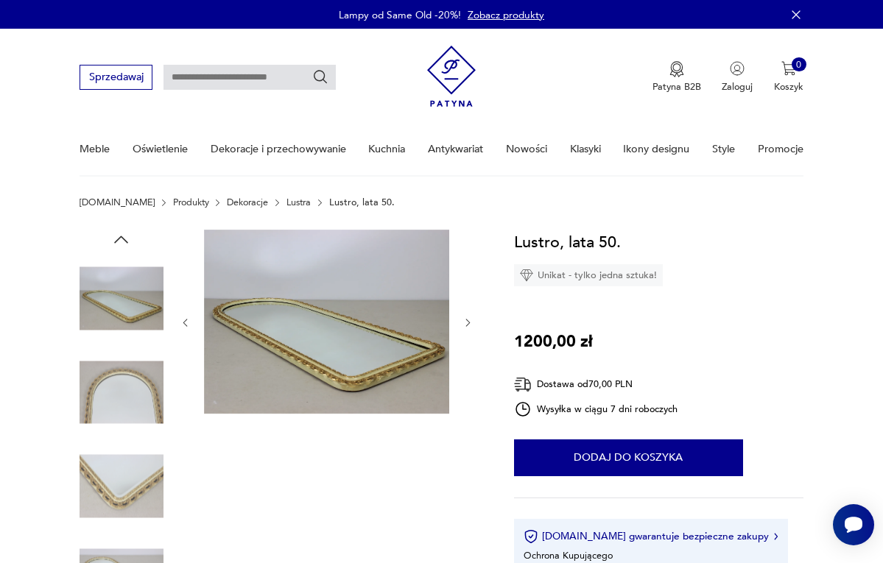
click at [463, 321] on icon "button" at bounding box center [467, 322] width 11 height 11
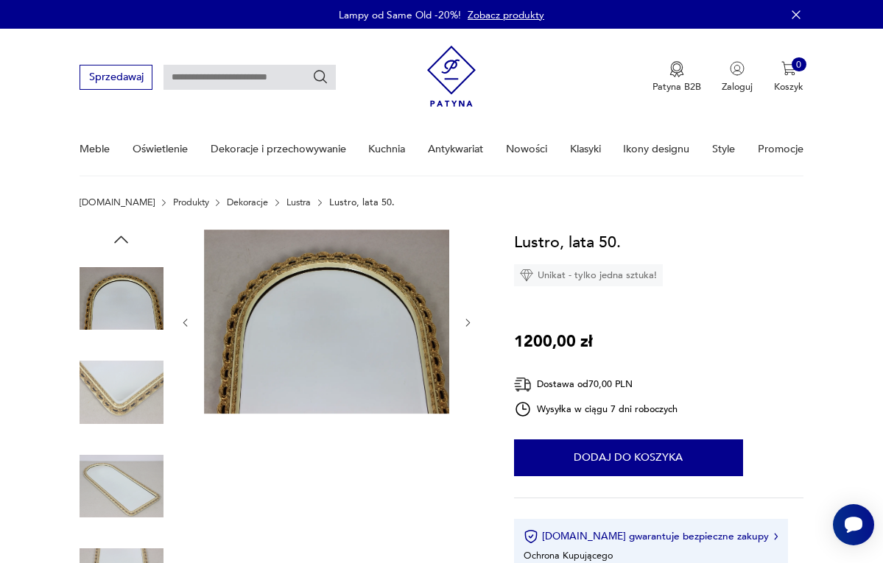
click at [463, 323] on icon "button" at bounding box center [467, 322] width 11 height 11
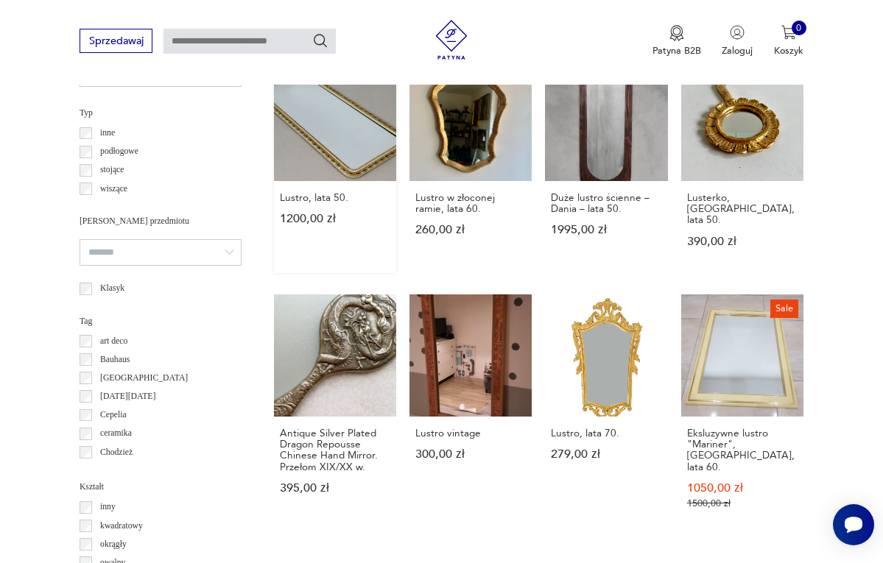
scroll to position [1197, 0]
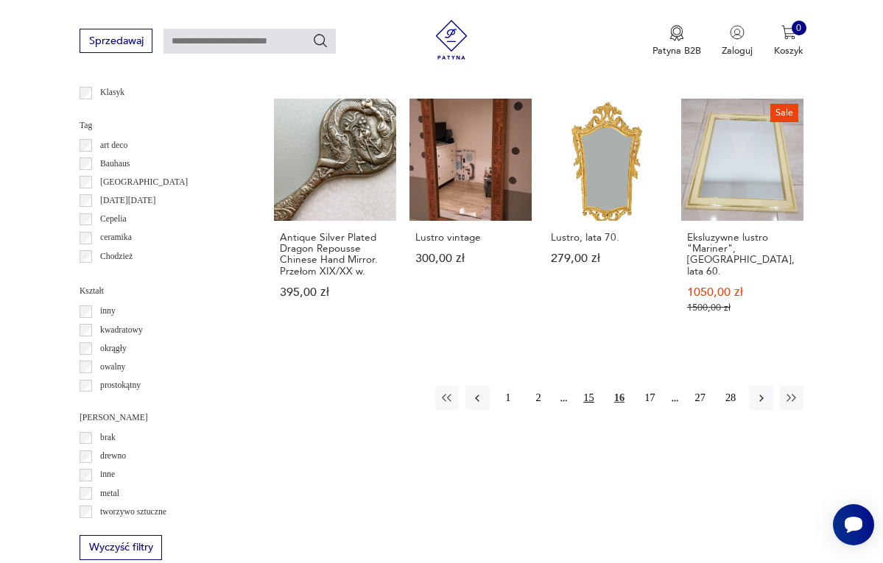
click at [591, 409] on button "15" at bounding box center [589, 398] width 24 height 24
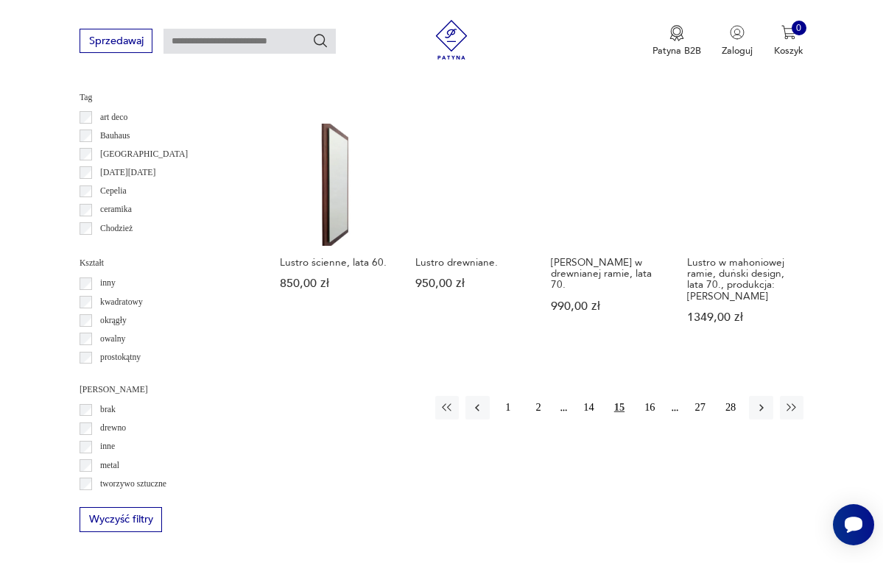
scroll to position [1231, 0]
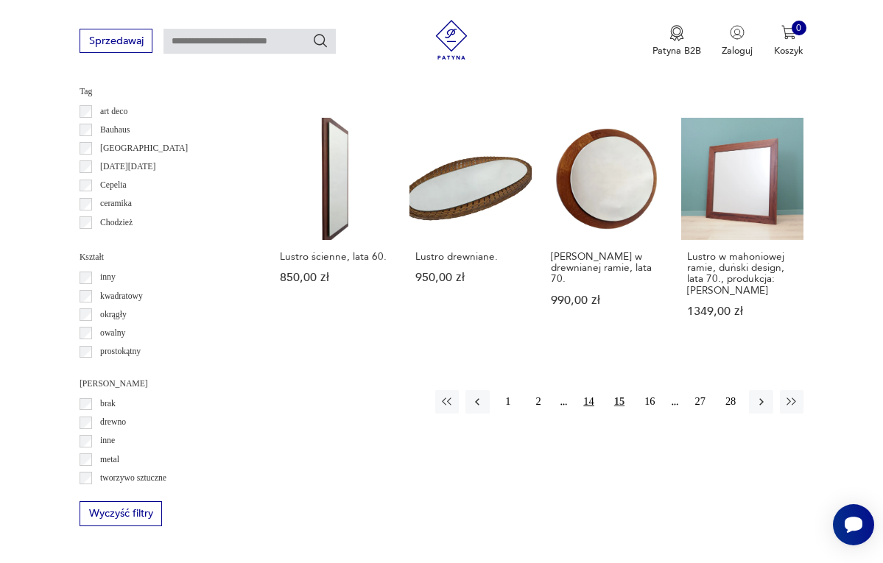
click at [591, 390] on button "14" at bounding box center [589, 402] width 24 height 24
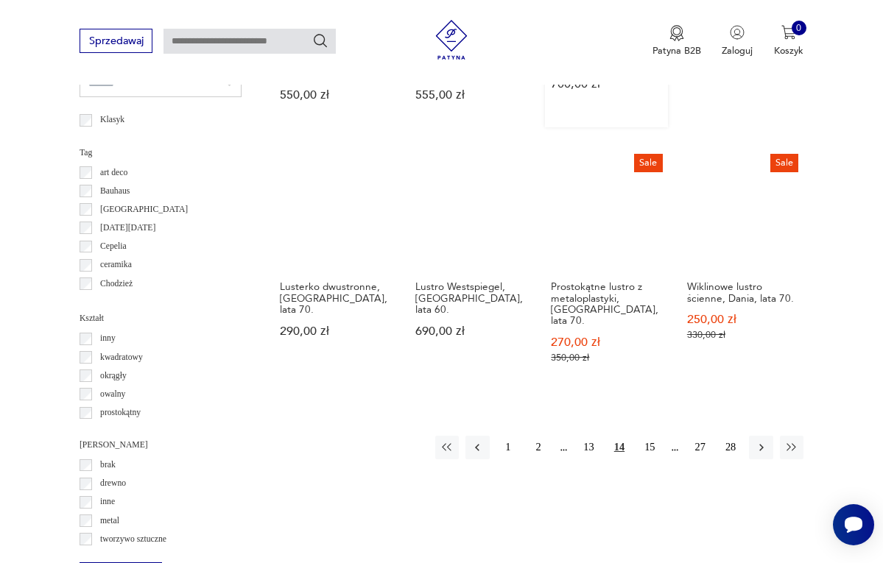
scroll to position [1180, 0]
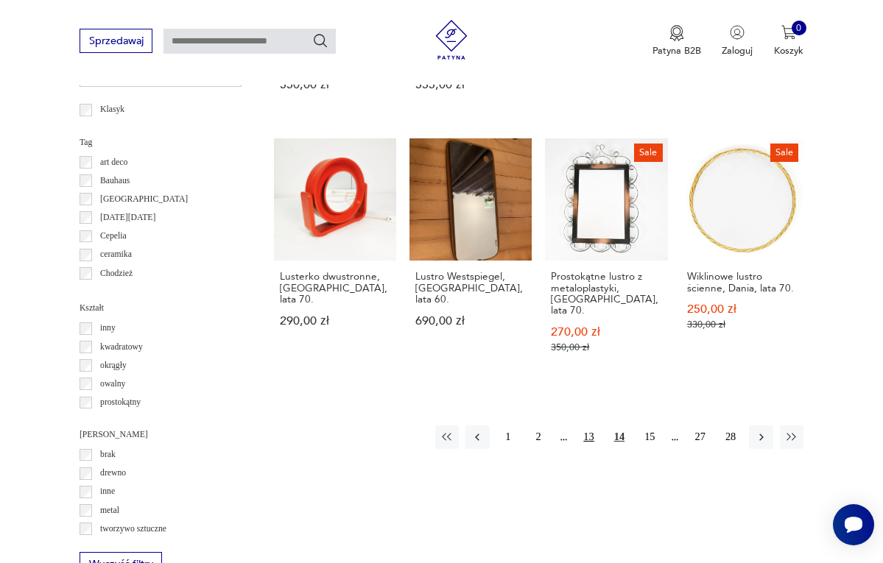
click at [590, 443] on button "13" at bounding box center [589, 438] width 24 height 24
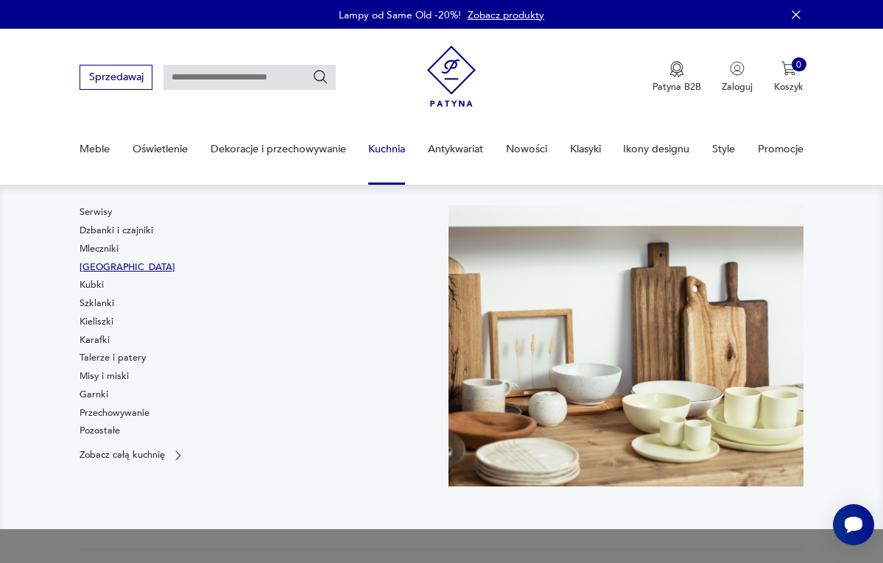
click at [101, 267] on link "Filiżanki" at bounding box center [128, 267] width 96 height 13
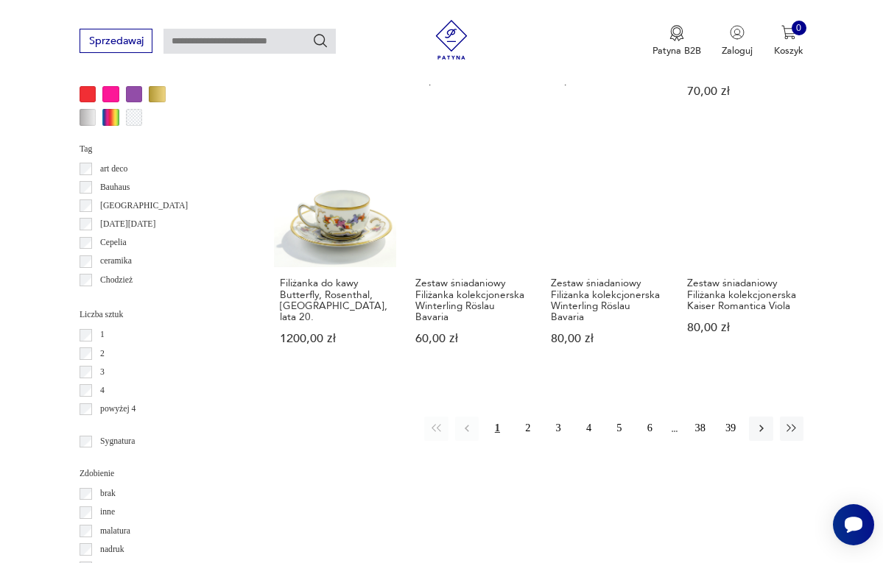
scroll to position [1208, 0]
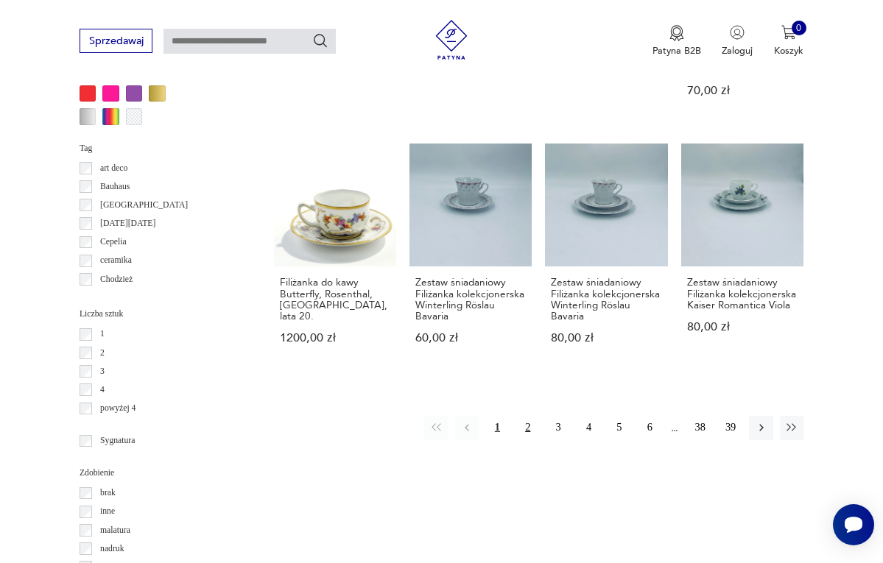
click at [528, 440] on button "2" at bounding box center [528, 428] width 24 height 24
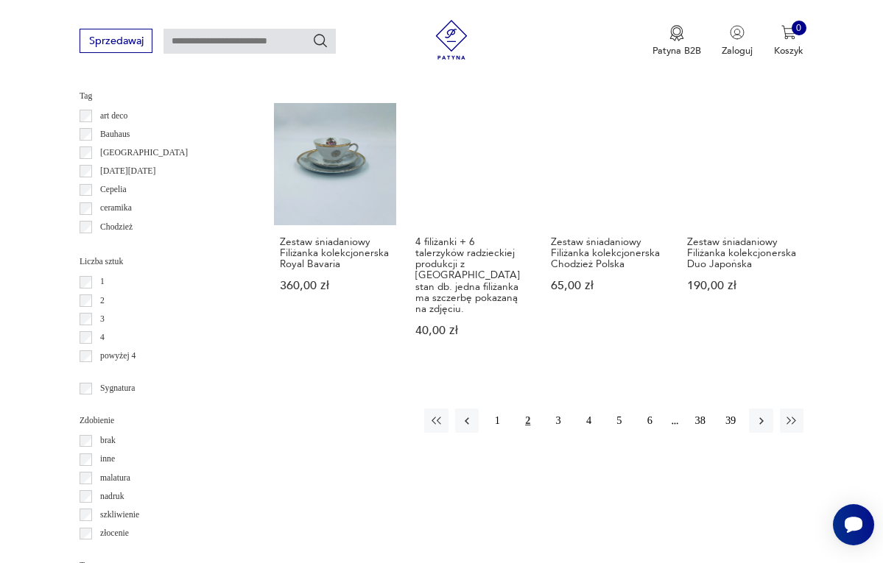
scroll to position [1253, 0]
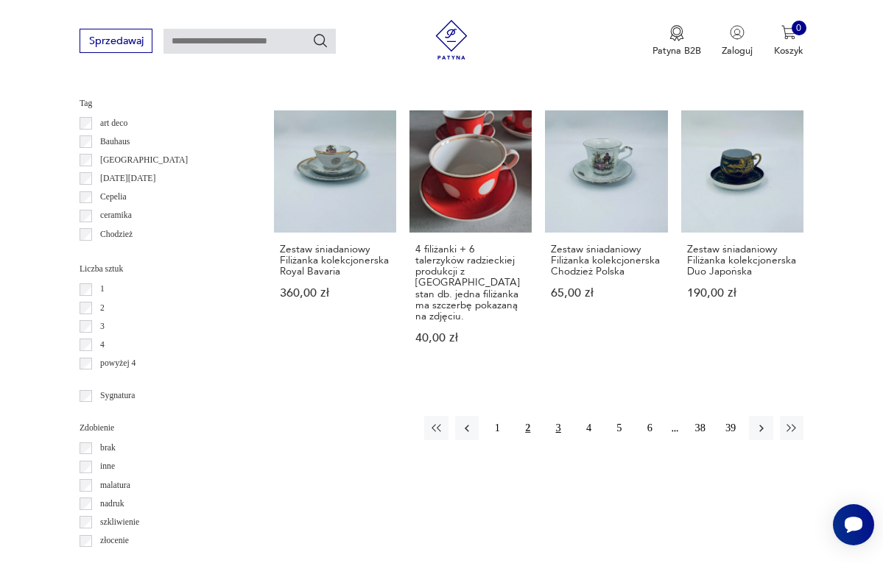
click at [558, 416] on button "3" at bounding box center [558, 428] width 24 height 24
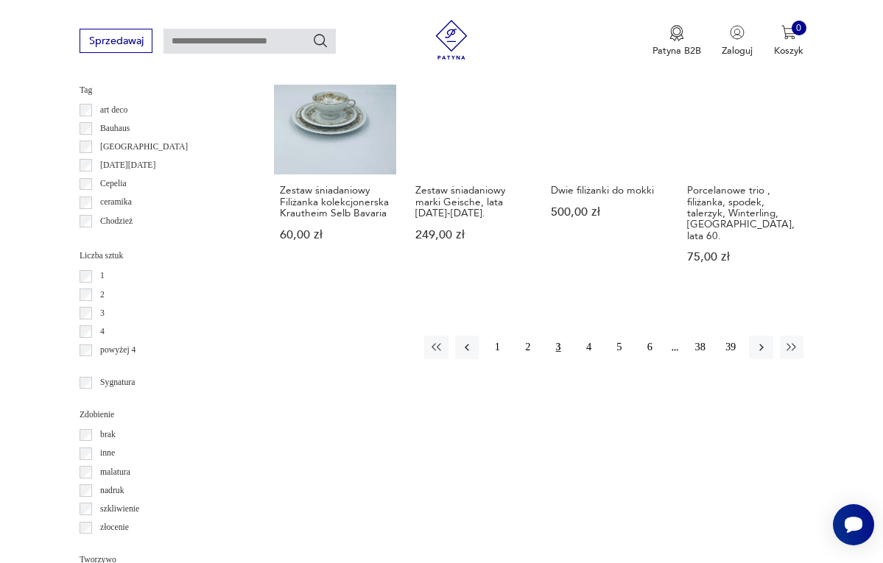
scroll to position [1290, 0]
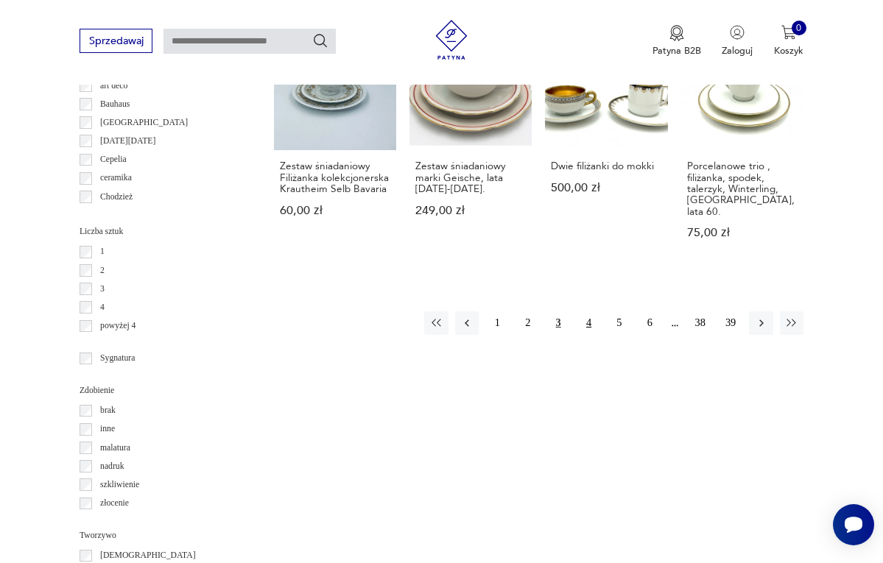
click at [589, 335] on button "4" at bounding box center [589, 324] width 24 height 24
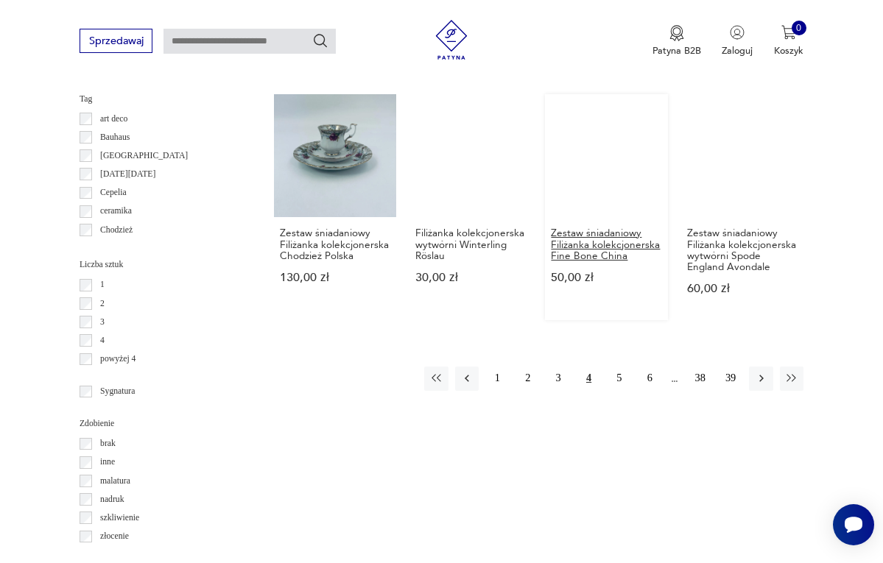
scroll to position [1270, 0]
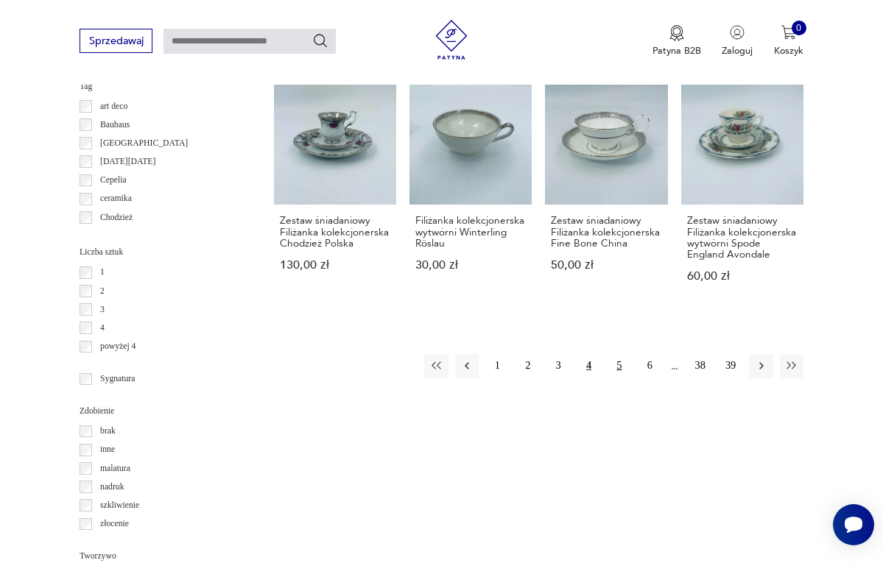
click at [620, 373] on button "5" at bounding box center [620, 366] width 24 height 24
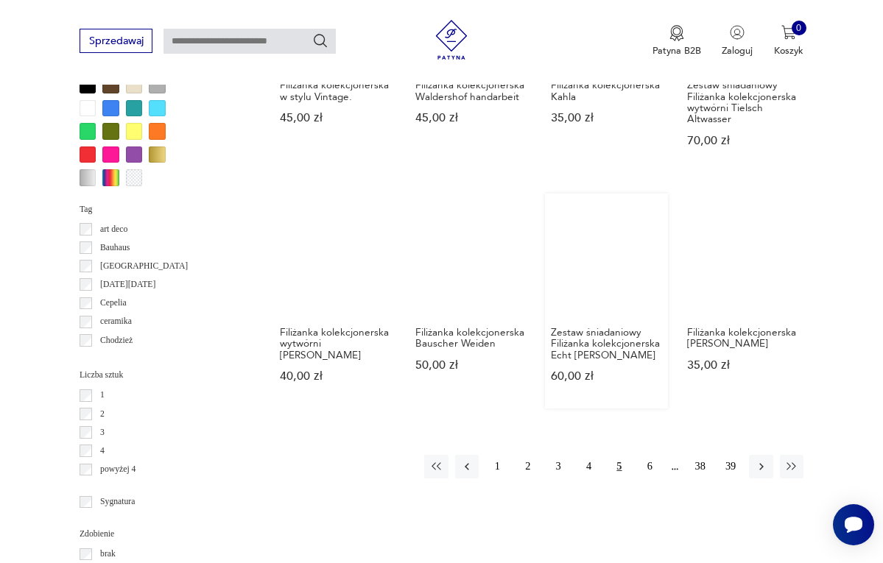
scroll to position [1158, 0]
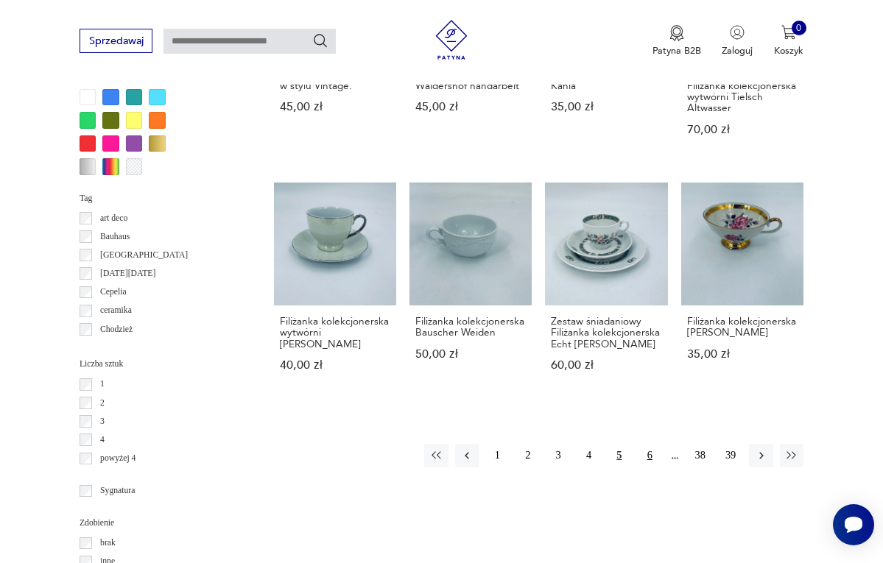
click at [651, 468] on button "6" at bounding box center [650, 456] width 24 height 24
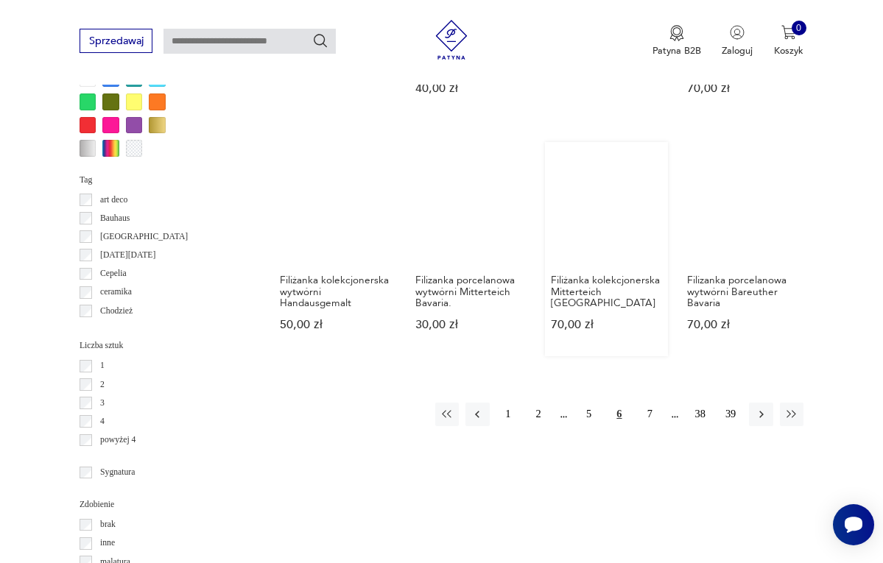
scroll to position [1181, 0]
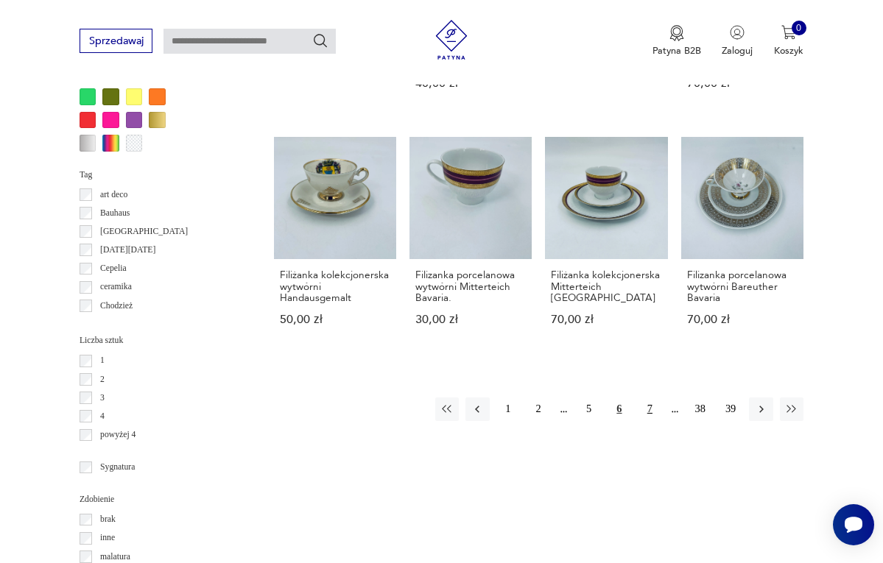
click at [649, 420] on button "7" at bounding box center [650, 410] width 24 height 24
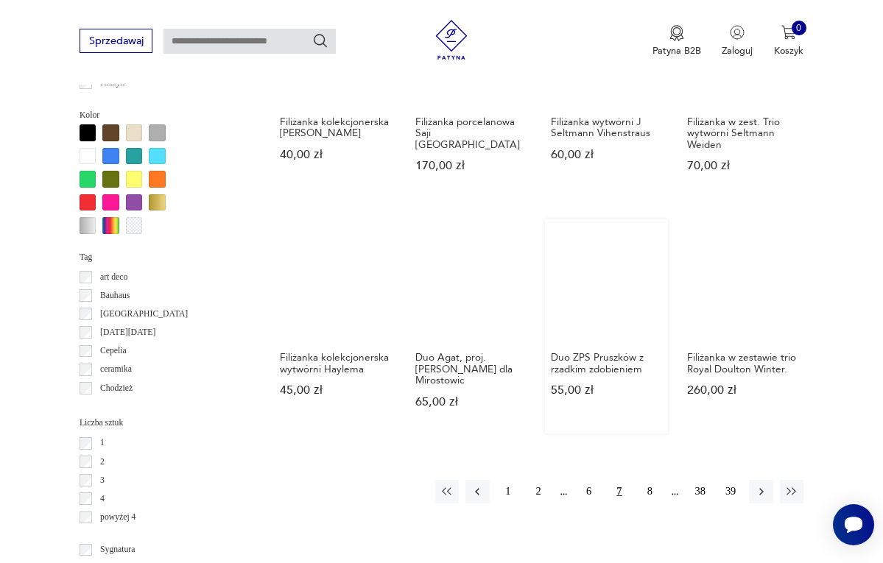
scroll to position [1100, 0]
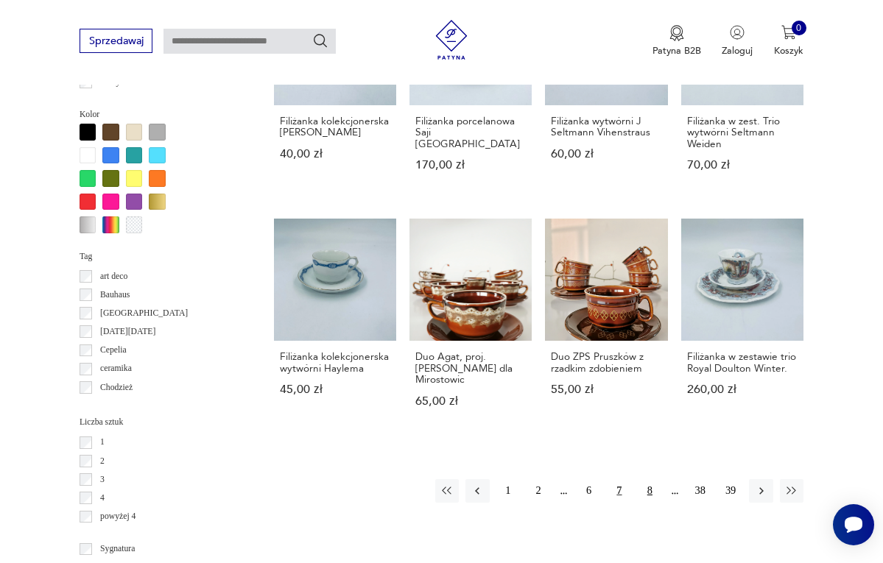
click at [650, 499] on button "8" at bounding box center [650, 491] width 24 height 24
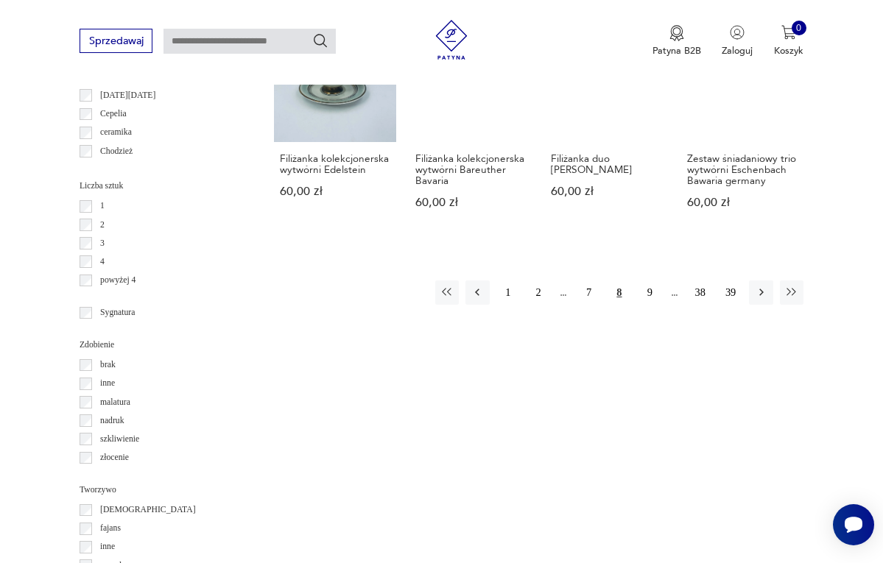
scroll to position [1365, 0]
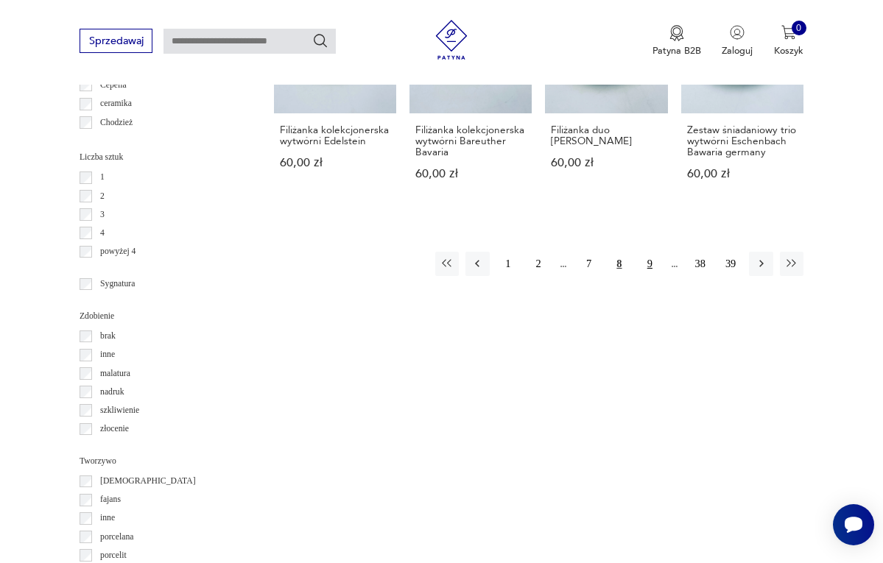
click at [650, 275] on button "9" at bounding box center [650, 264] width 24 height 24
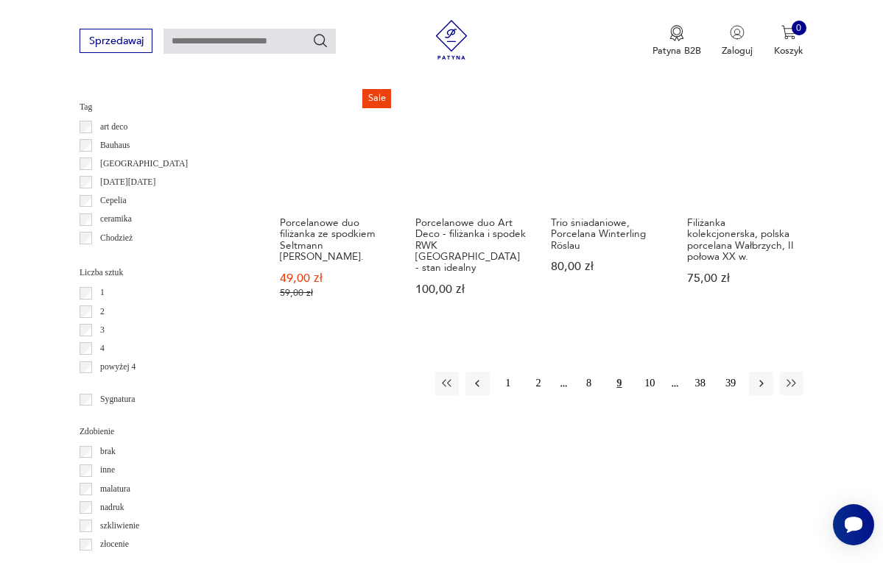
scroll to position [1188, 0]
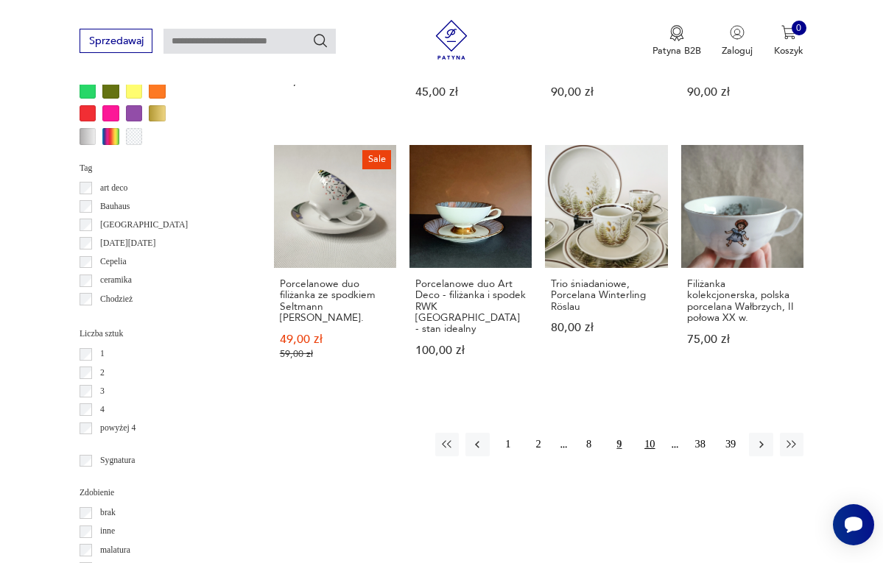
click at [652, 452] on button "10" at bounding box center [650, 445] width 24 height 24
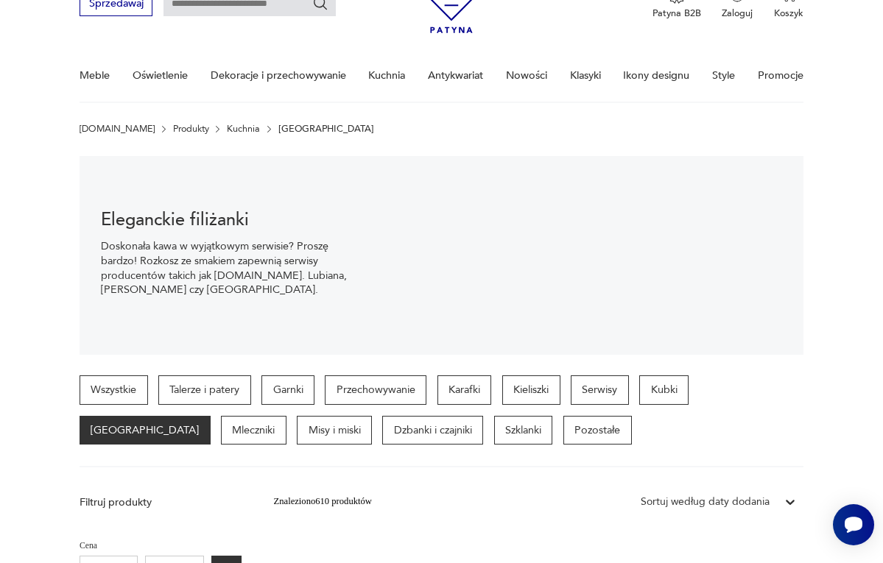
scroll to position [78, 0]
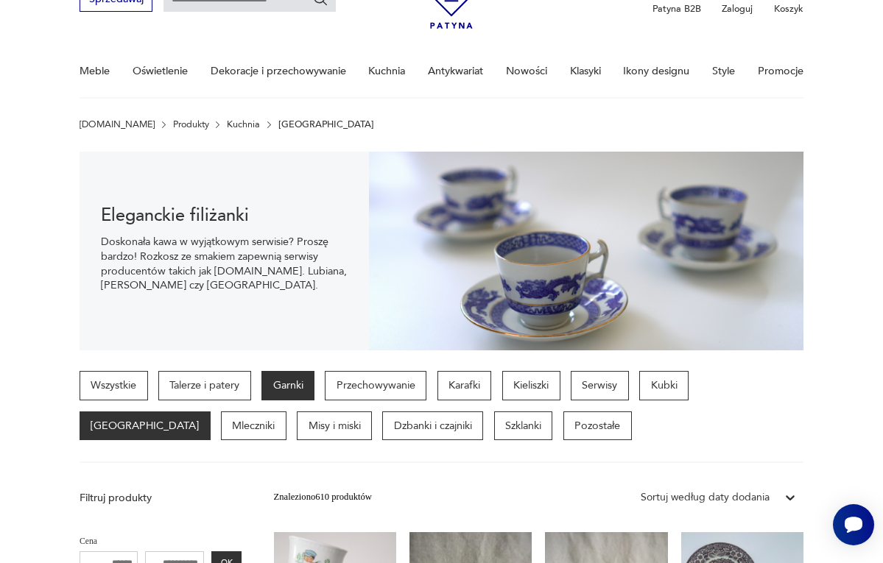
click at [300, 382] on p "Garnki" at bounding box center [287, 385] width 53 height 29
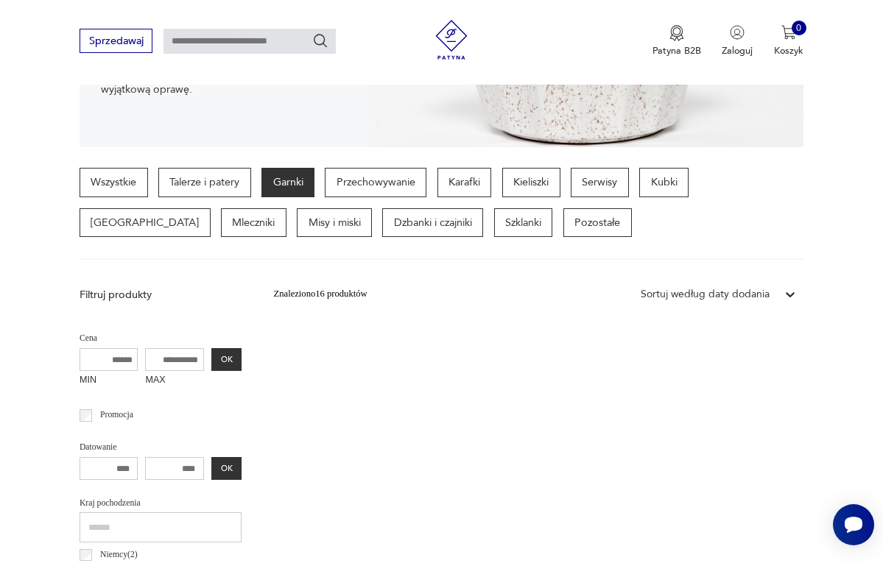
scroll to position [272, 0]
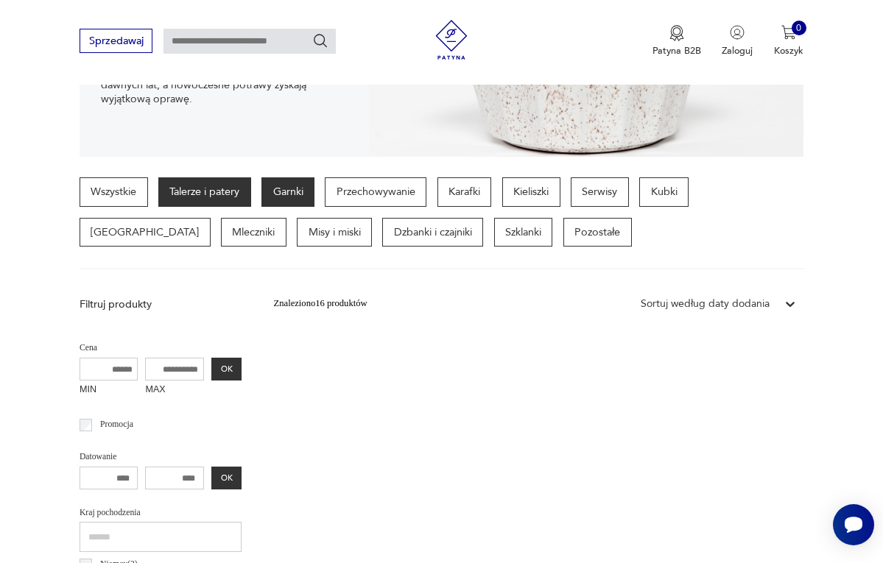
click at [225, 190] on p "Talerze i patery" at bounding box center [204, 191] width 93 height 29
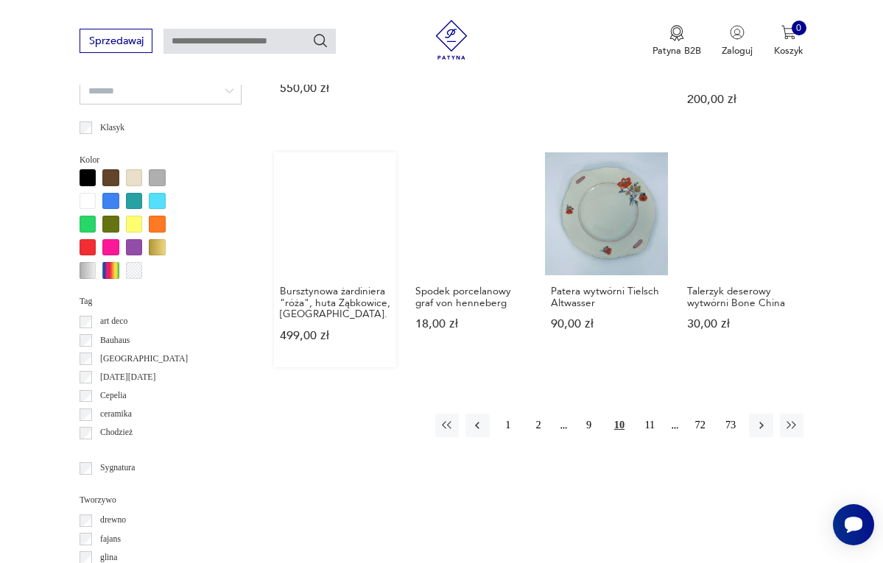
scroll to position [1246, 0]
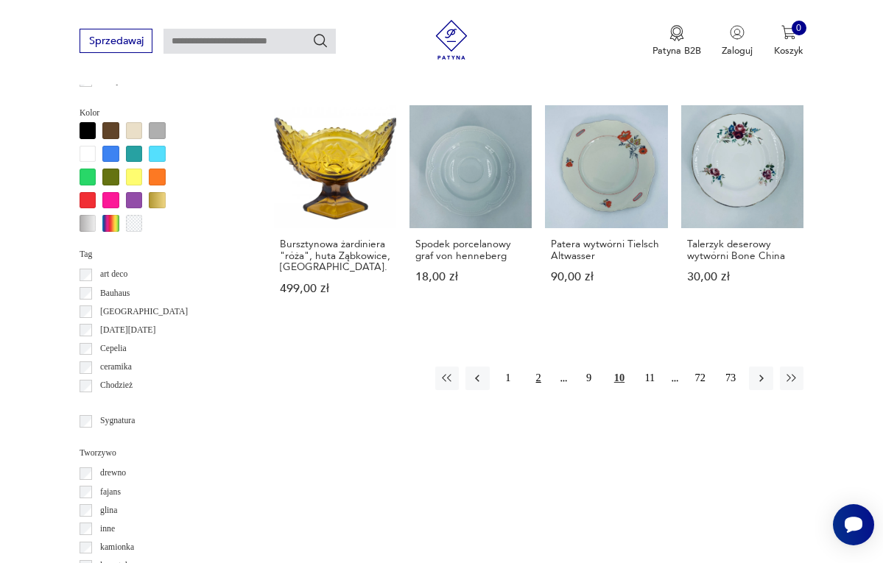
click at [537, 379] on button "2" at bounding box center [539, 379] width 24 height 24
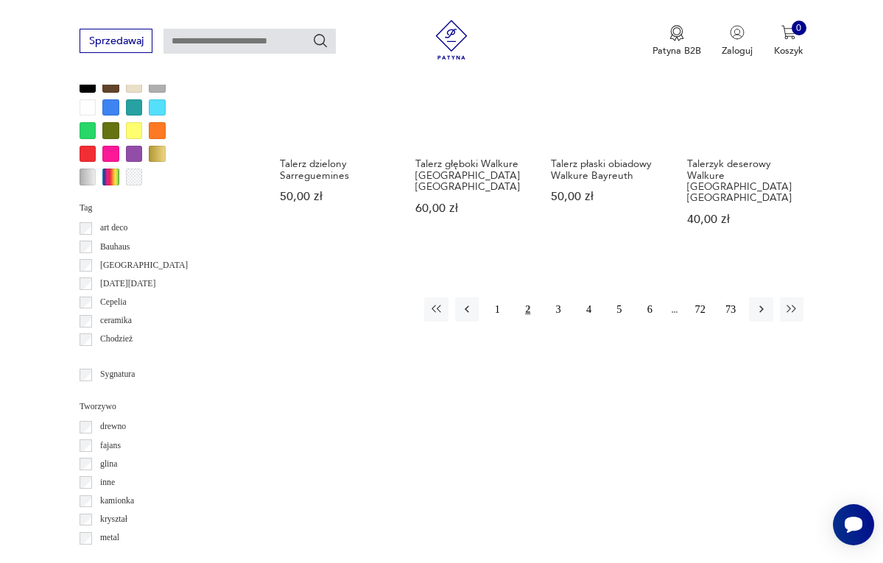
scroll to position [1311, 0]
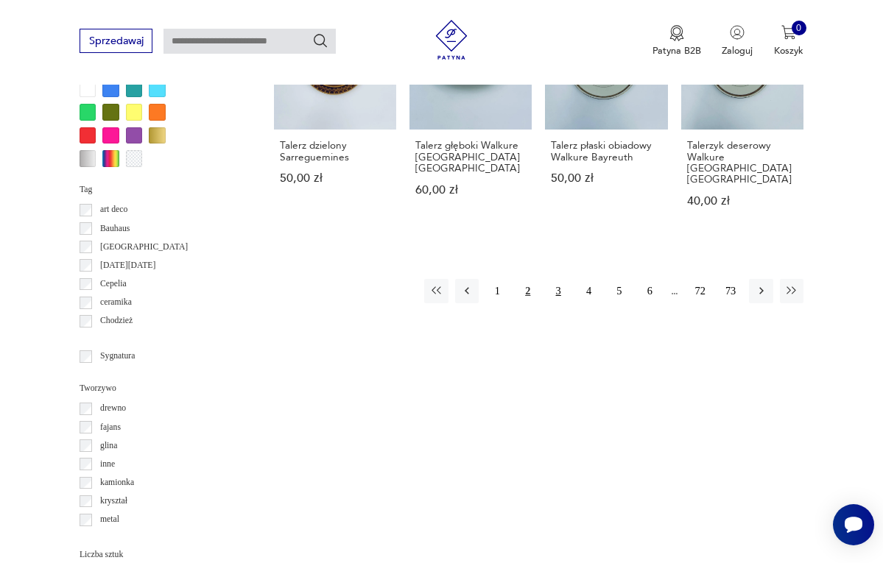
click at [555, 290] on button "3" at bounding box center [558, 291] width 24 height 24
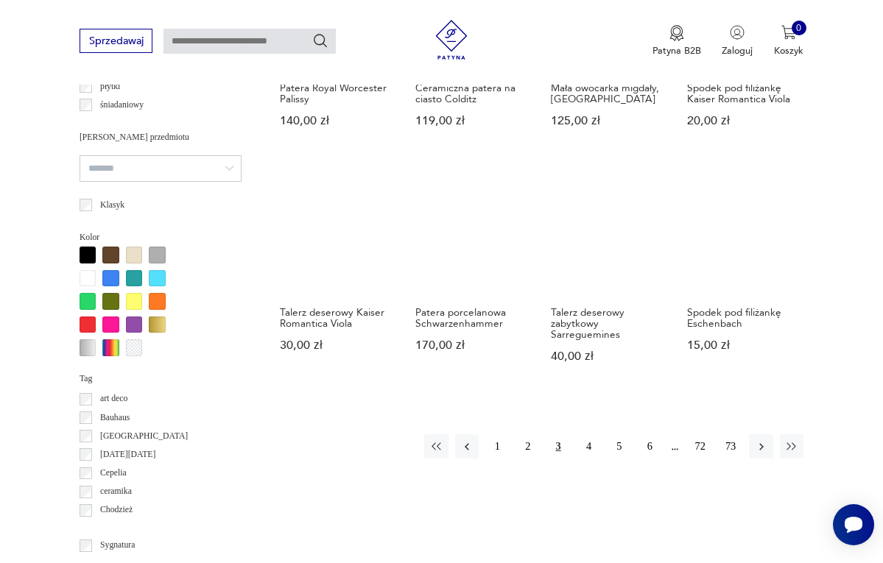
scroll to position [1126, 0]
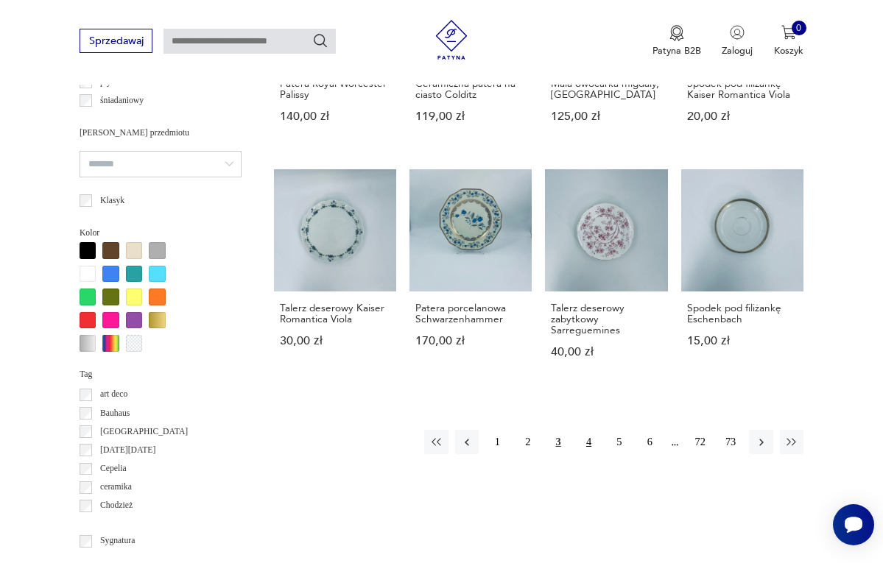
click at [589, 451] on button "4" at bounding box center [589, 442] width 24 height 24
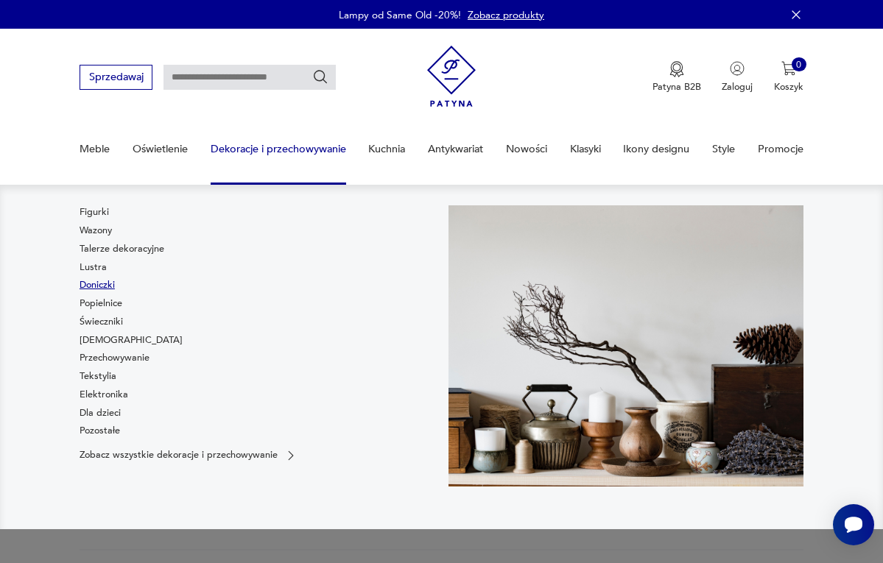
click at [101, 283] on link "Doniczki" at bounding box center [97, 284] width 35 height 13
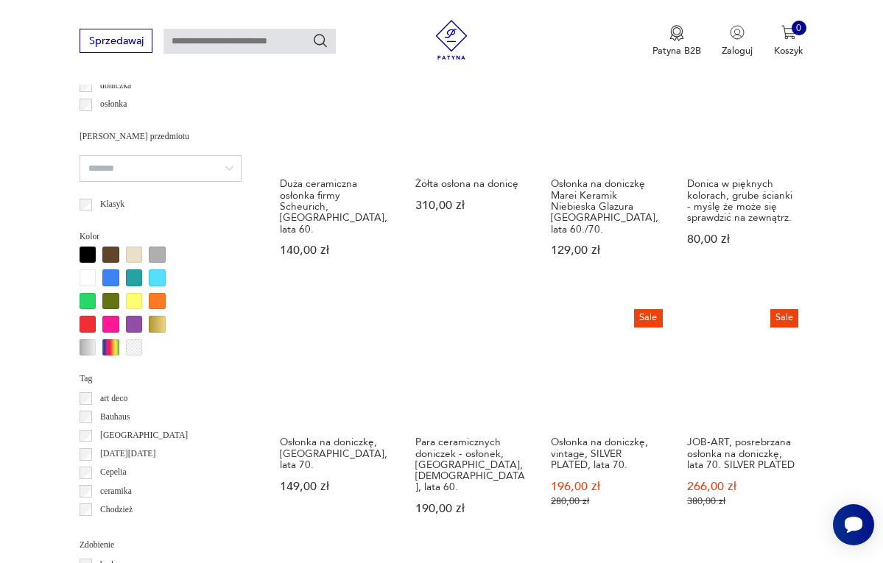
scroll to position [1182, 0]
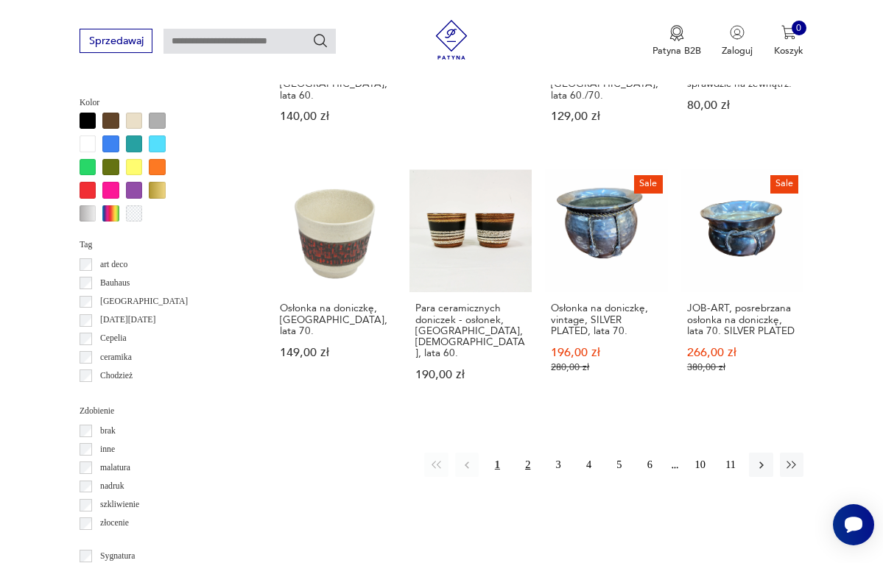
click at [530, 465] on button "2" at bounding box center [528, 465] width 24 height 24
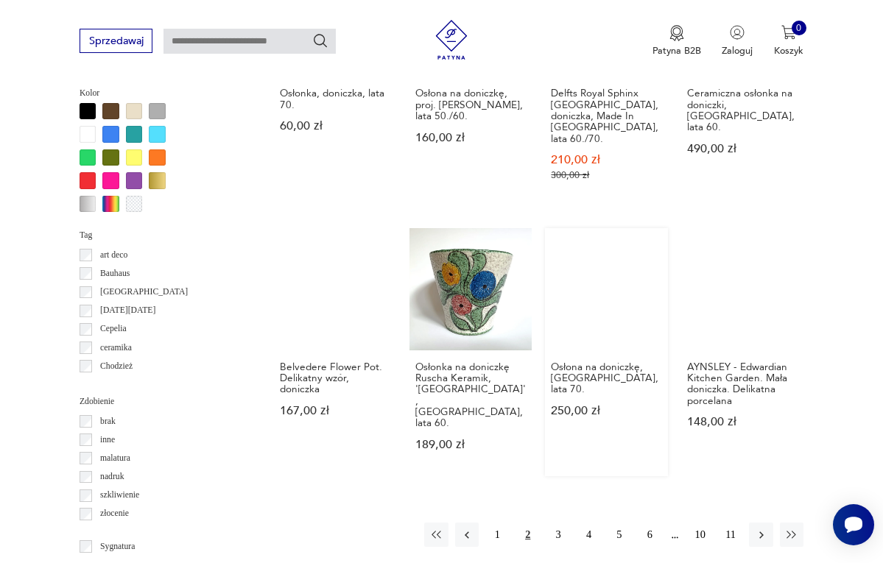
scroll to position [1195, 0]
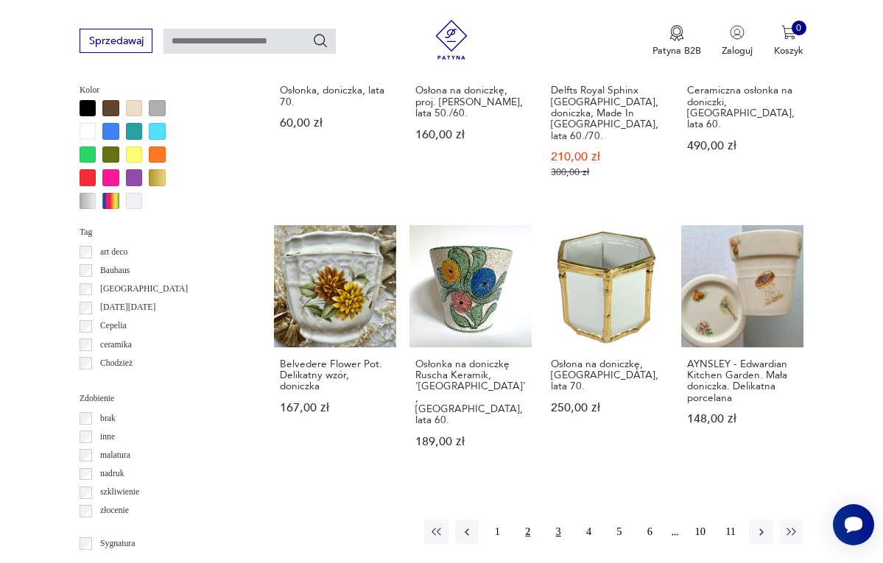
click at [558, 520] on button "3" at bounding box center [558, 532] width 24 height 24
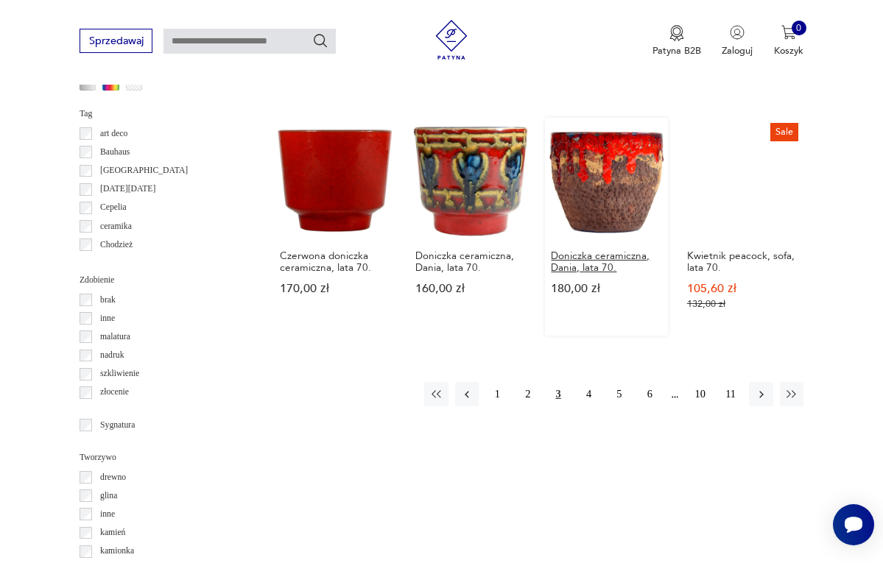
scroll to position [1333, 0]
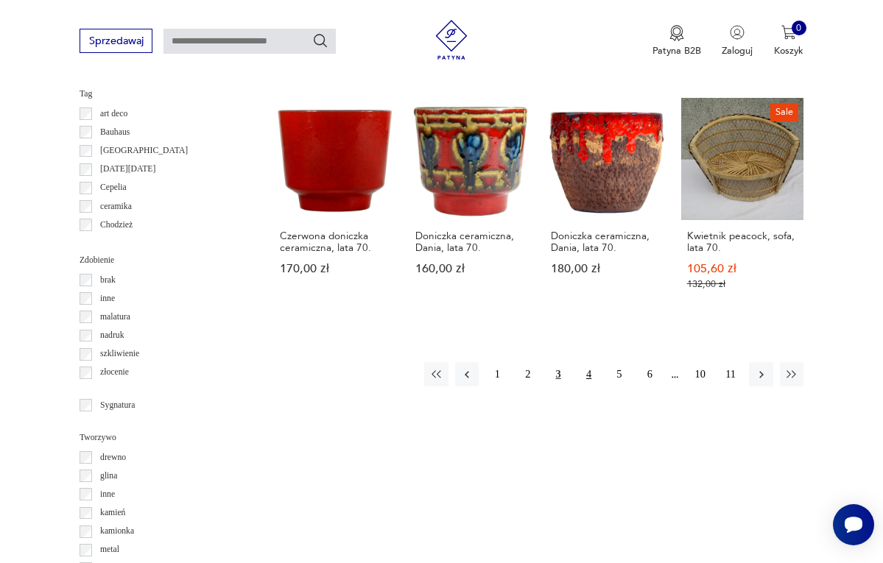
click at [592, 373] on button "4" at bounding box center [589, 374] width 24 height 24
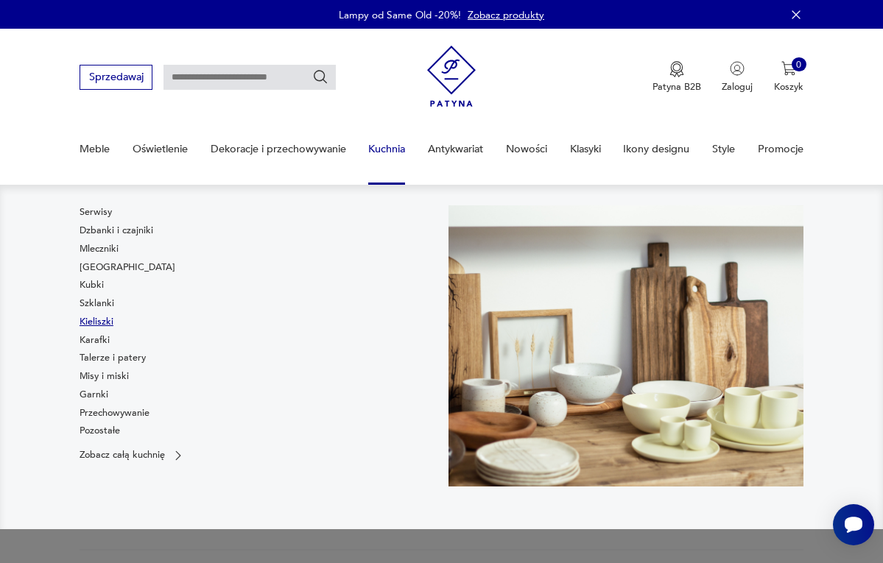
click at [100, 319] on link "Kieliszki" at bounding box center [97, 321] width 34 height 13
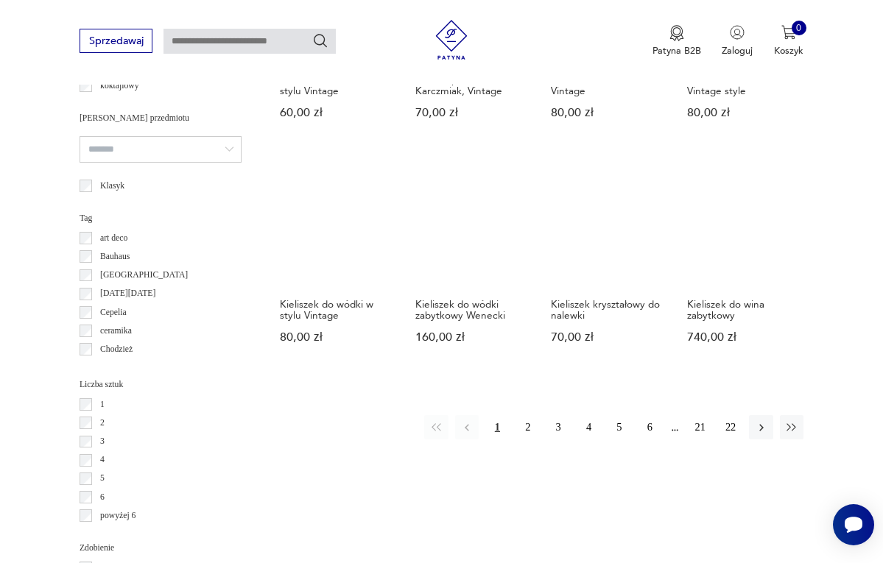
scroll to position [1142, 0]
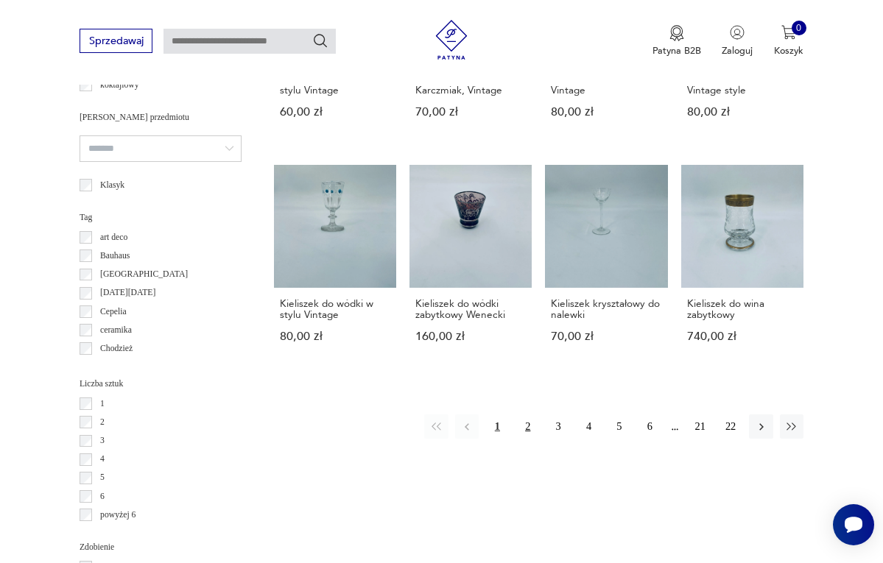
click at [527, 438] on button "2" at bounding box center [528, 427] width 24 height 24
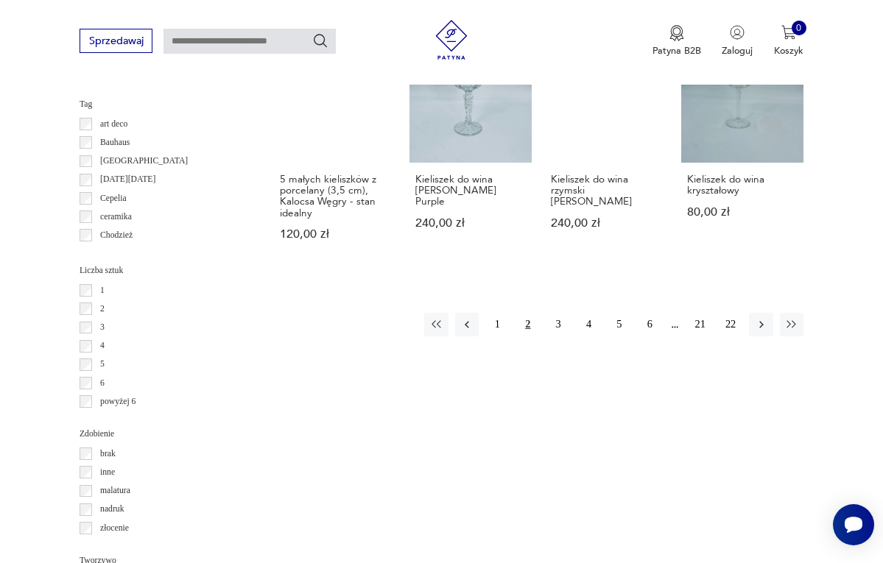
scroll to position [1260, 0]
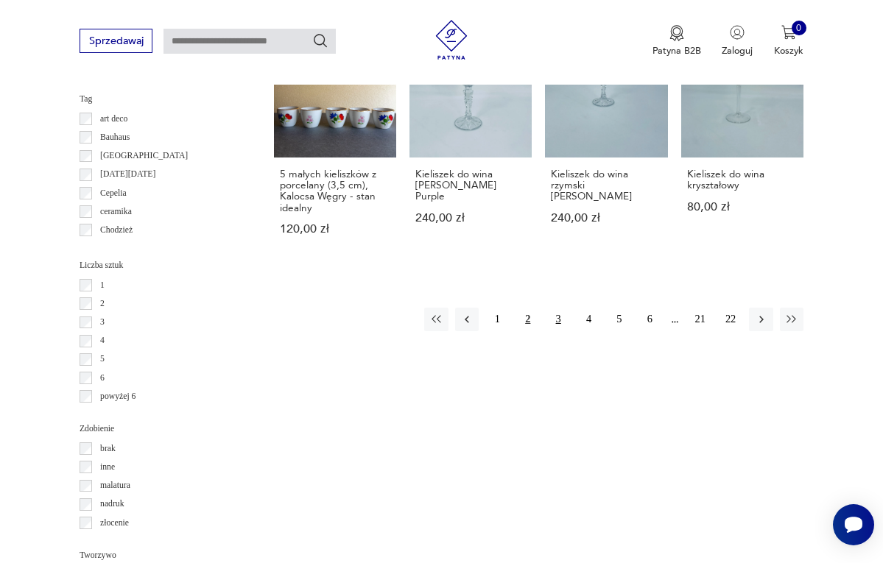
click at [558, 331] on button "3" at bounding box center [558, 320] width 24 height 24
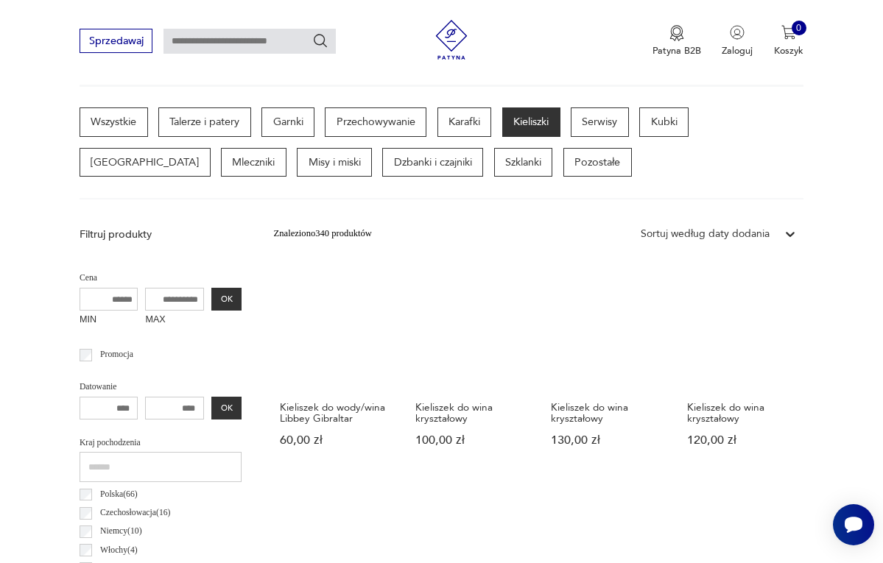
scroll to position [340, 0]
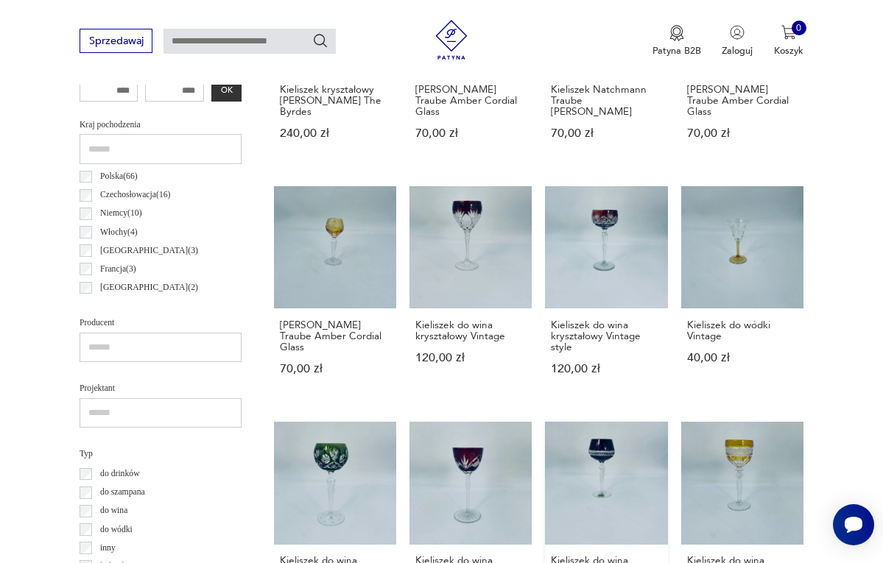
click at [583, 474] on link "Kieliszek do wina Lausitzer Glas GDR 170,00 zł" at bounding box center [606, 529] width 122 height 214
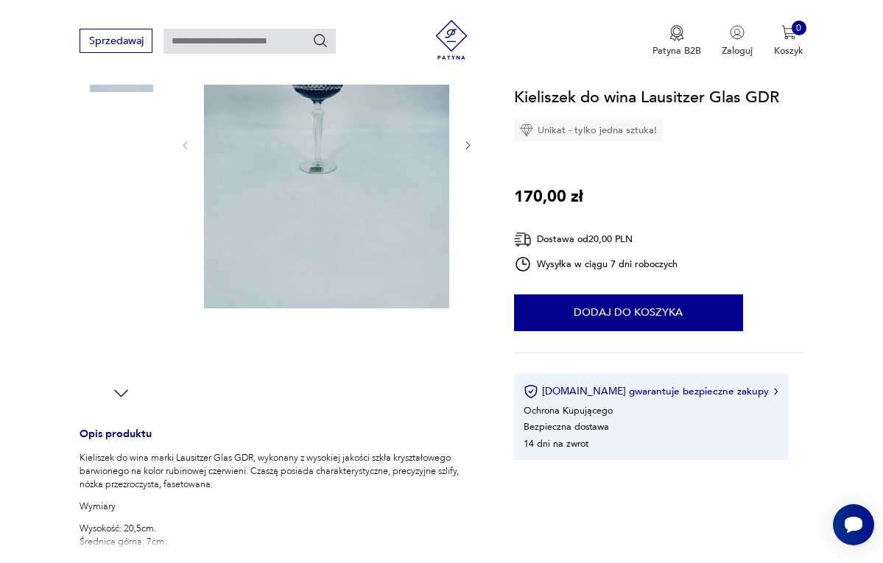
scroll to position [67, 0]
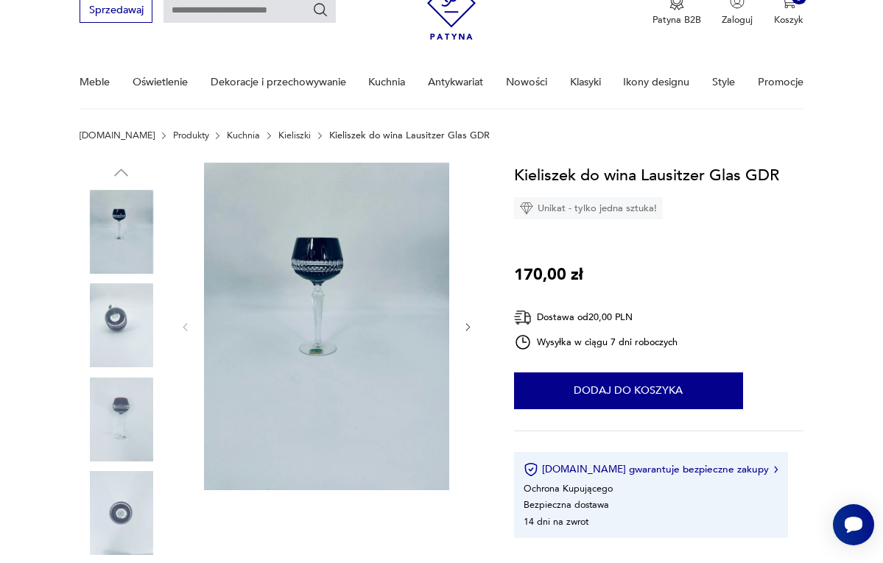
click at [467, 330] on icon "button" at bounding box center [468, 327] width 4 height 7
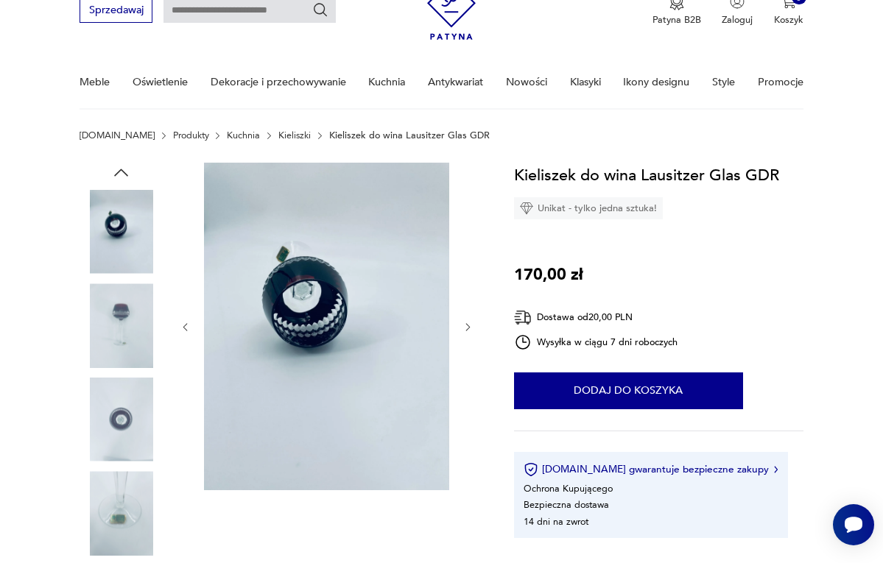
click at [467, 329] on icon "button" at bounding box center [468, 327] width 4 height 7
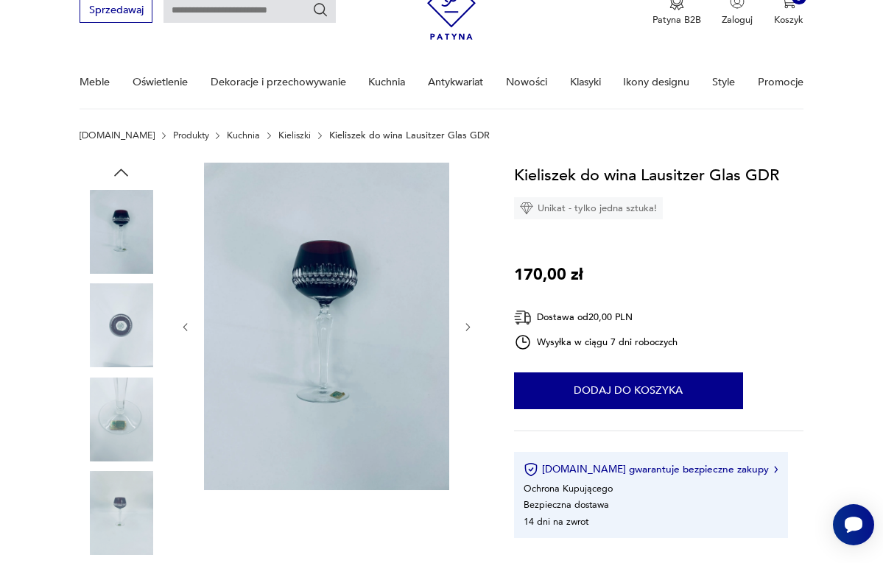
click at [467, 329] on icon "button" at bounding box center [468, 327] width 4 height 7
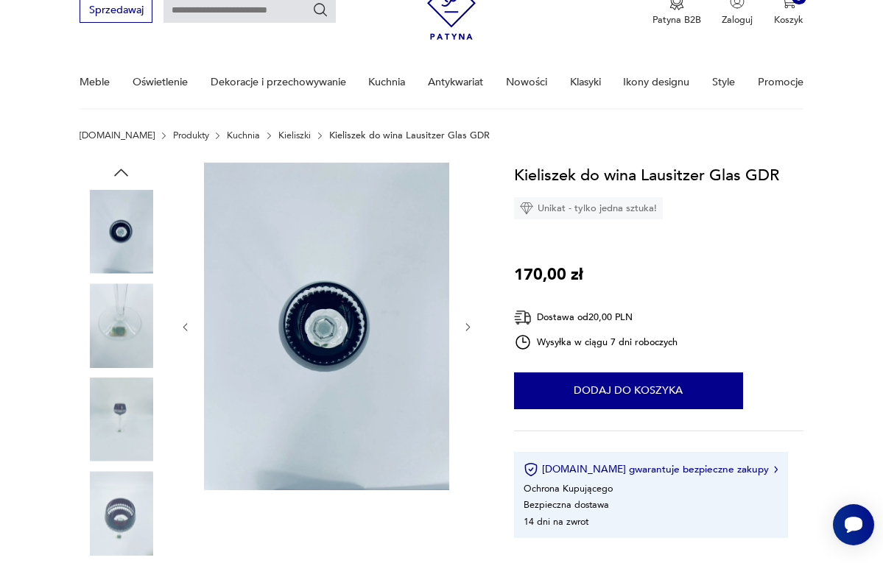
click at [467, 329] on icon "button" at bounding box center [468, 327] width 4 height 7
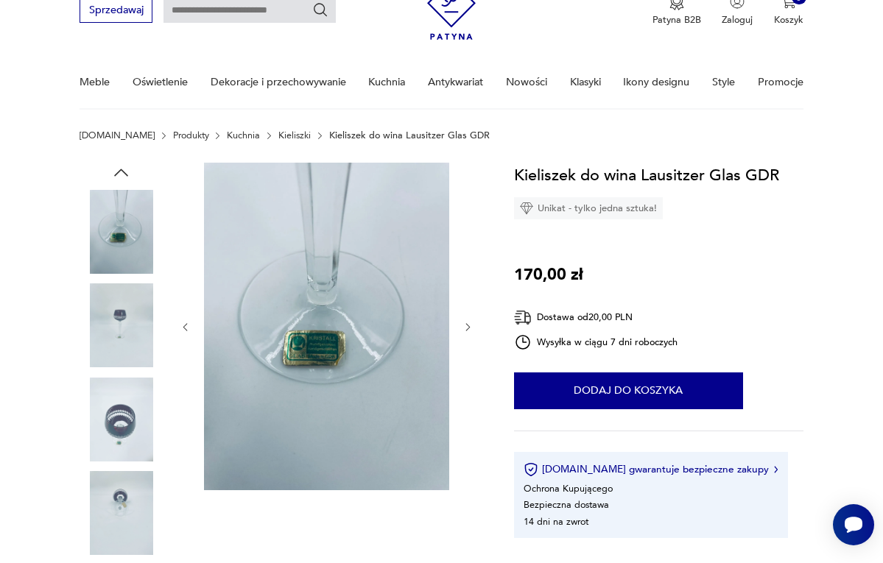
click at [467, 330] on icon "button" at bounding box center [468, 327] width 4 height 7
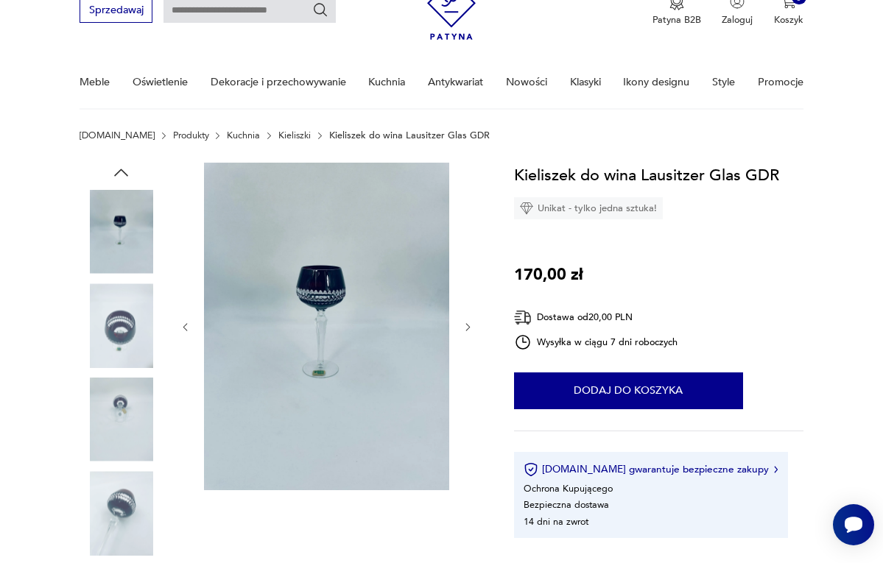
click at [467, 330] on icon "button" at bounding box center [468, 327] width 4 height 7
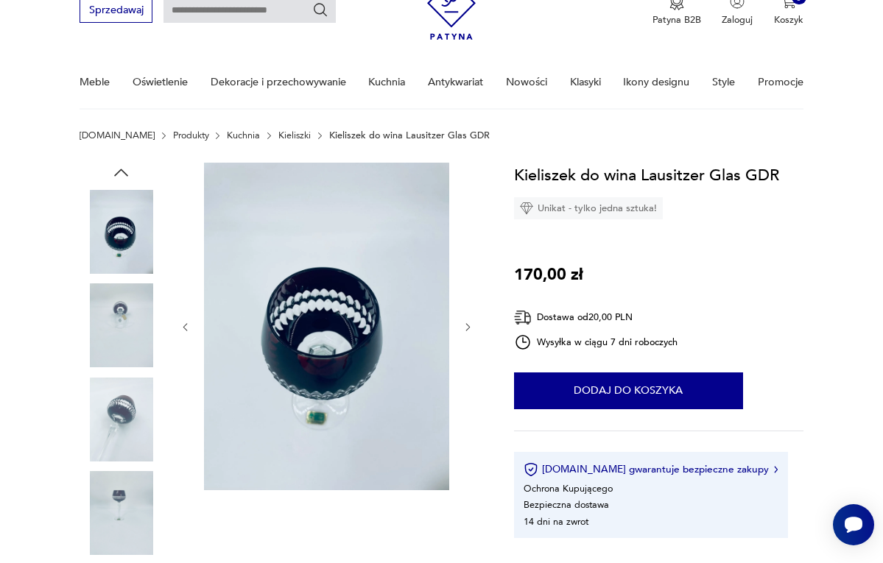
click at [467, 331] on icon "button" at bounding box center [467, 327] width 11 height 11
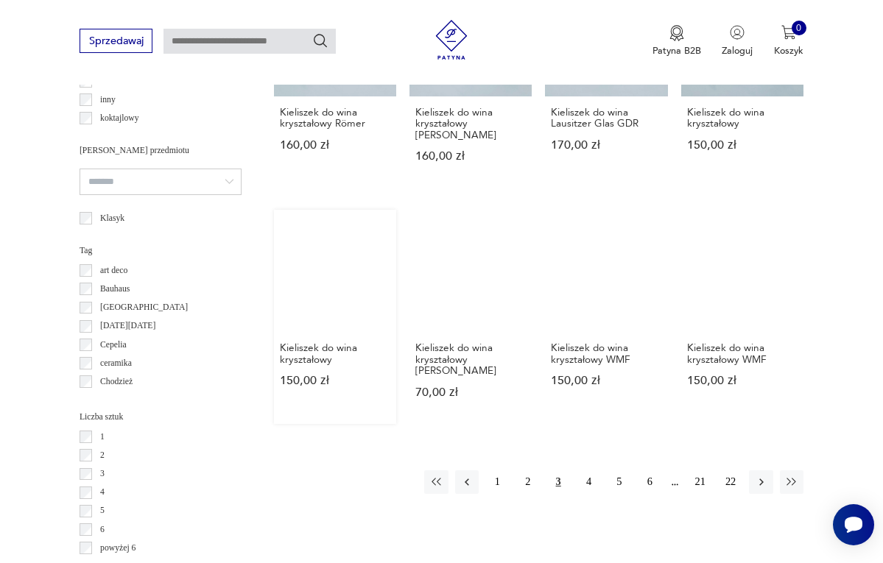
scroll to position [1111, 0]
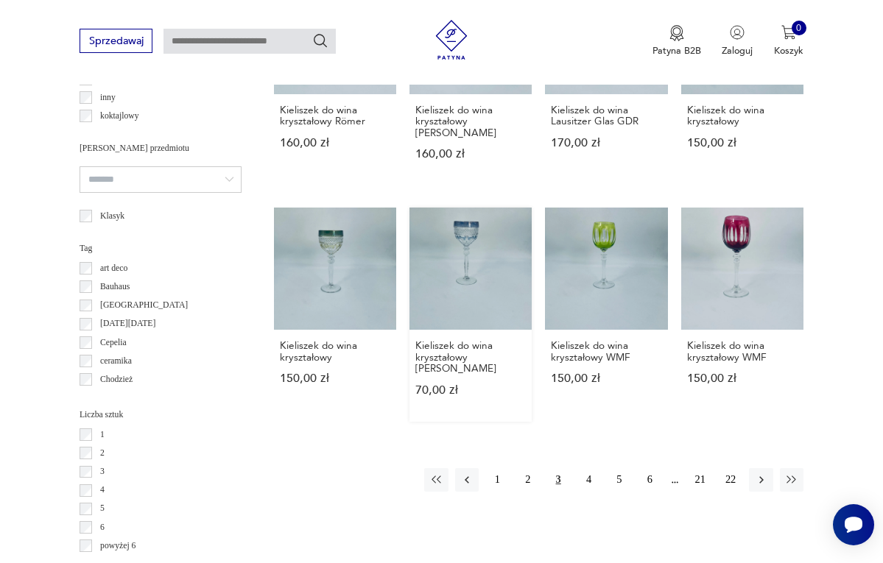
click at [443, 314] on link "Kieliszek do wina kryształowy Riekes Crisa 70,00 zł" at bounding box center [470, 315] width 122 height 214
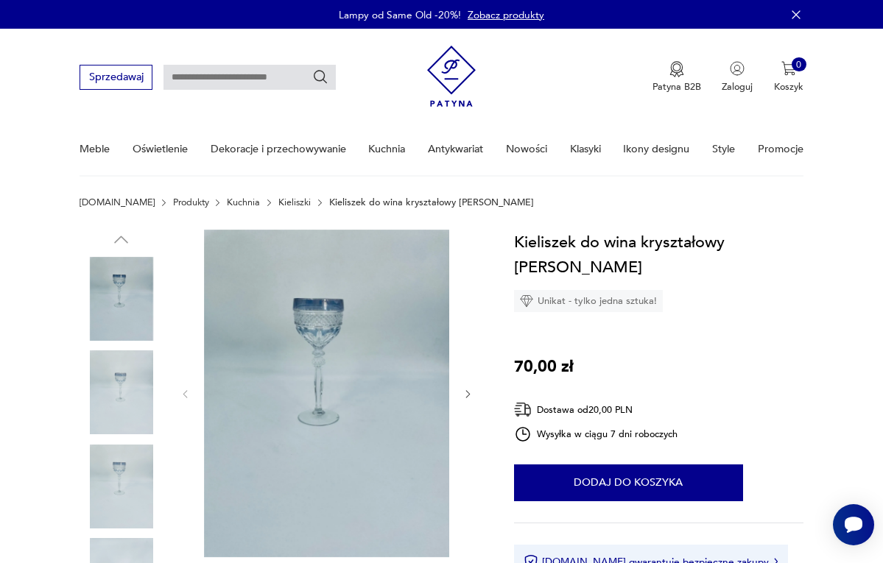
click at [466, 390] on icon "button" at bounding box center [467, 394] width 11 height 11
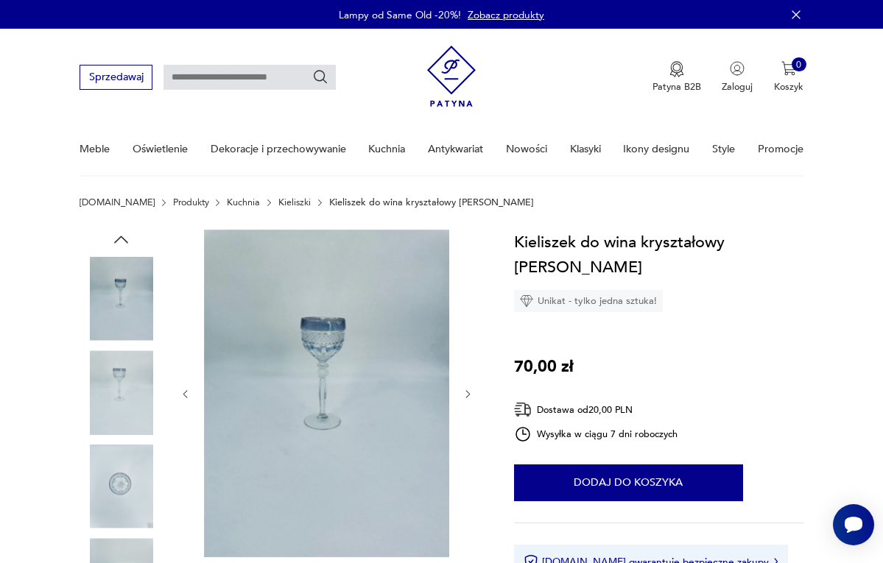
click at [466, 390] on icon "button" at bounding box center [467, 394] width 11 height 11
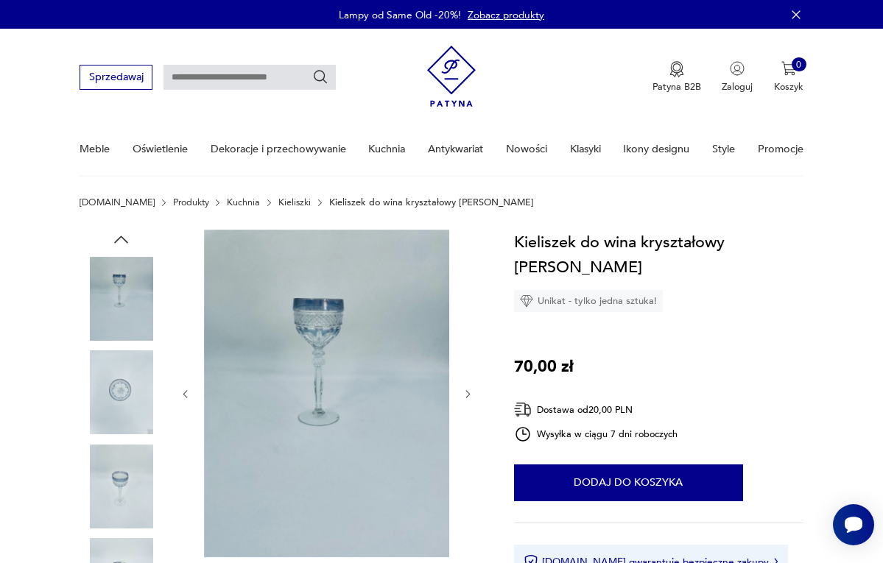
click at [466, 390] on icon "button" at bounding box center [467, 394] width 11 height 11
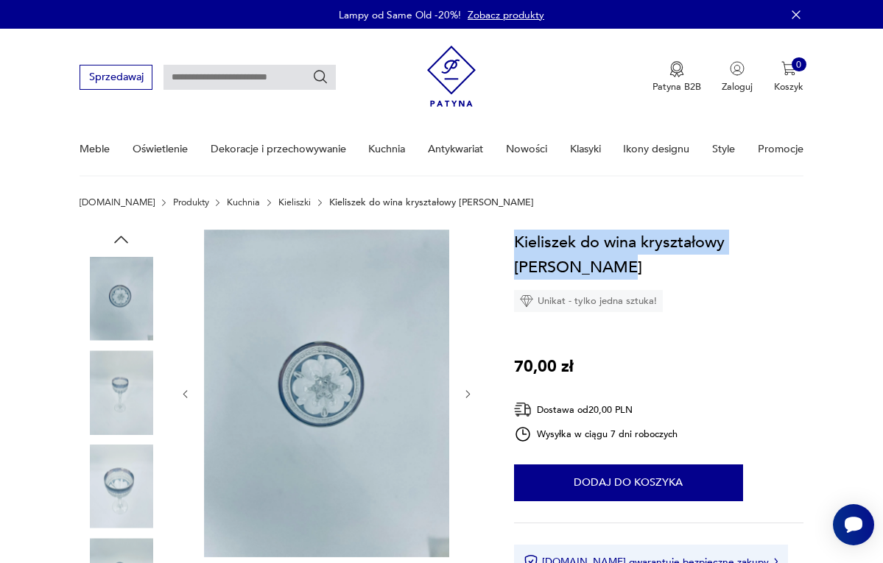
drag, startPoint x: 550, startPoint y: 272, endPoint x: 507, endPoint y: 239, distance: 54.6
click at [533, 237] on h1 "Kieliszek do wina kryształowy Riekes Crisa" at bounding box center [658, 255] width 289 height 50
drag, startPoint x: 513, startPoint y: 236, endPoint x: 552, endPoint y: 272, distance: 53.1
click at [552, 272] on h1 "Kieliszek do wina kryształowy Riekes Crisa" at bounding box center [658, 255] width 289 height 50
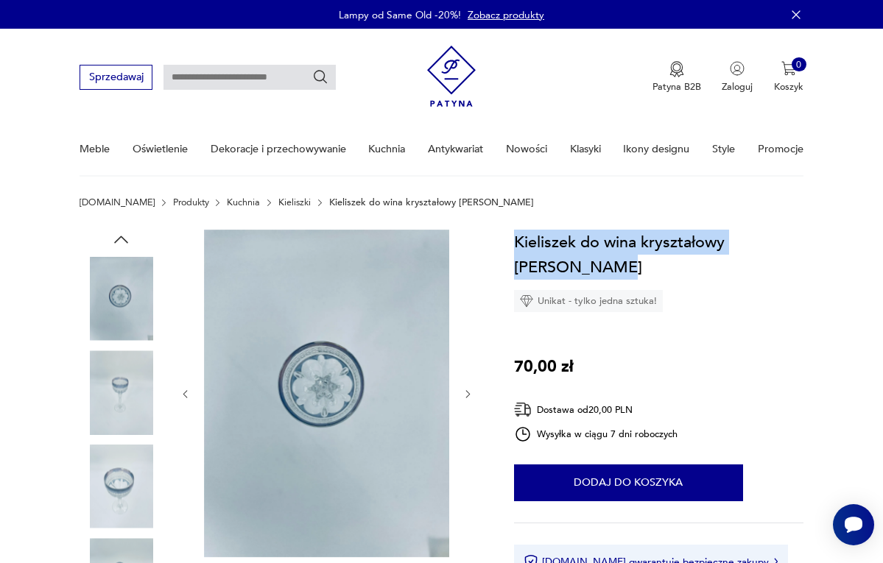
copy h1 "Kieliszek do wina kryształowy Riekes Crisa"
